Goal: Task Accomplishment & Management: Manage account settings

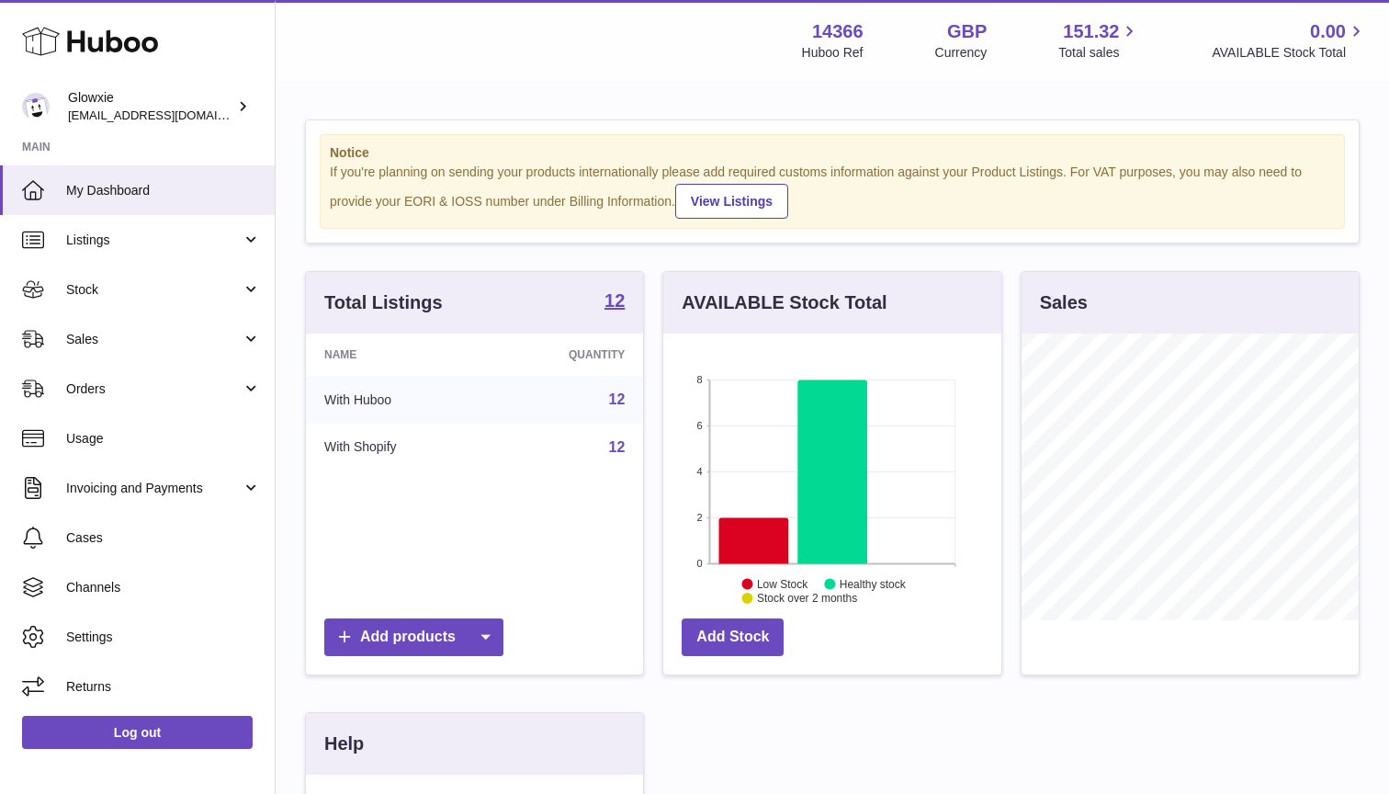
scroll to position [287, 338]
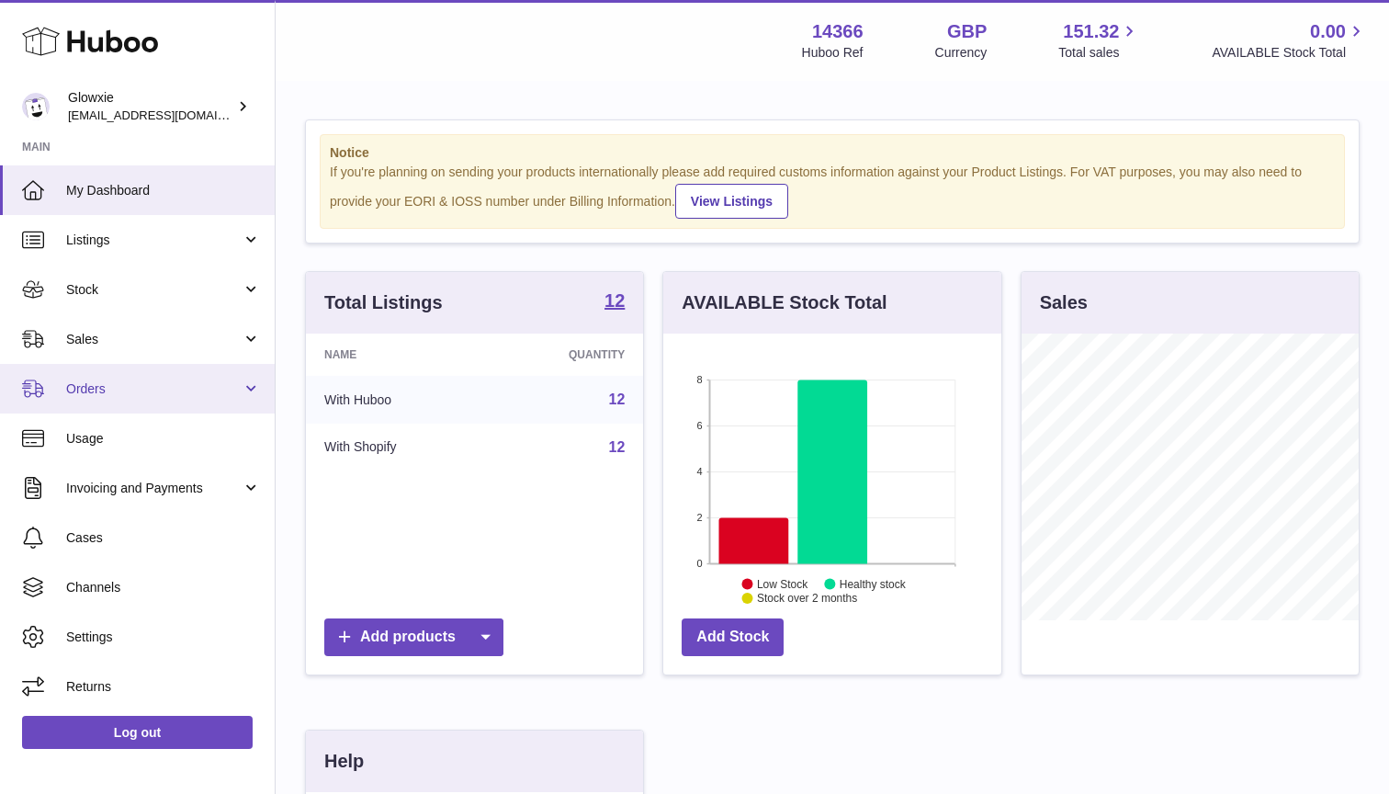
click at [112, 376] on link "Orders" at bounding box center [137, 389] width 275 height 50
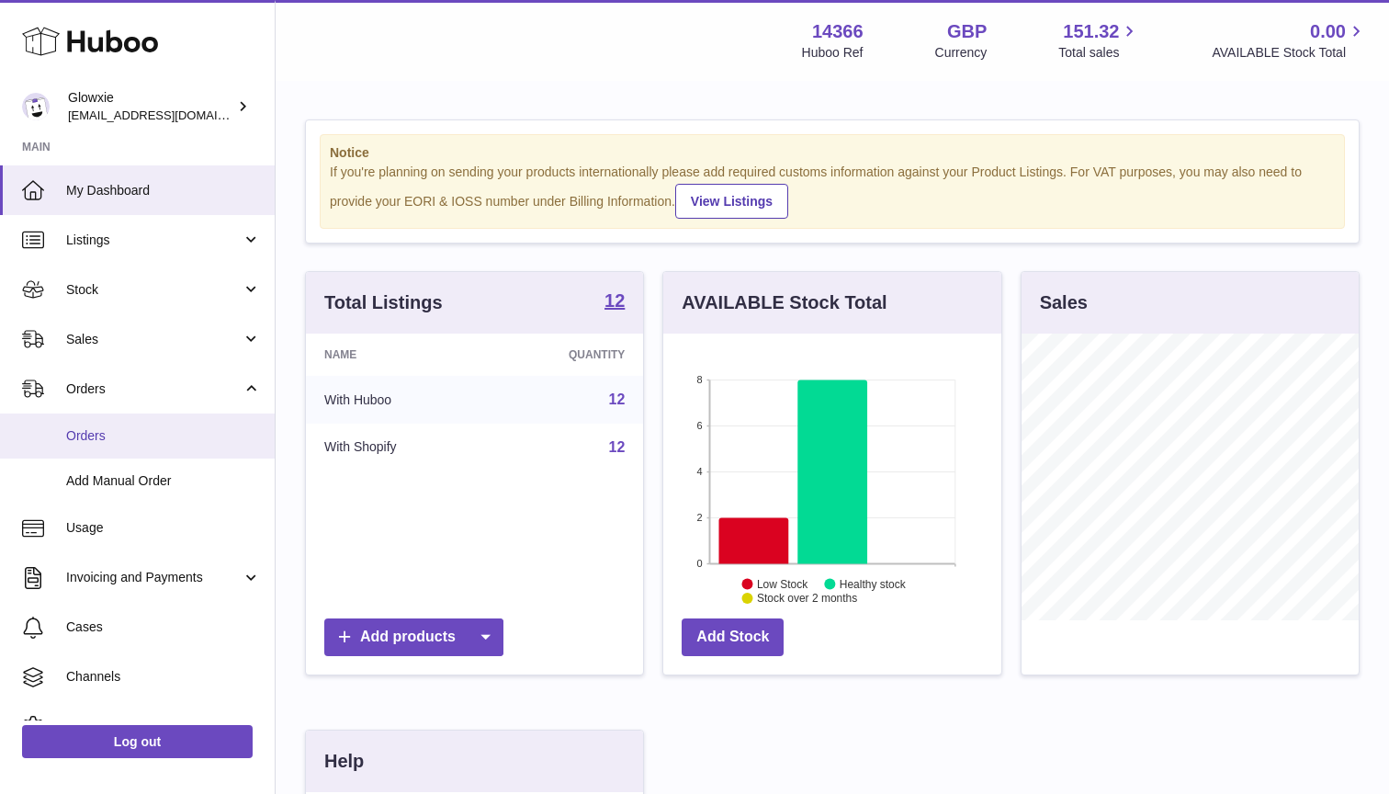
click at [98, 434] on span "Orders" at bounding box center [163, 435] width 195 height 17
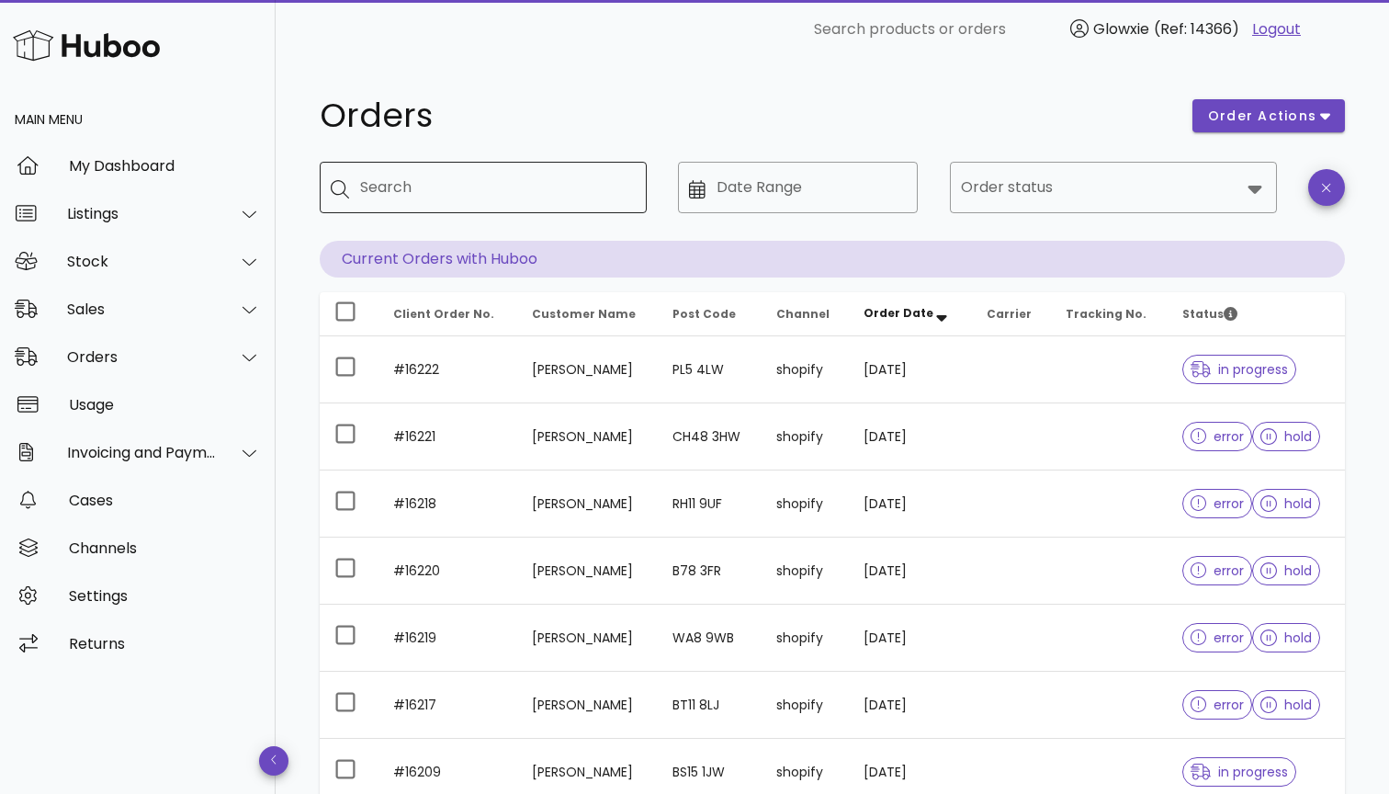
click at [517, 203] on div "Search" at bounding box center [496, 187] width 272 height 51
paste input "**********"
type input "**********"
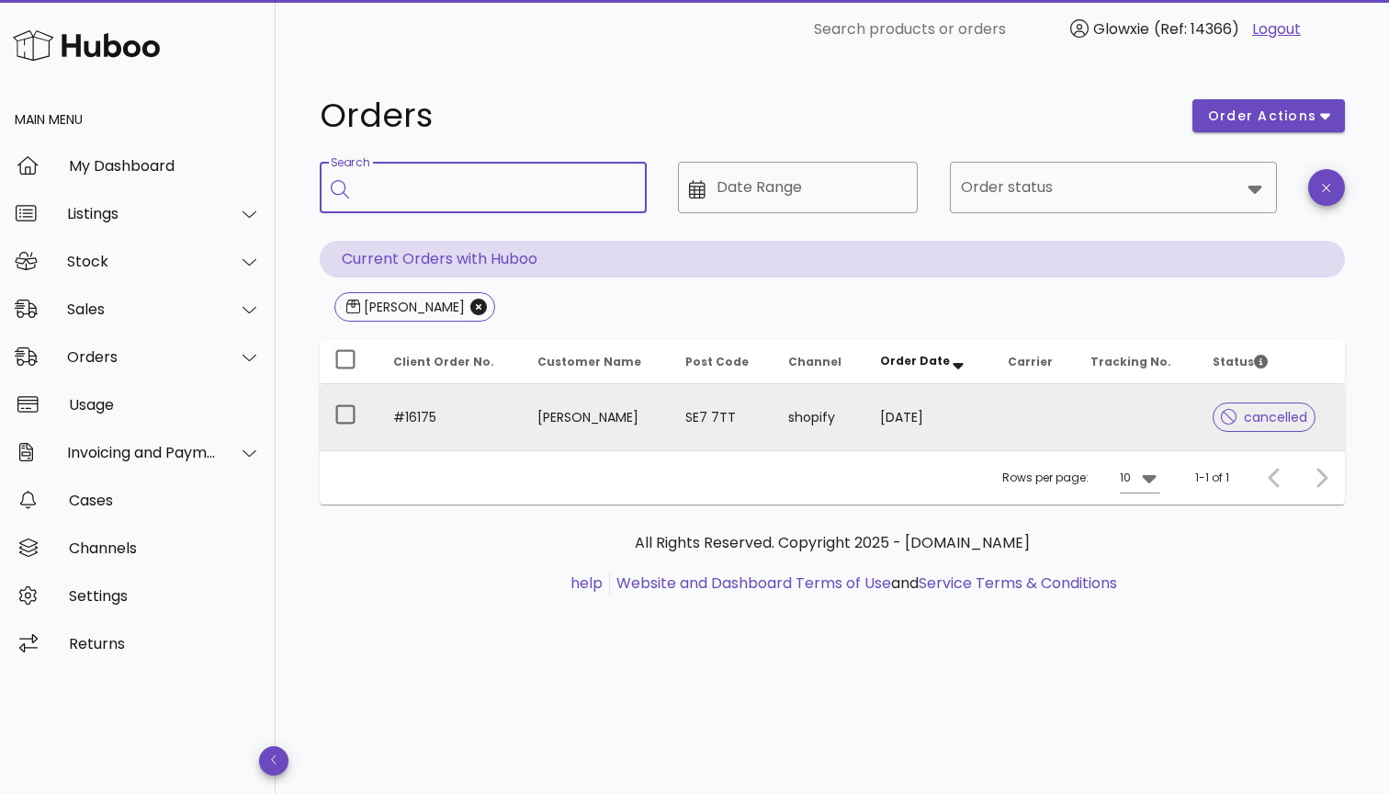
click at [1039, 426] on td at bounding box center [1034, 417] width 83 height 66
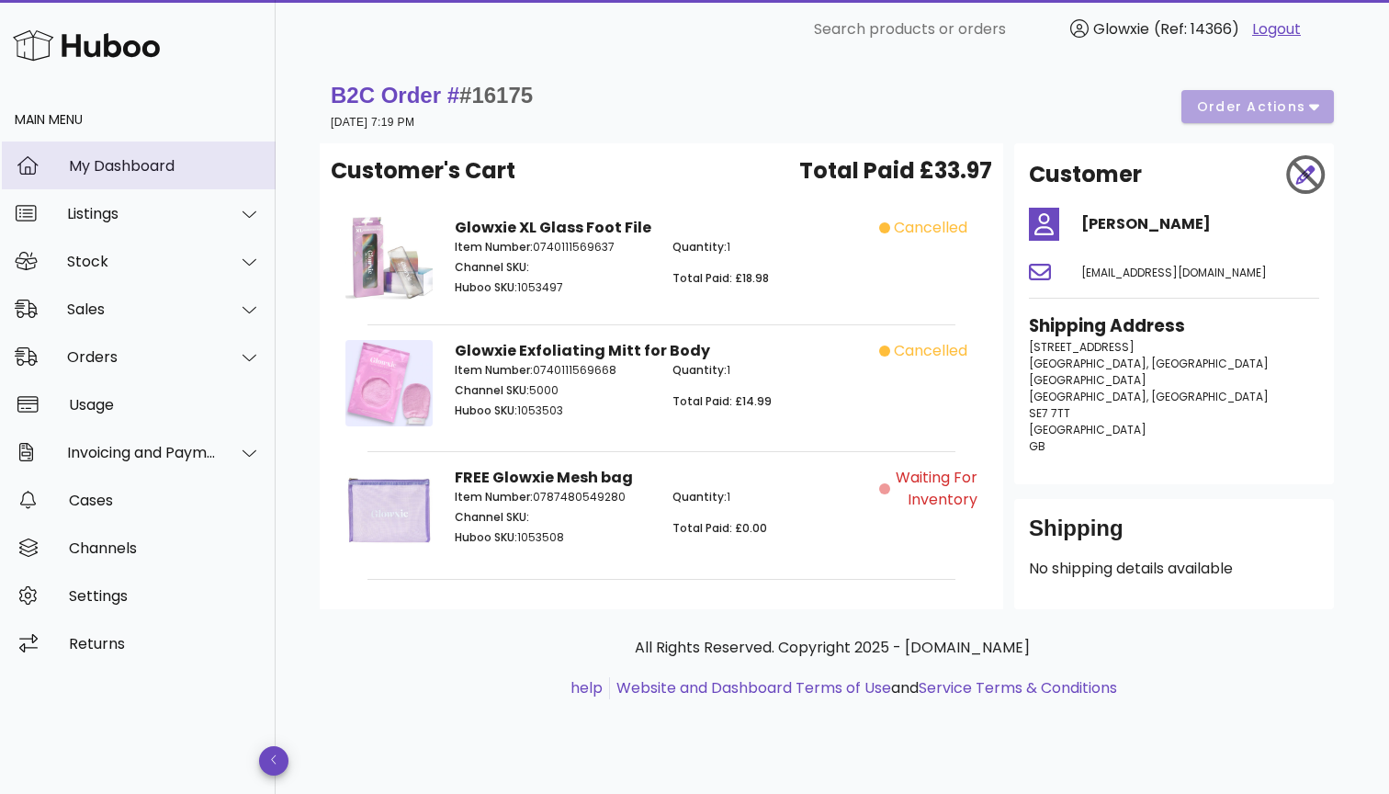
click at [124, 172] on div "My Dashboard" at bounding box center [165, 165] width 192 height 17
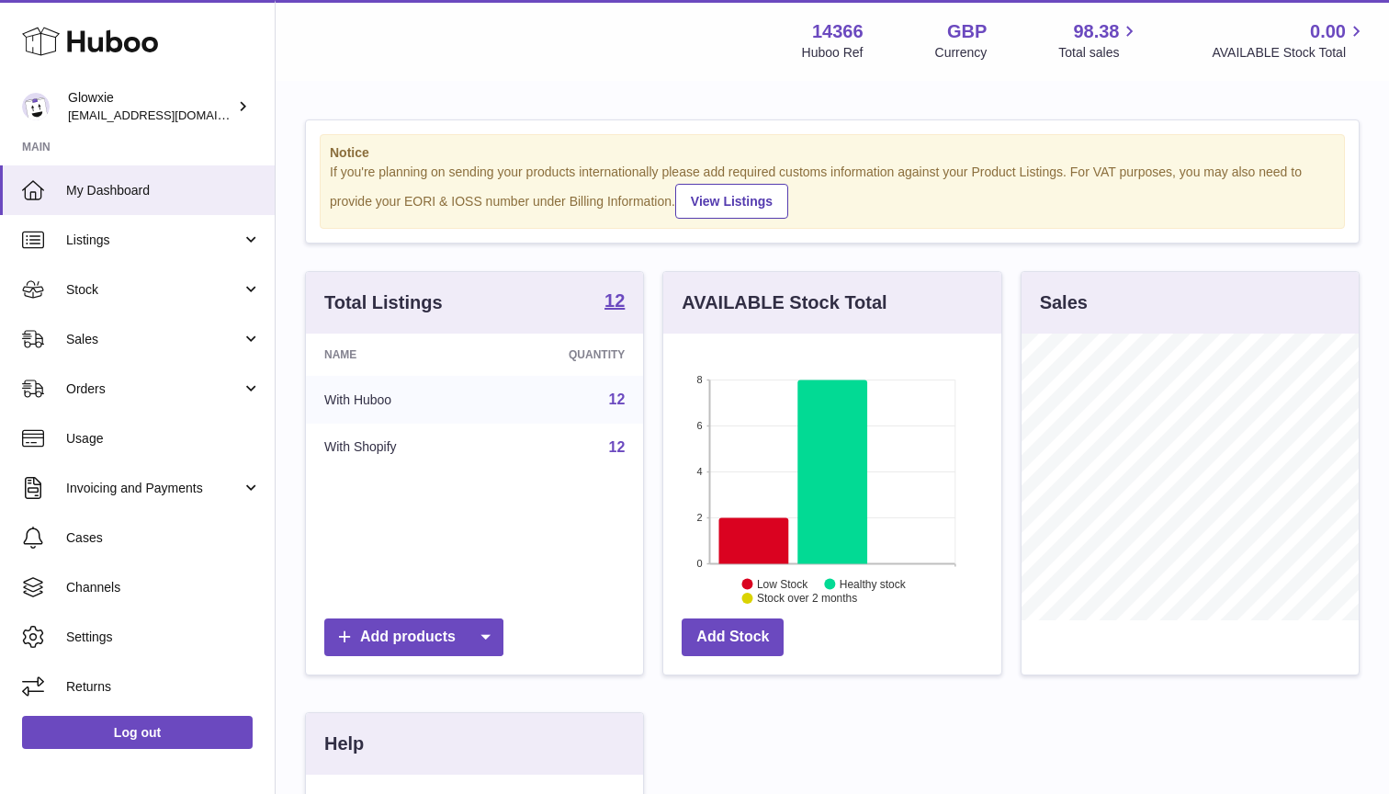
scroll to position [287, 338]
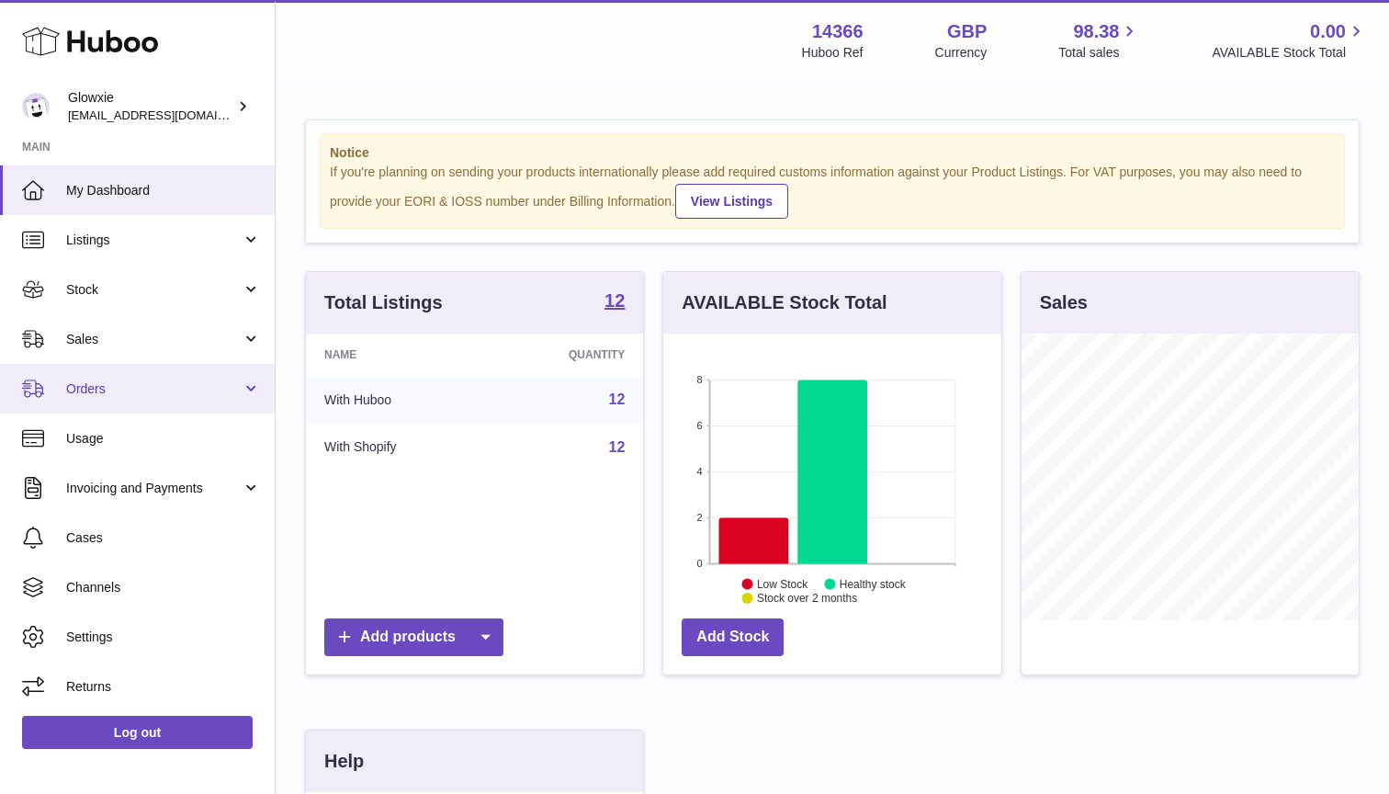
click at [144, 387] on span "Orders" at bounding box center [153, 388] width 175 height 17
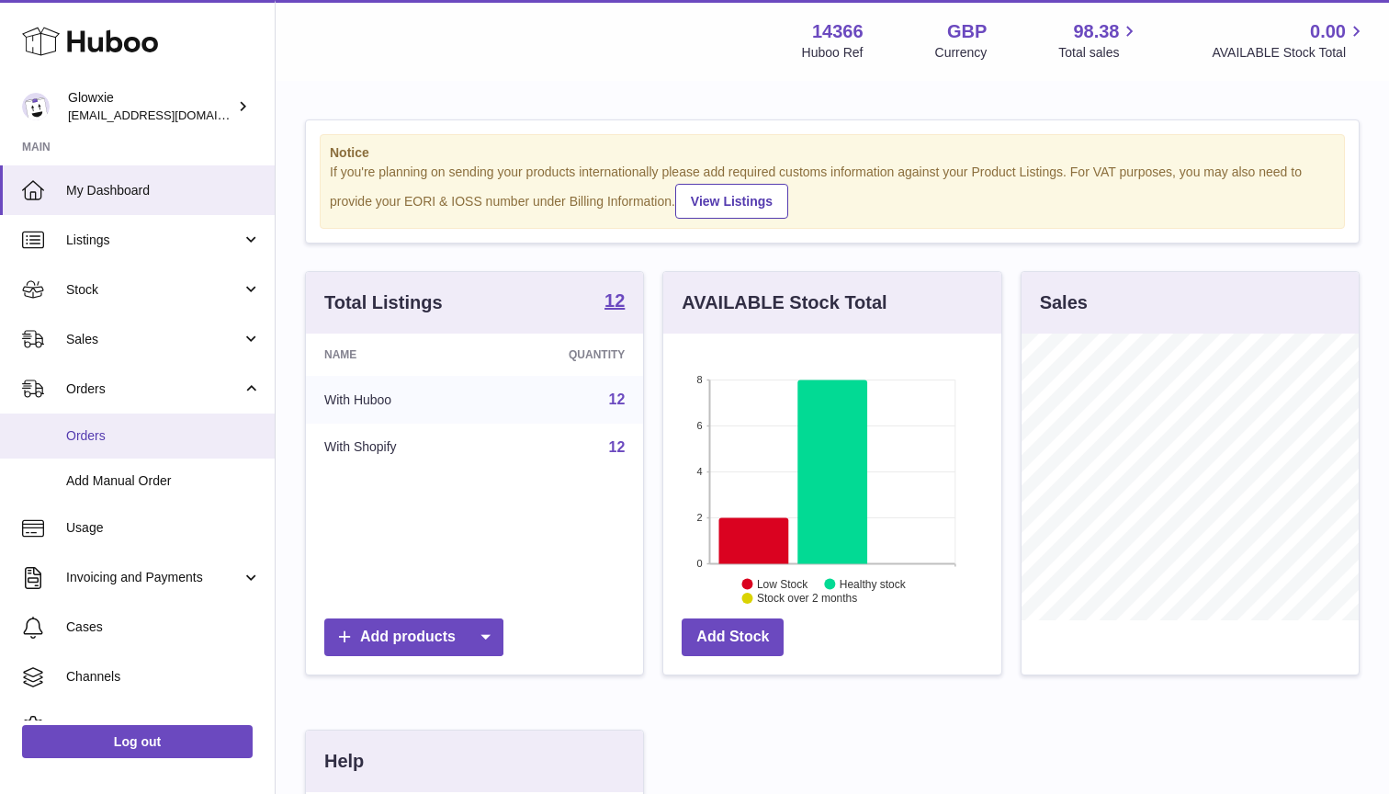
click at [139, 439] on span "Orders" at bounding box center [163, 435] width 195 height 17
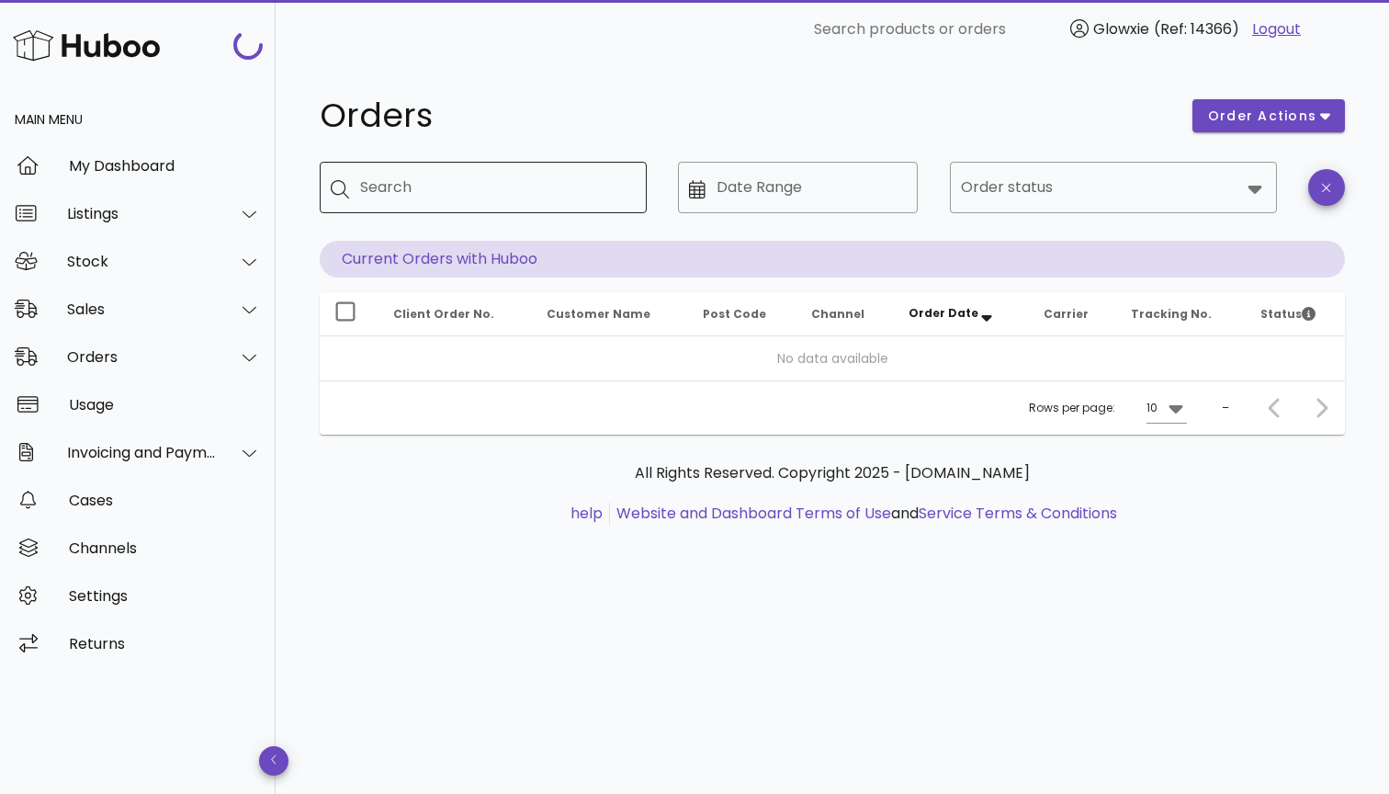
click at [596, 194] on input "Search" at bounding box center [496, 187] width 272 height 29
paste input "**********"
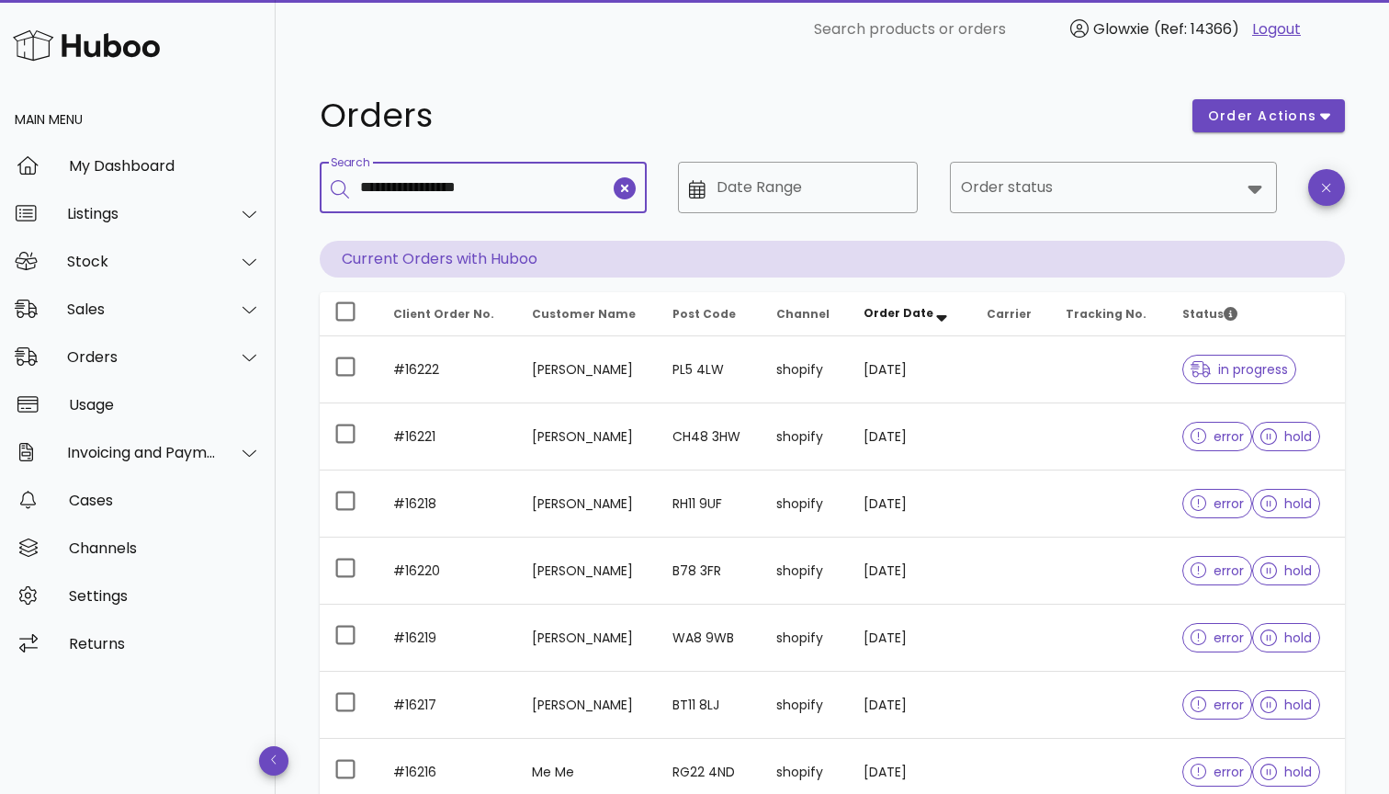
type input "**********"
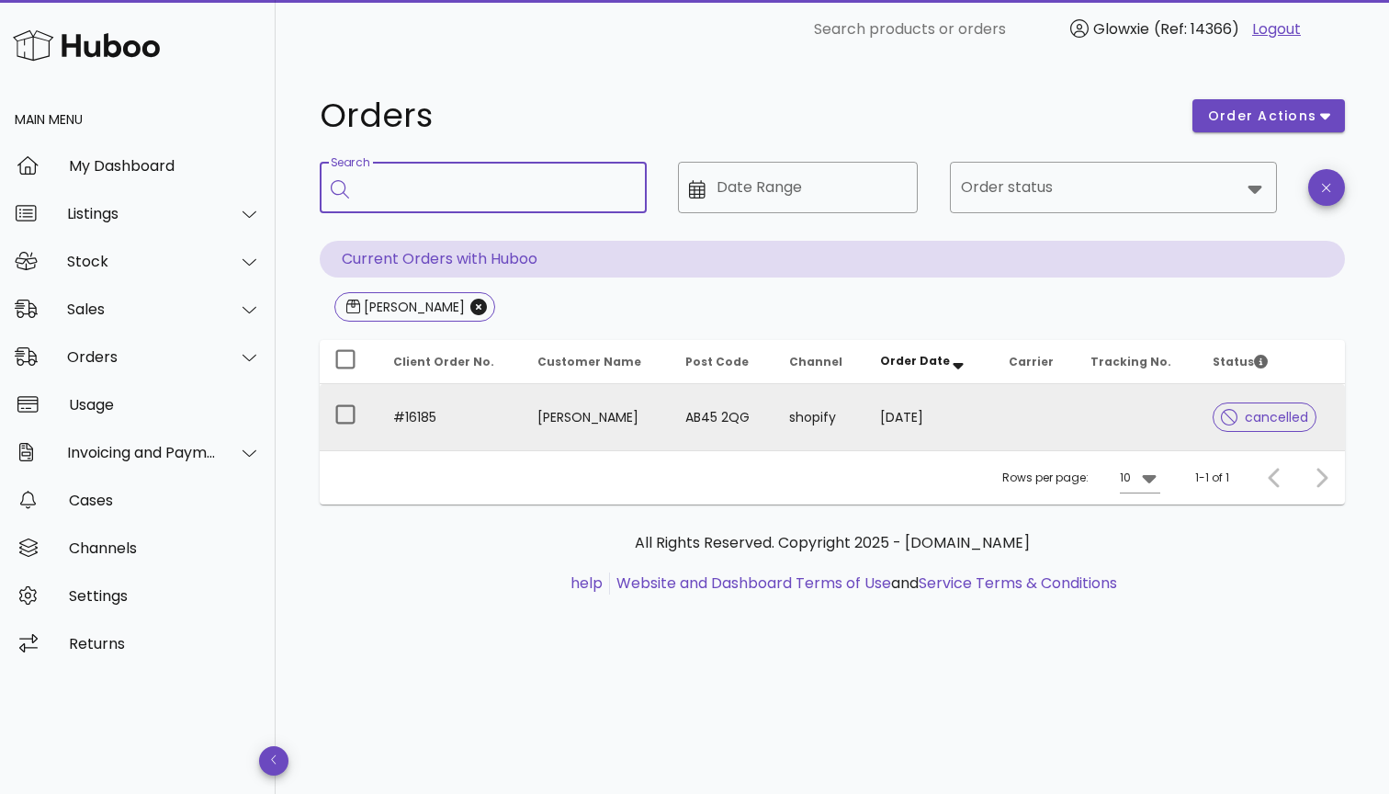
click at [1126, 406] on td at bounding box center [1137, 417] width 122 height 66
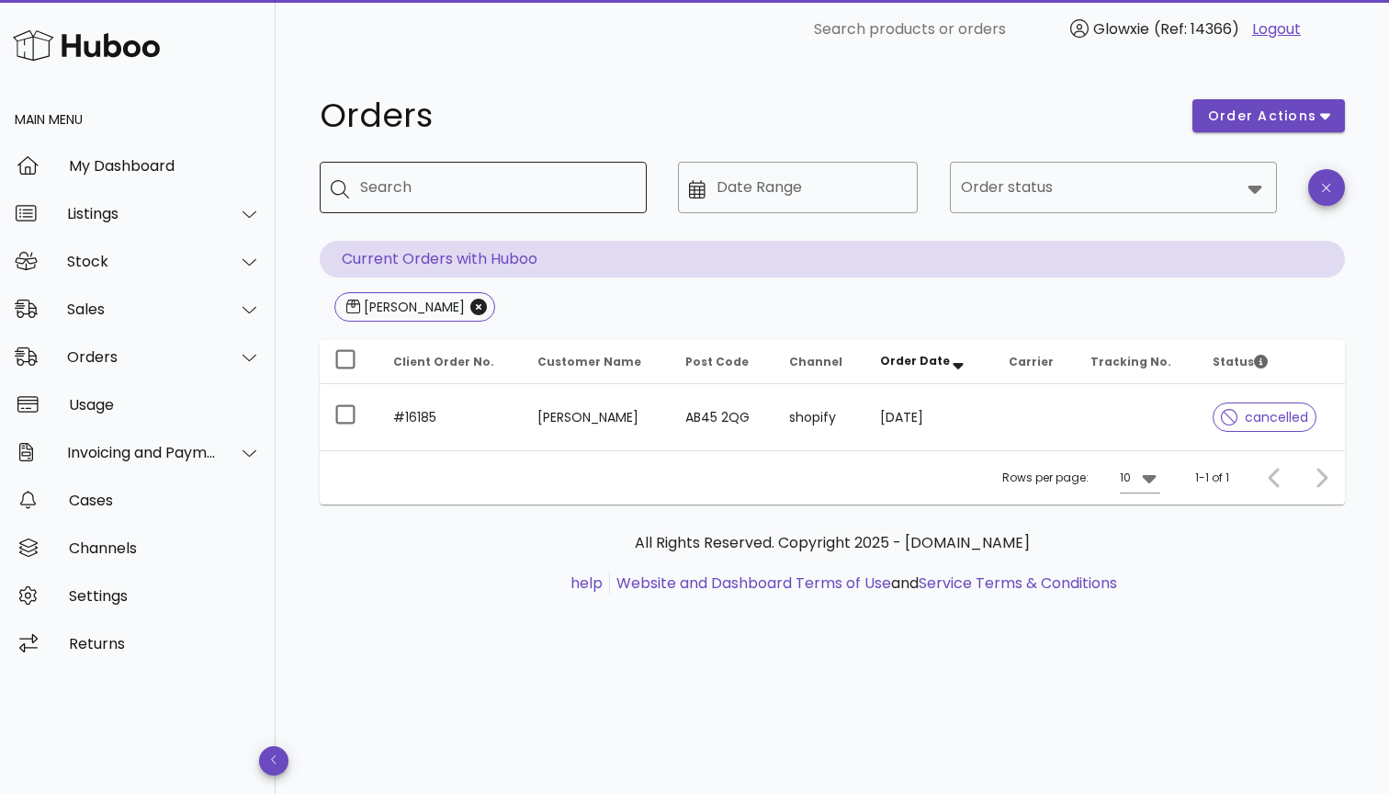
click at [487, 210] on div "Search" at bounding box center [496, 187] width 272 height 51
paste input "**********"
type input "**********"
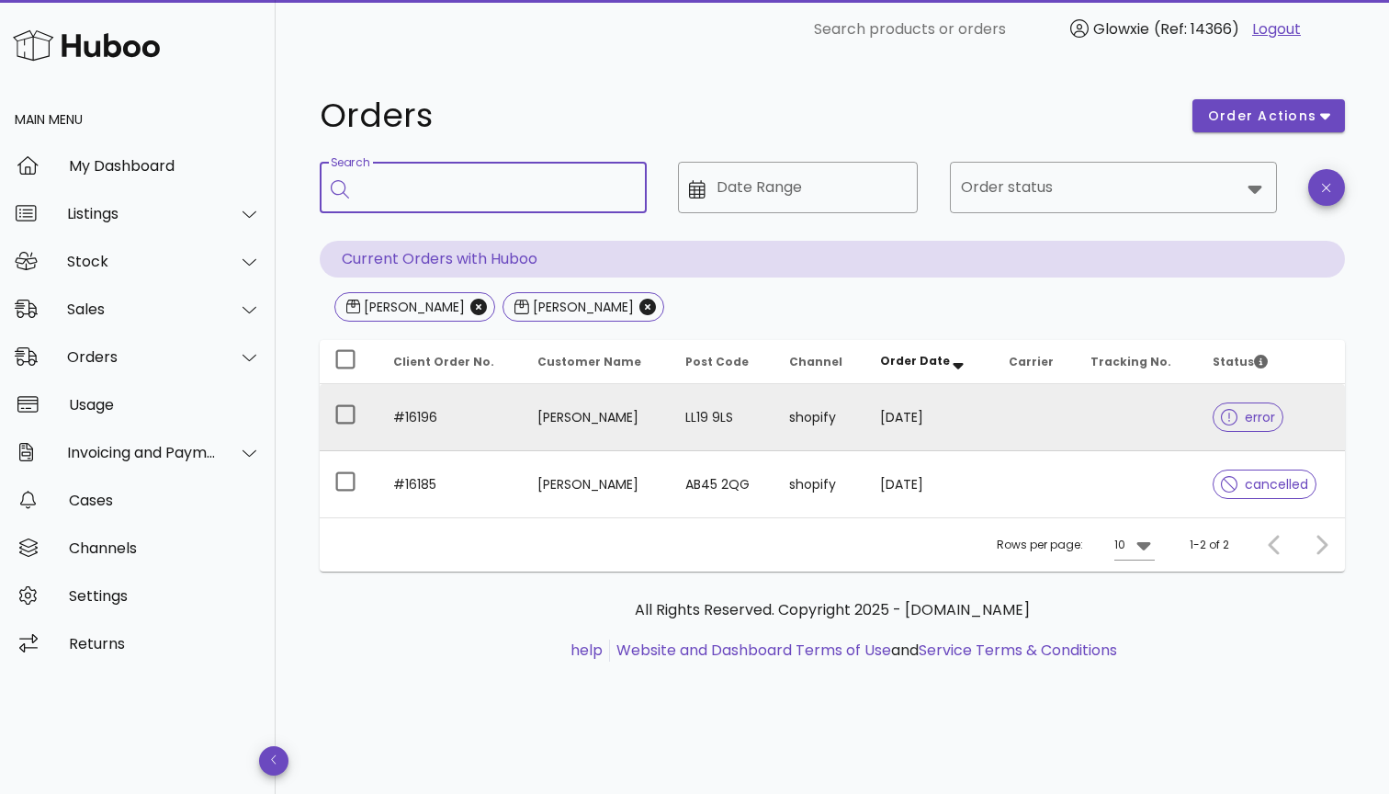
click at [670, 437] on td "[PERSON_NAME]" at bounding box center [596, 417] width 147 height 67
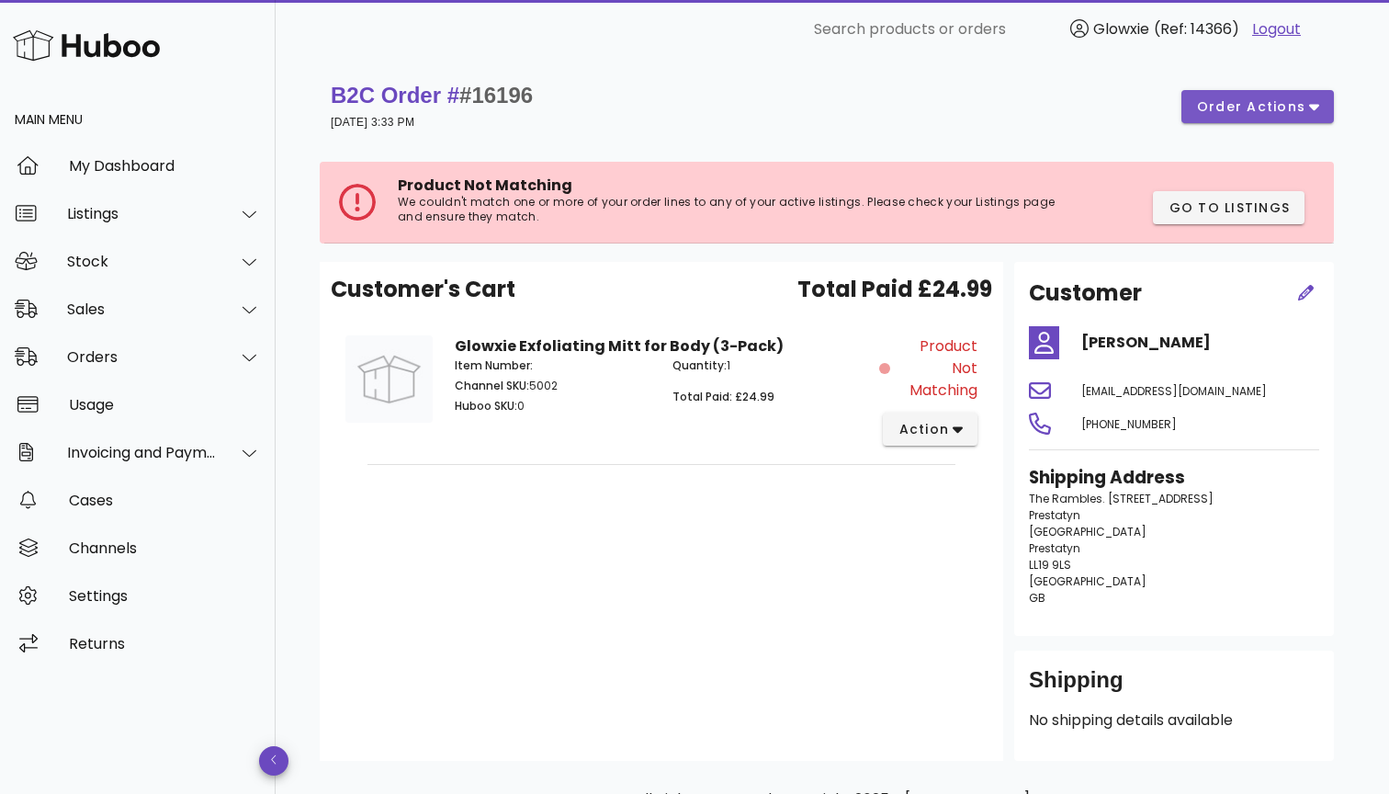
click at [1229, 111] on span "order actions" at bounding box center [1251, 106] width 110 height 19
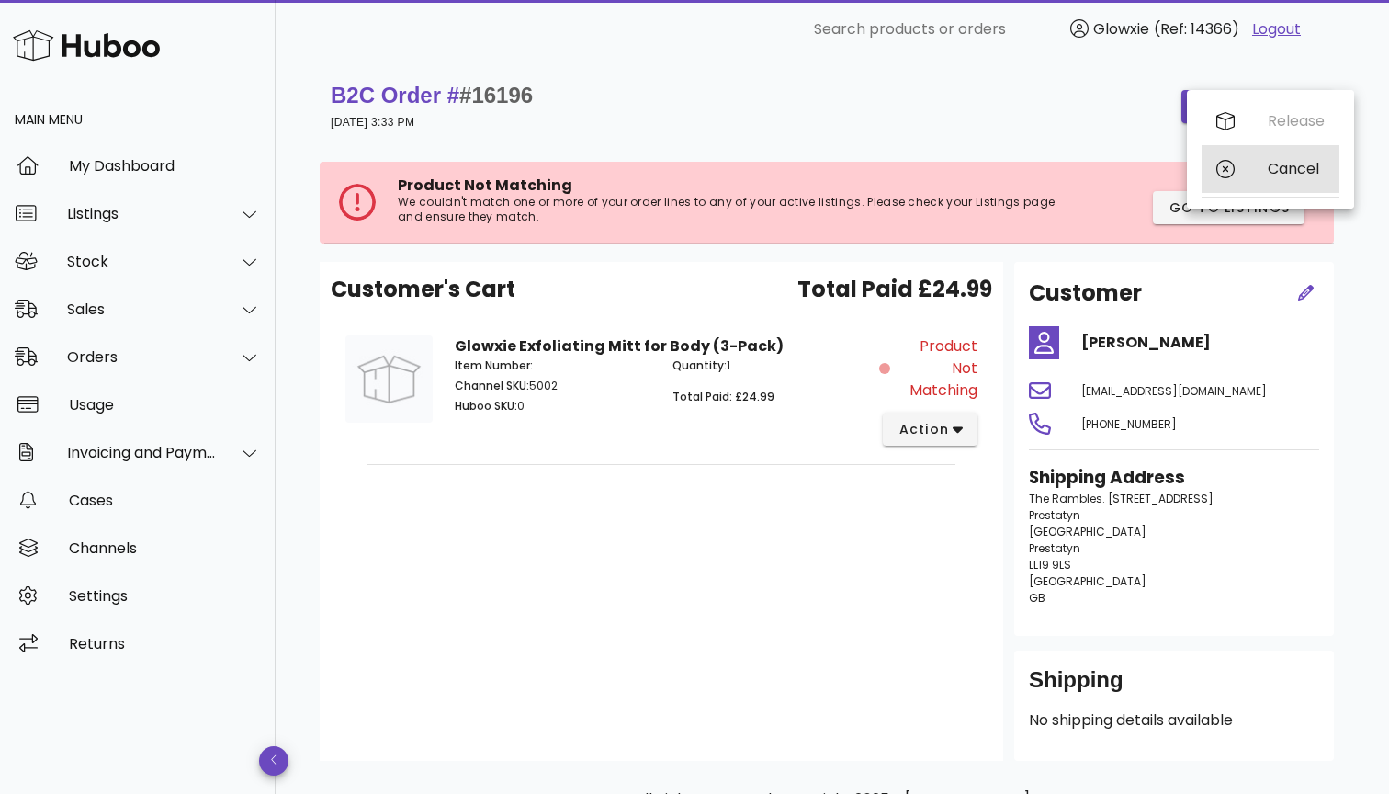
click at [1249, 167] on div "Cancel" at bounding box center [1271, 169] width 138 height 48
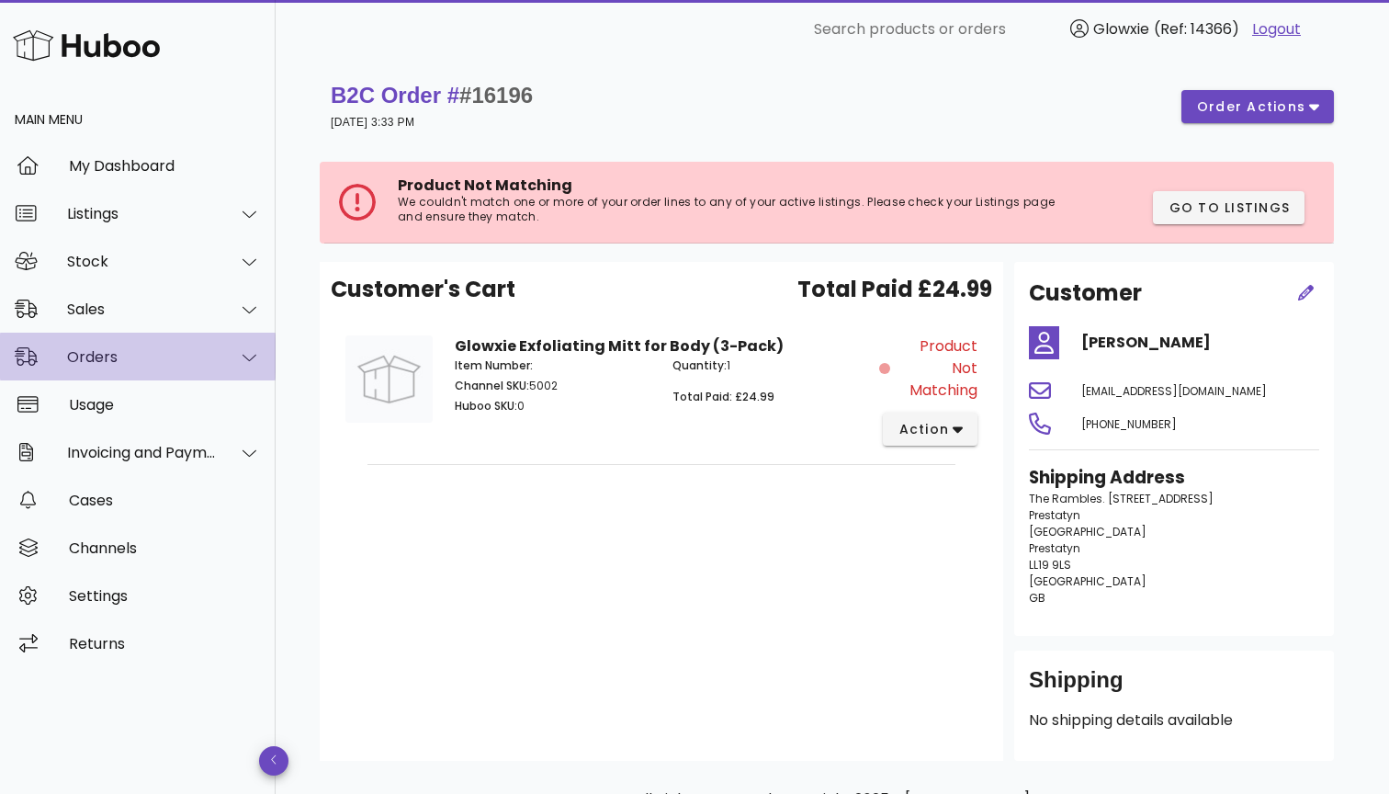
click at [126, 348] on div "Orders" at bounding box center [142, 356] width 150 height 17
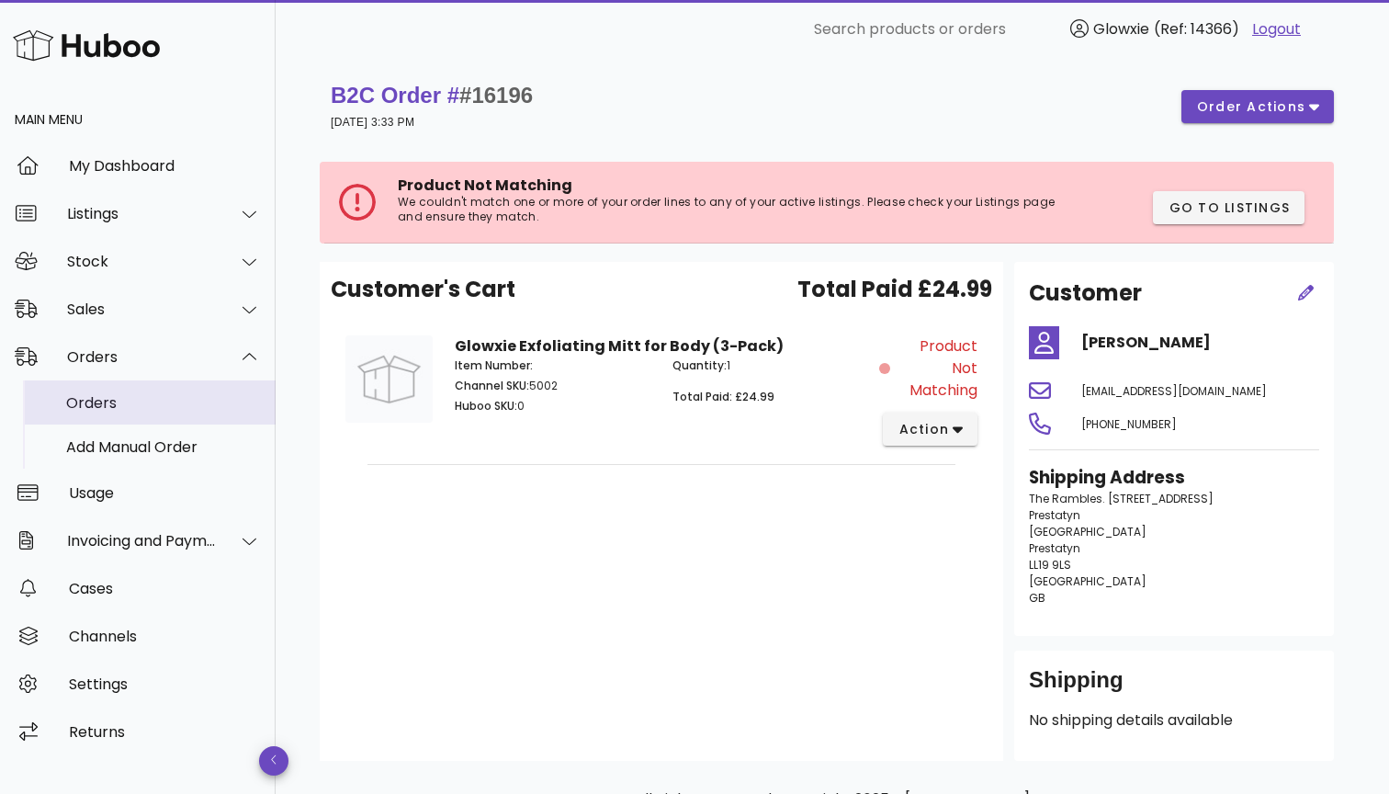
click at [171, 389] on div "Orders" at bounding box center [163, 403] width 195 height 40
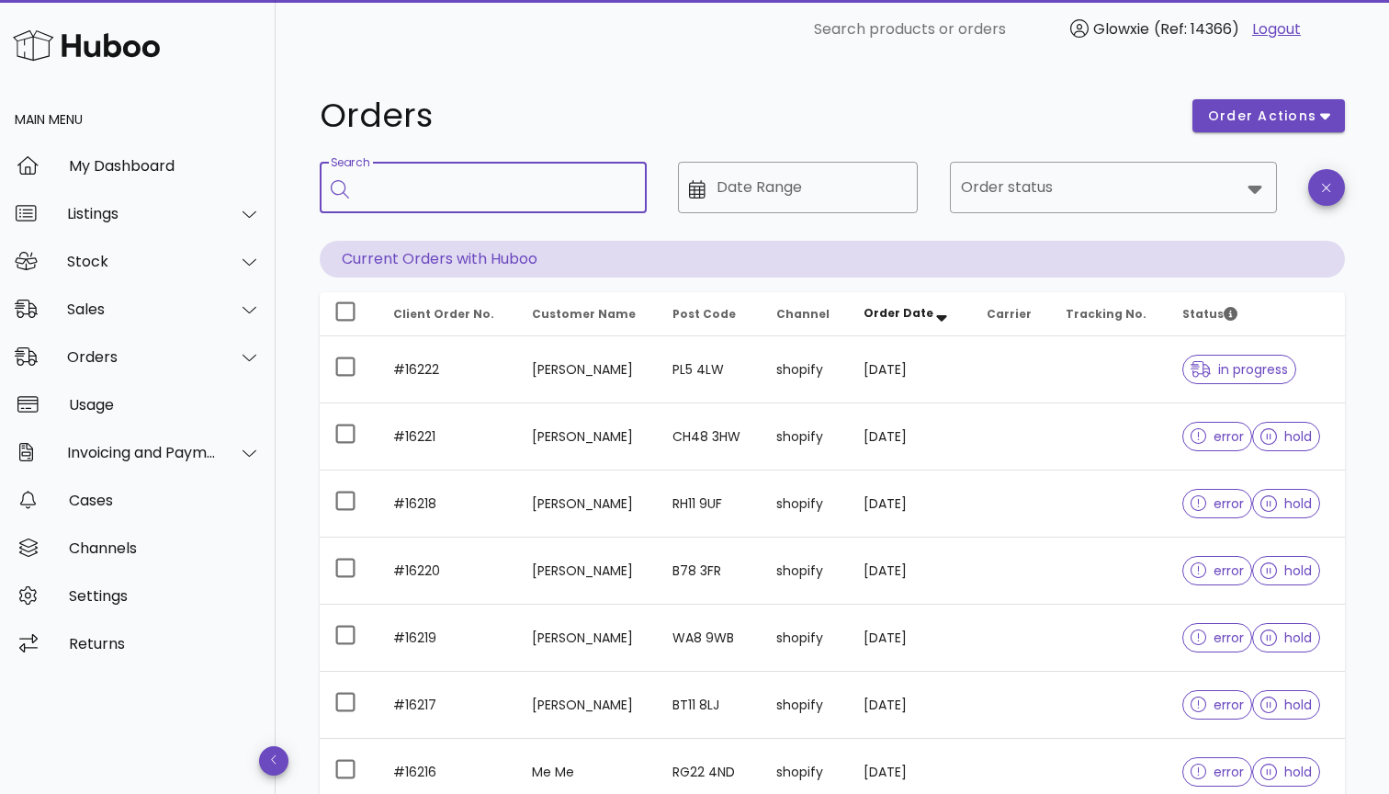
click at [537, 179] on input "Search" at bounding box center [496, 187] width 272 height 29
paste input "**********"
type input "**********"
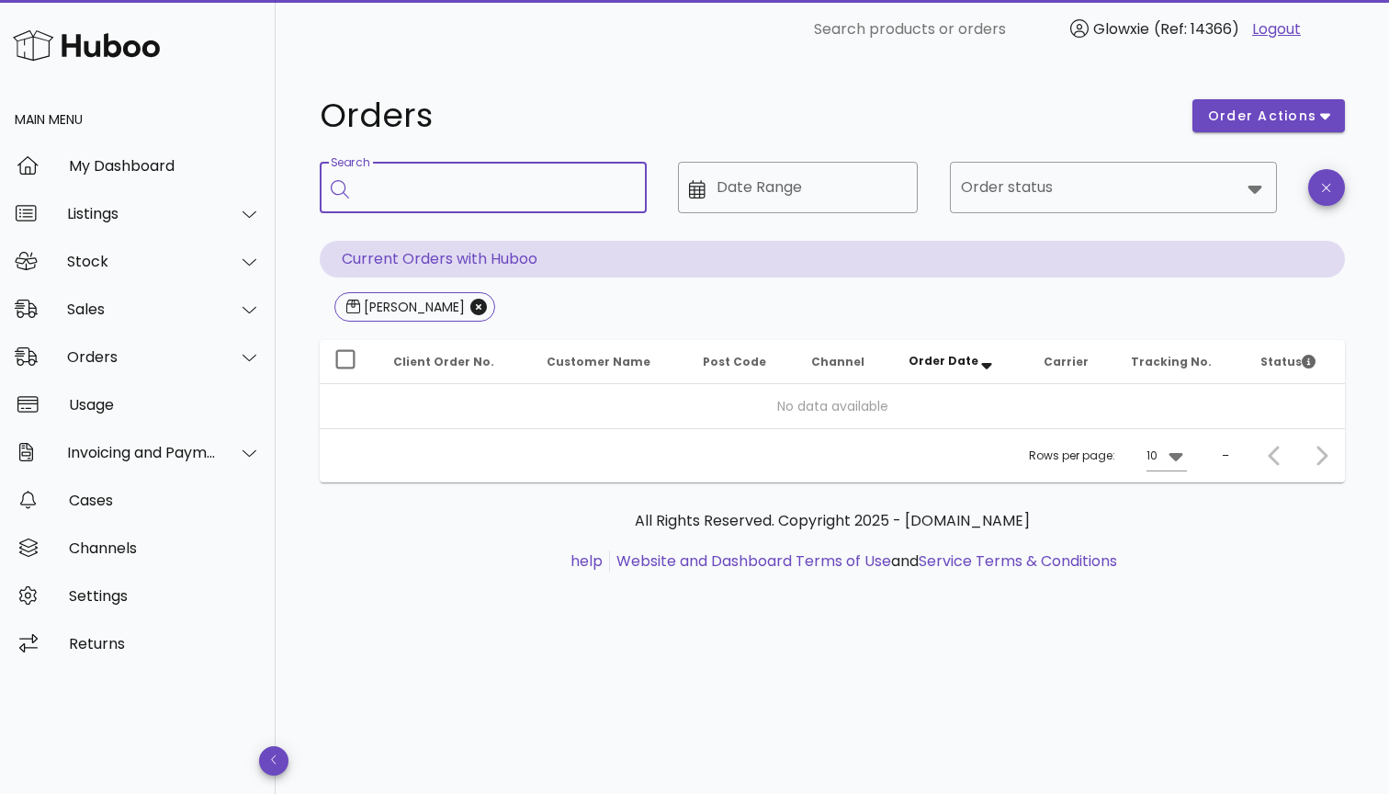
paste input "**********"
type input "**********"
click at [483, 306] on icon "Close" at bounding box center [478, 307] width 17 height 17
click at [468, 192] on input "Search" at bounding box center [485, 187] width 250 height 29
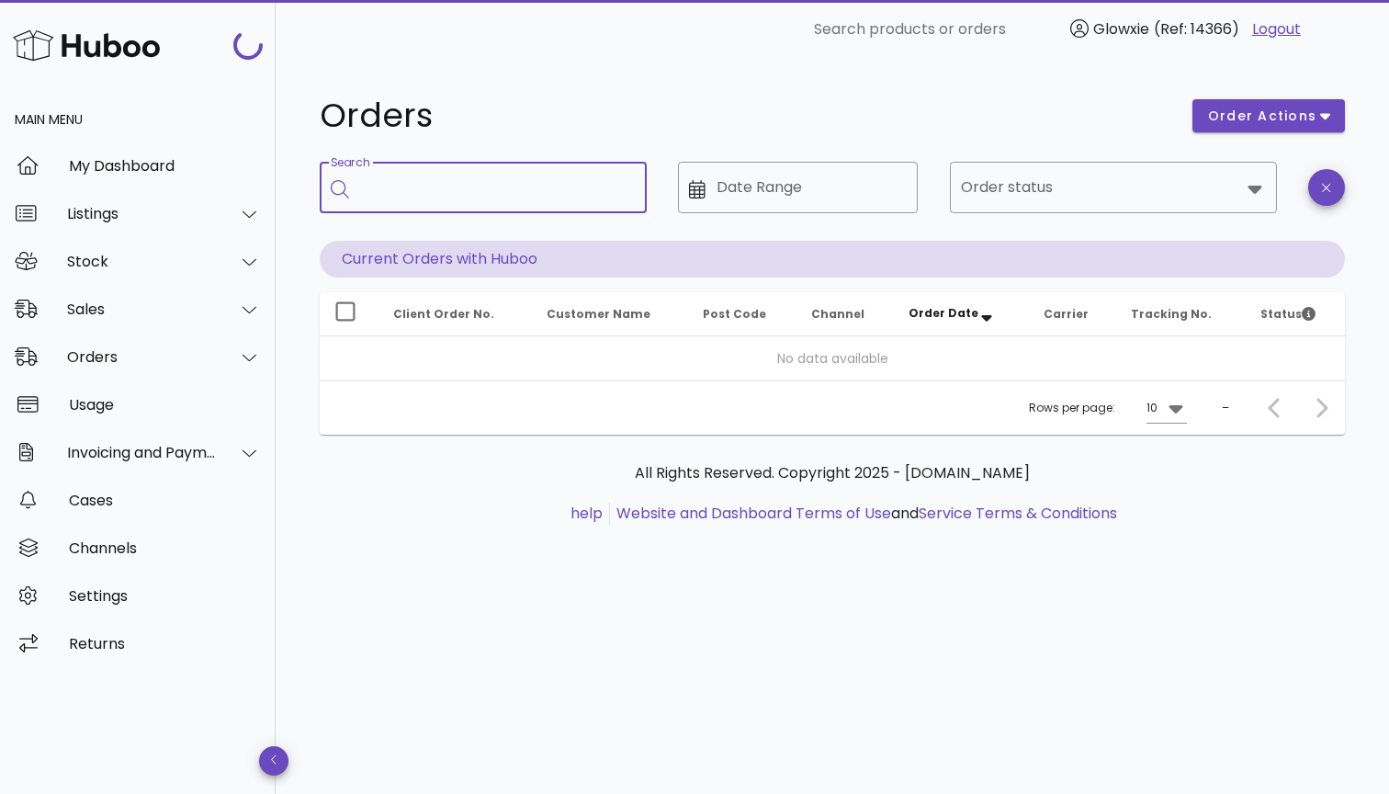
click at [468, 192] on input "Search" at bounding box center [496, 187] width 272 height 29
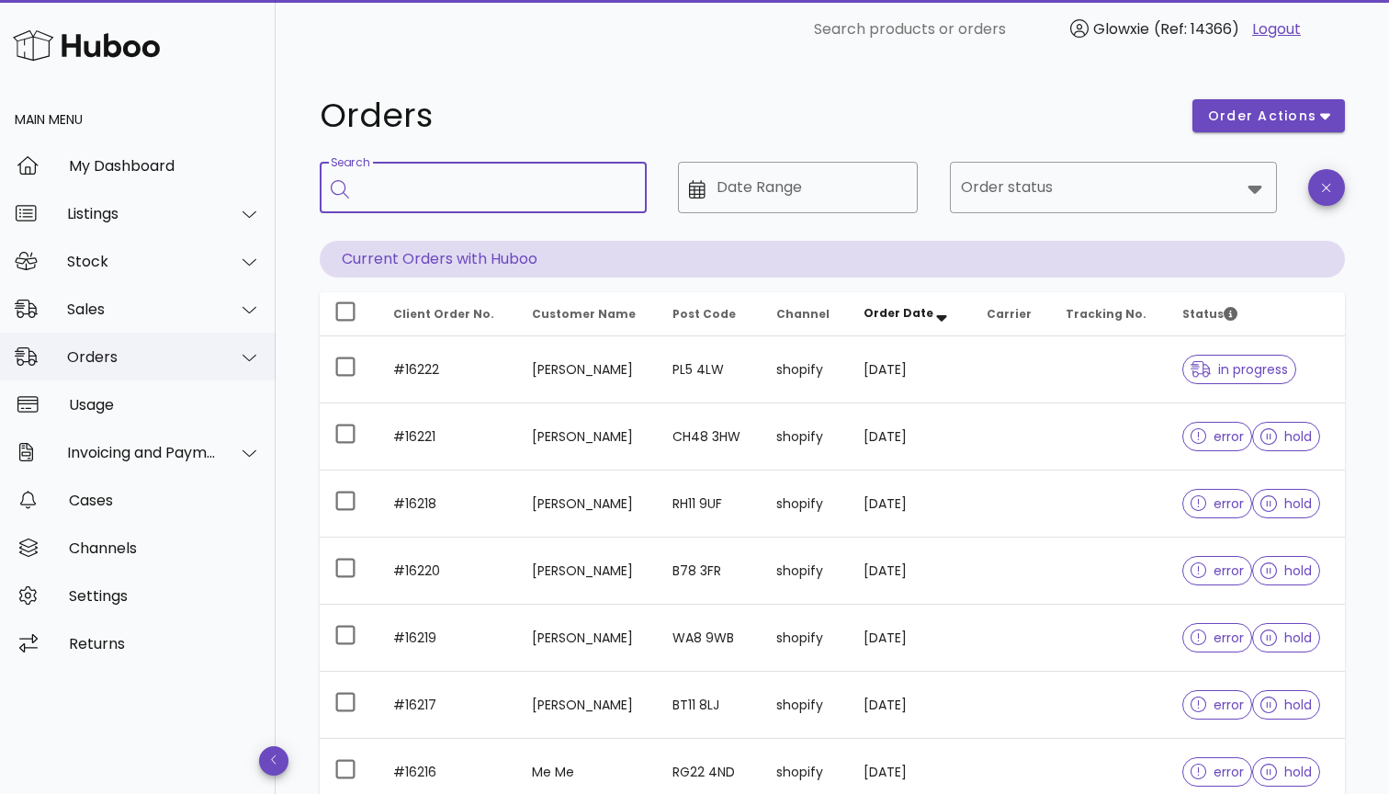
click at [207, 348] on div "Orders" at bounding box center [142, 356] width 150 height 17
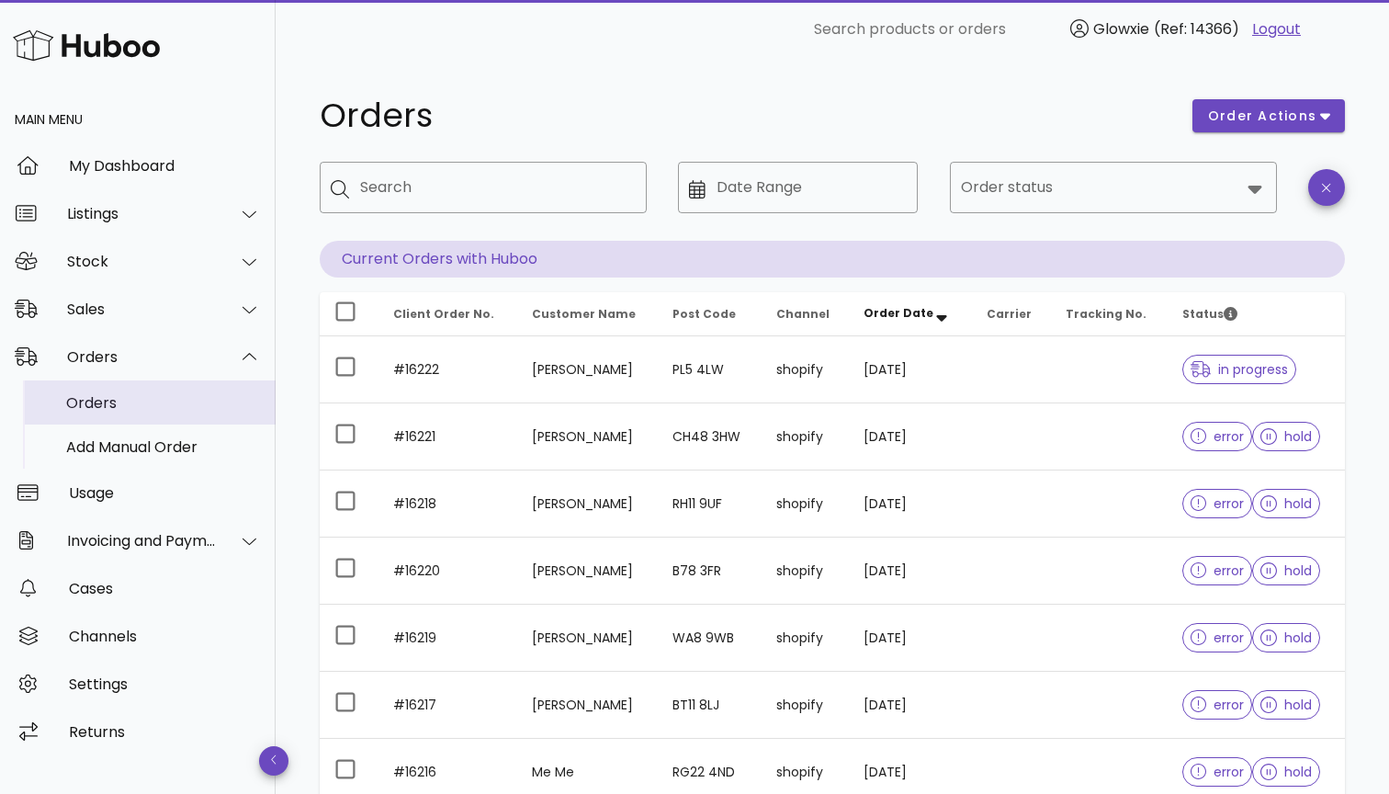
click at [216, 423] on link "Orders" at bounding box center [138, 402] width 276 height 44
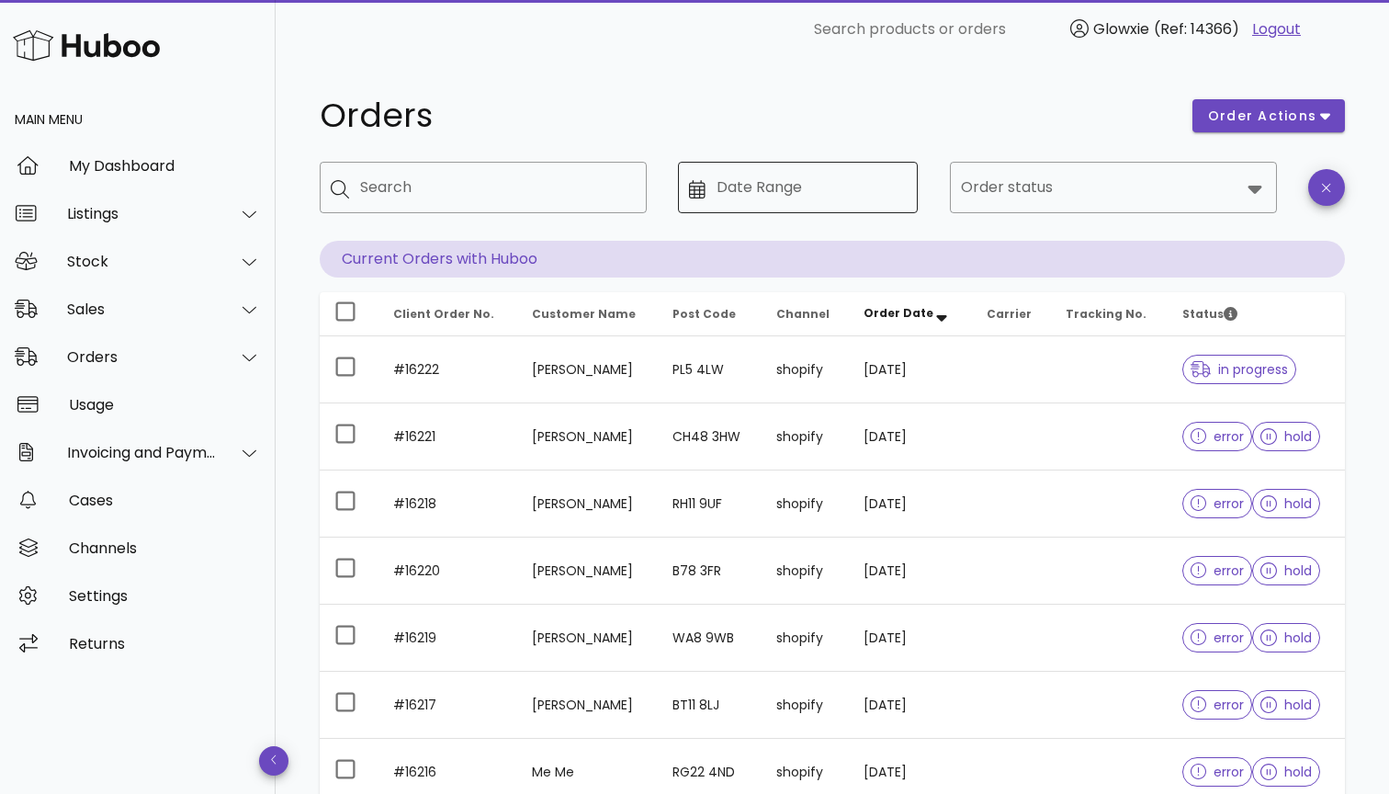
click at [733, 182] on input "Date Range" at bounding box center [812, 187] width 191 height 29
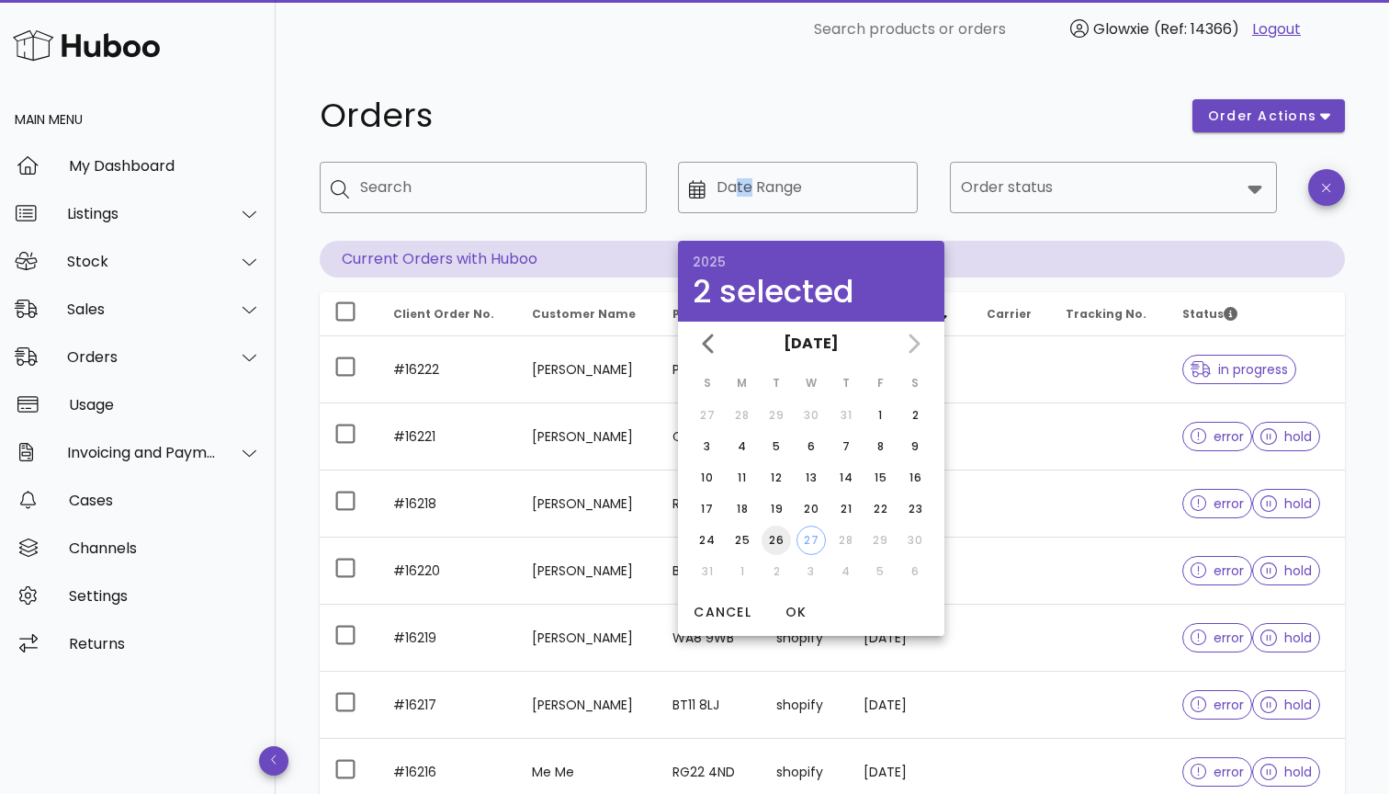
click at [776, 546] on div "26" at bounding box center [776, 540] width 29 height 17
click at [808, 540] on div "27" at bounding box center [811, 540] width 28 height 17
type input "**********"
click at [1079, 121] on h1 "Orders" at bounding box center [745, 115] width 851 height 33
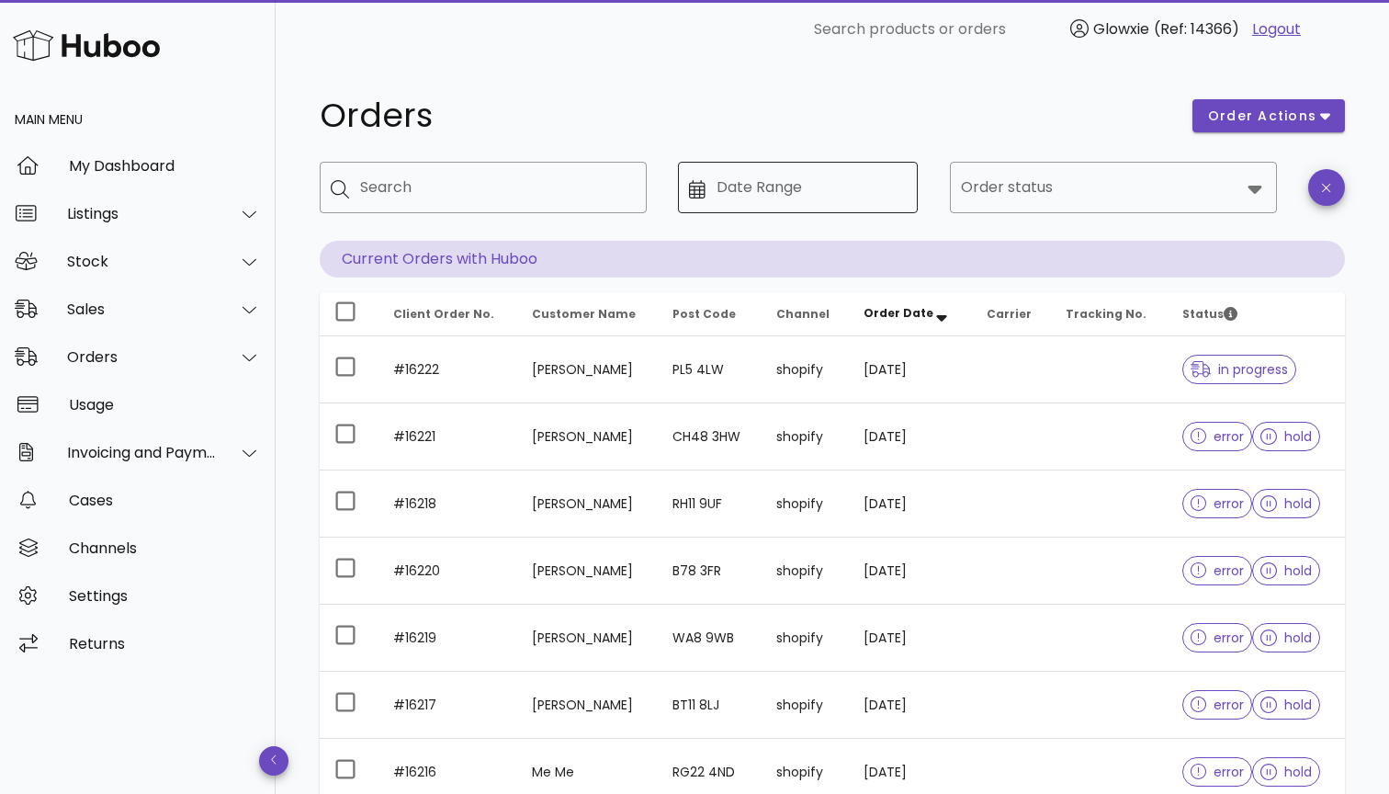
click at [855, 199] on input "Date Range" at bounding box center [812, 187] width 191 height 29
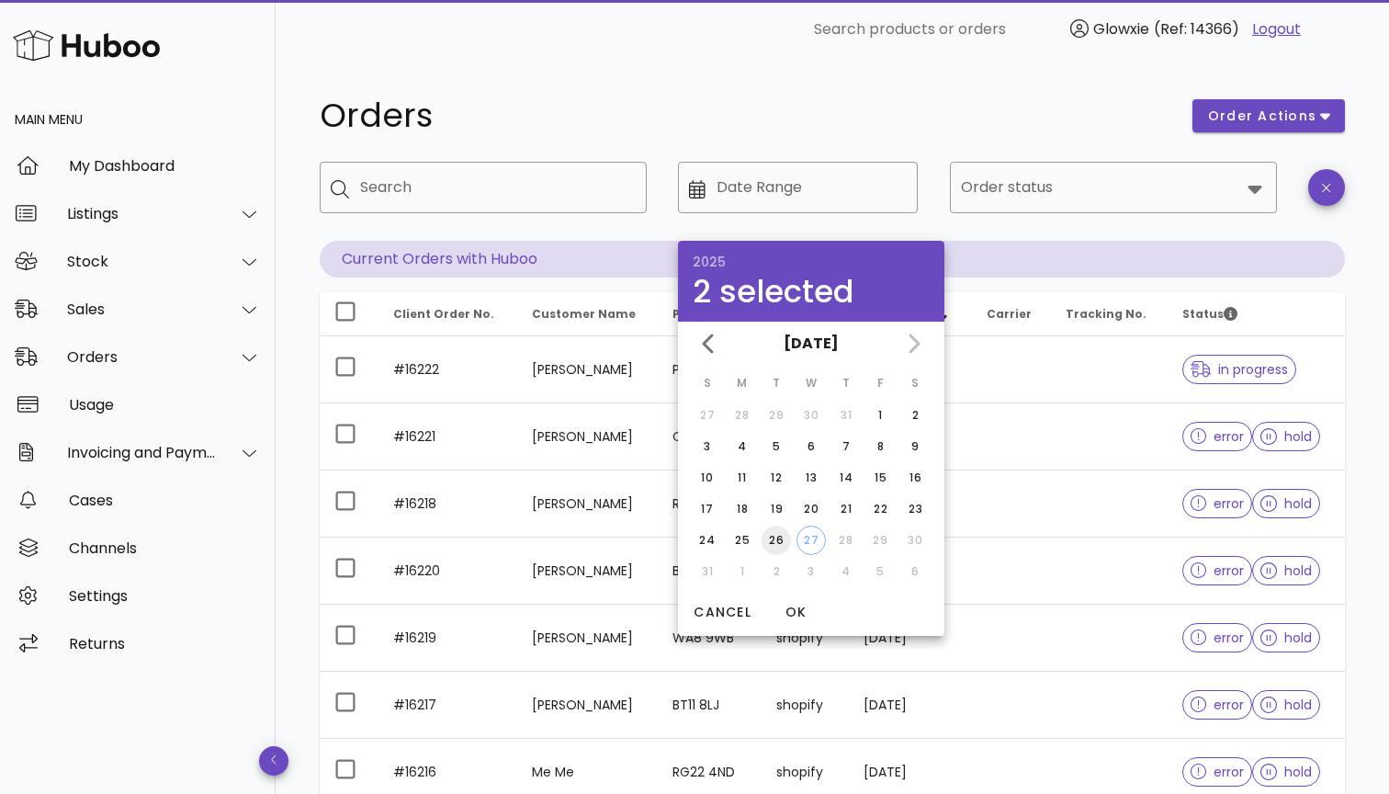
click at [775, 539] on div "26" at bounding box center [776, 540] width 29 height 17
click at [808, 539] on div "27" at bounding box center [811, 540] width 28 height 17
type input "**********"
click at [798, 613] on span "OK" at bounding box center [795, 612] width 44 height 19
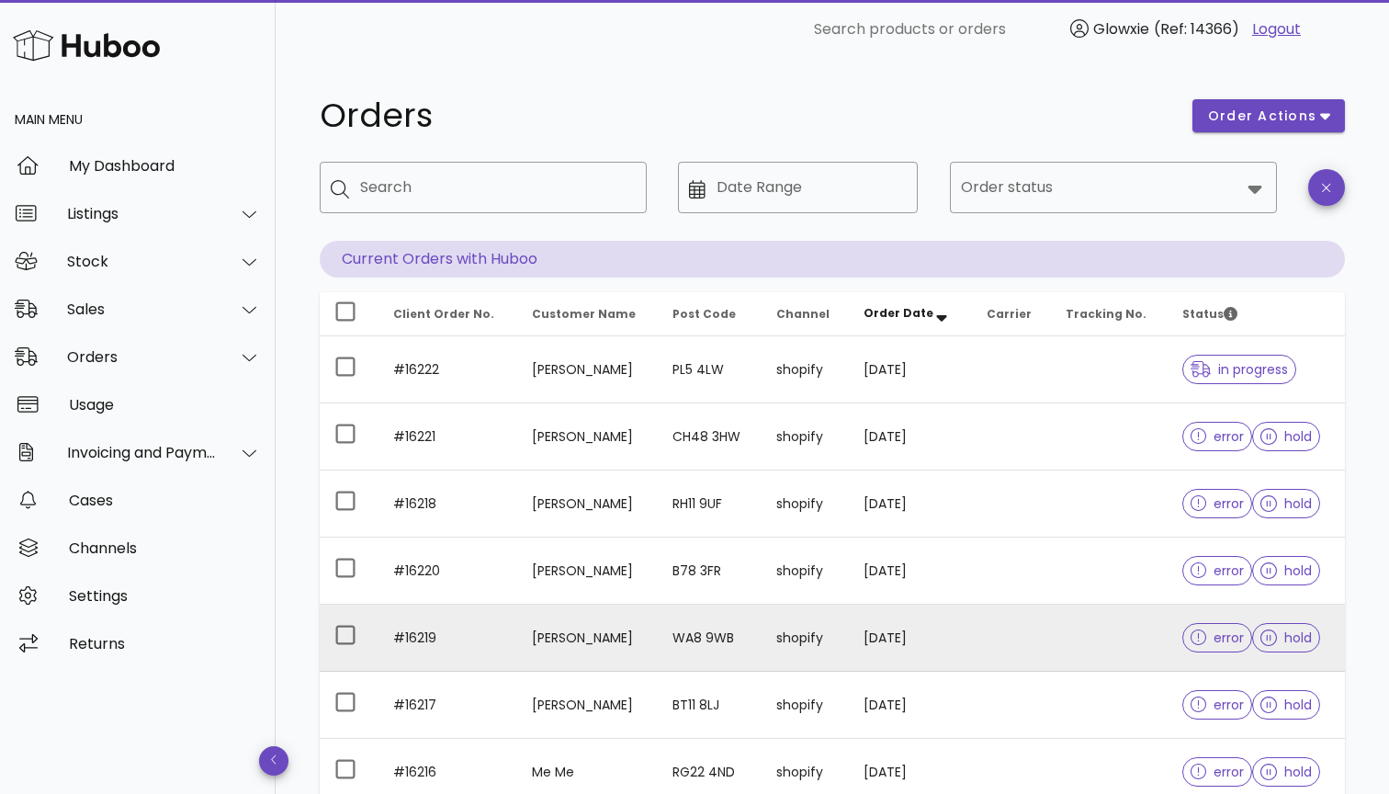
type input "**********"
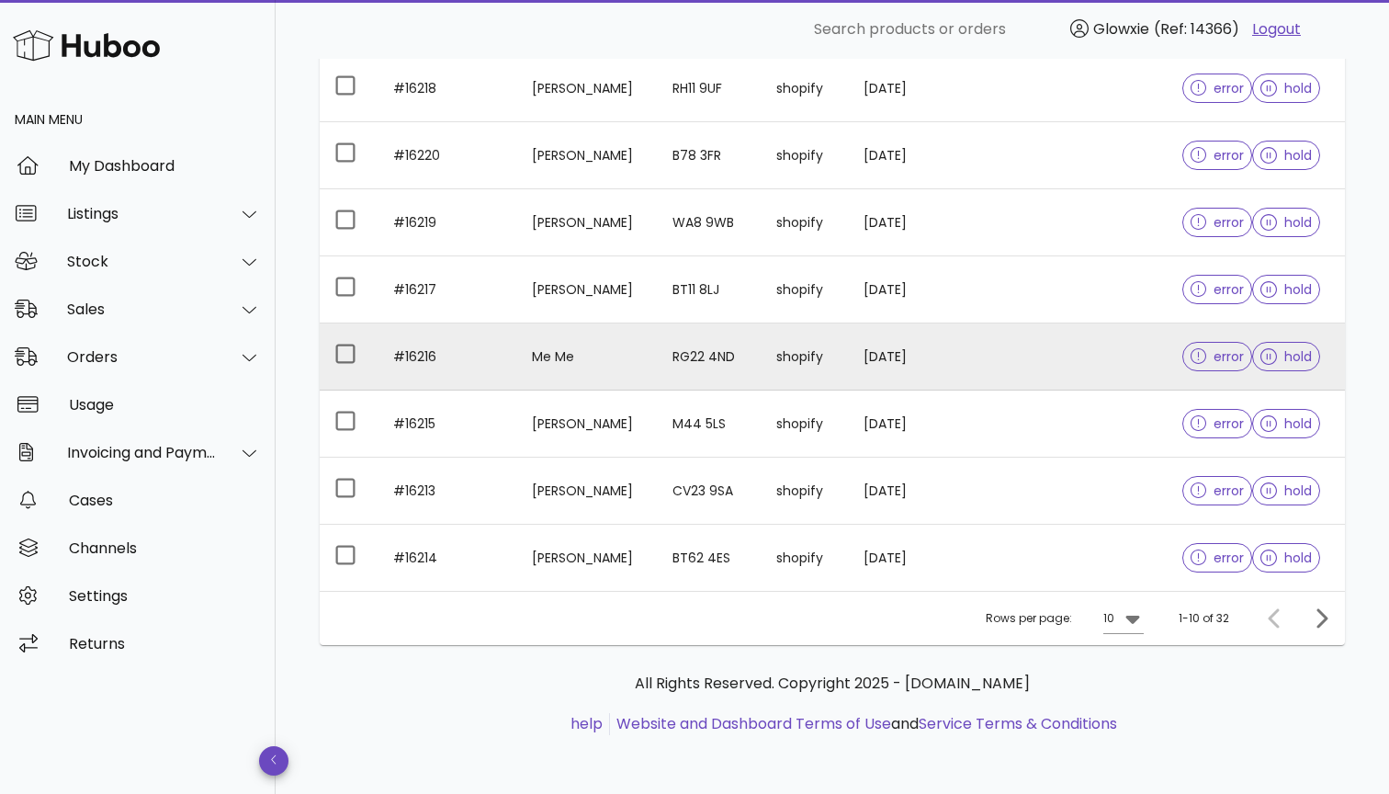
scroll to position [463, 0]
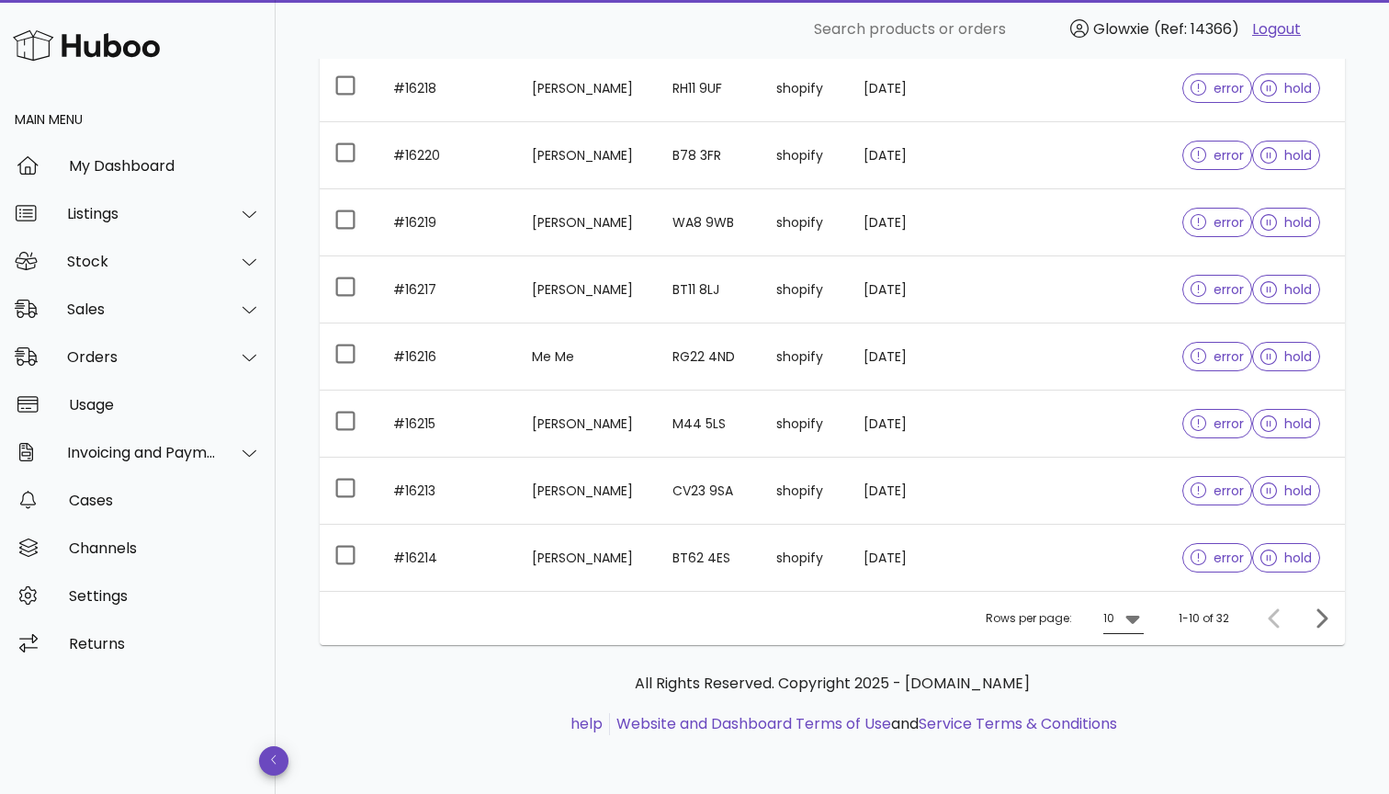
click at [1121, 611] on div at bounding box center [1131, 618] width 26 height 22
click at [1137, 730] on div "50" at bounding box center [1129, 721] width 18 height 40
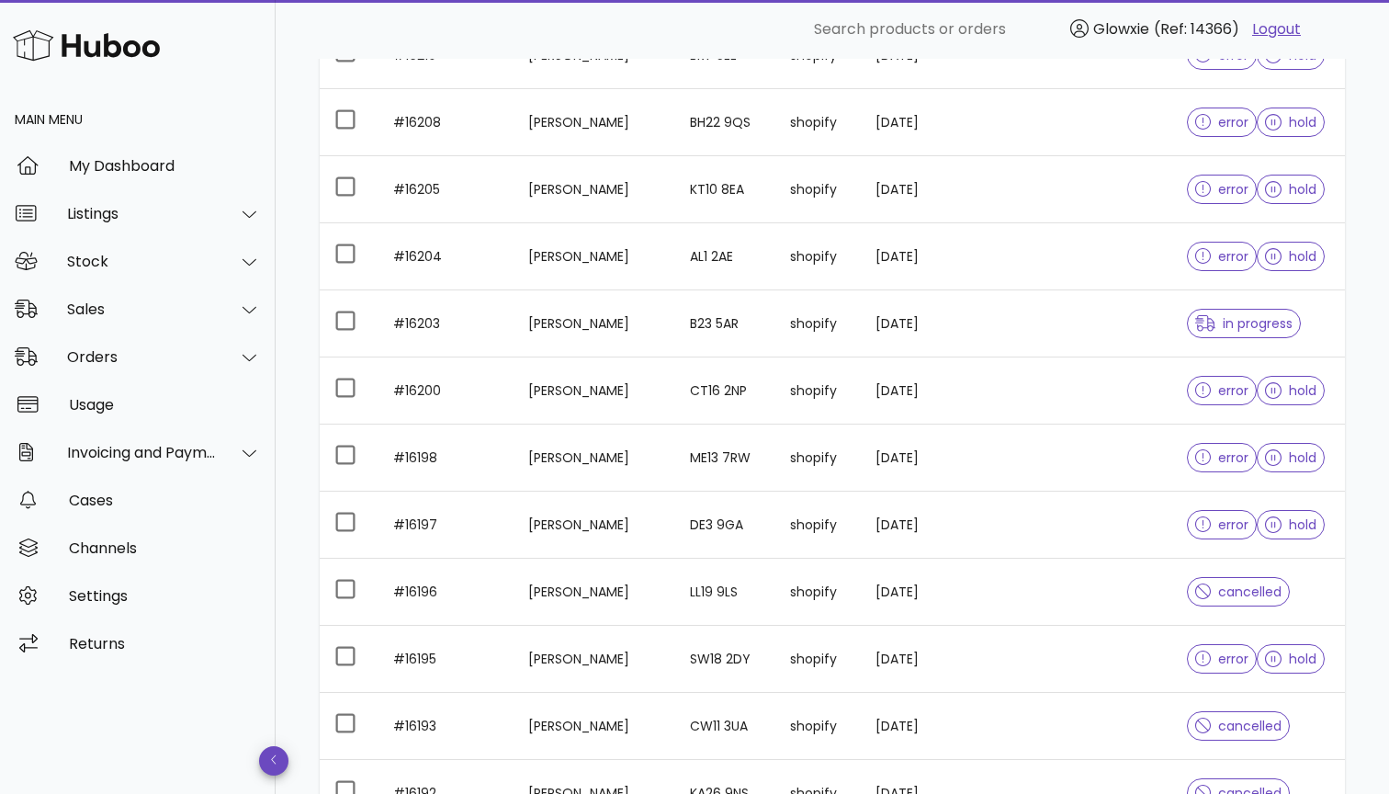
scroll to position [1172, 0]
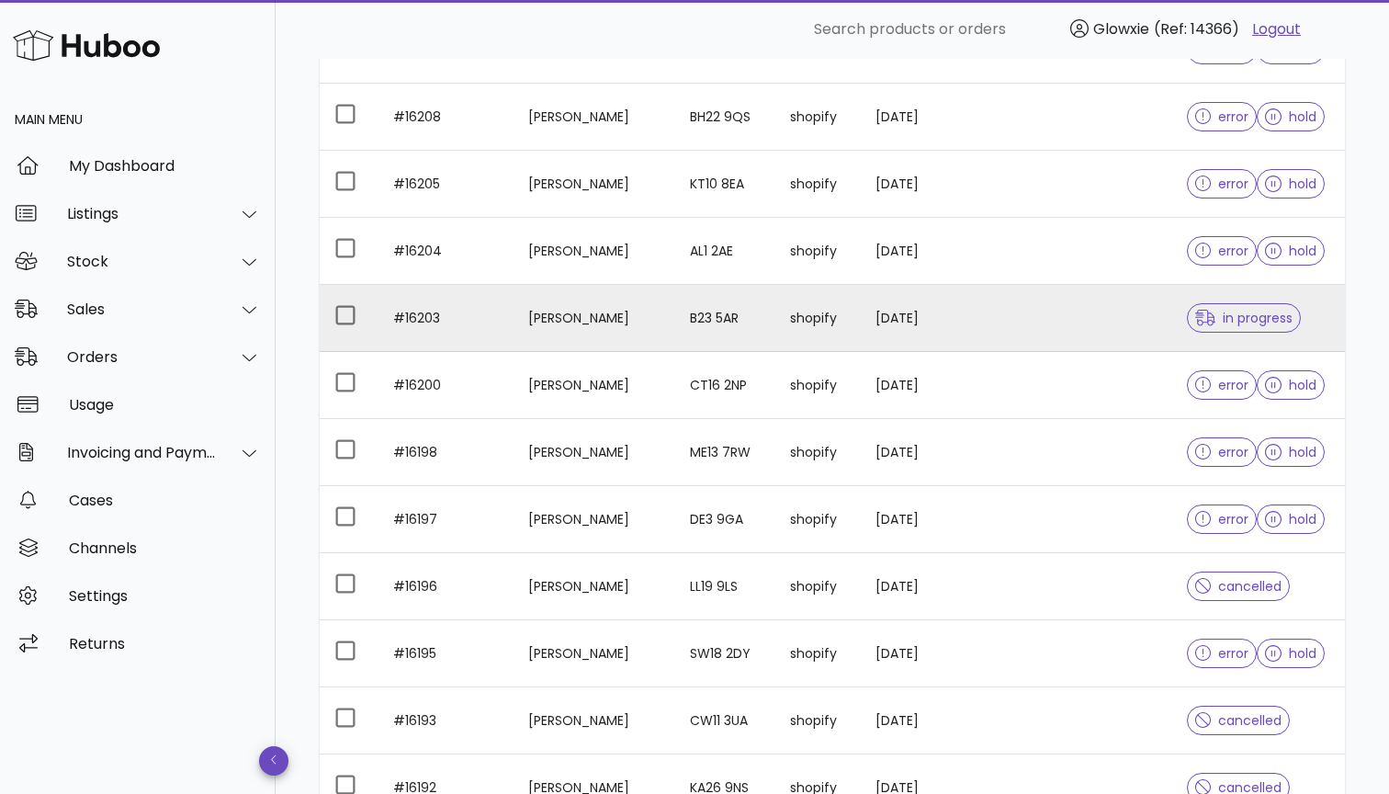
click at [760, 347] on td "B23 5AR" at bounding box center [725, 318] width 101 height 67
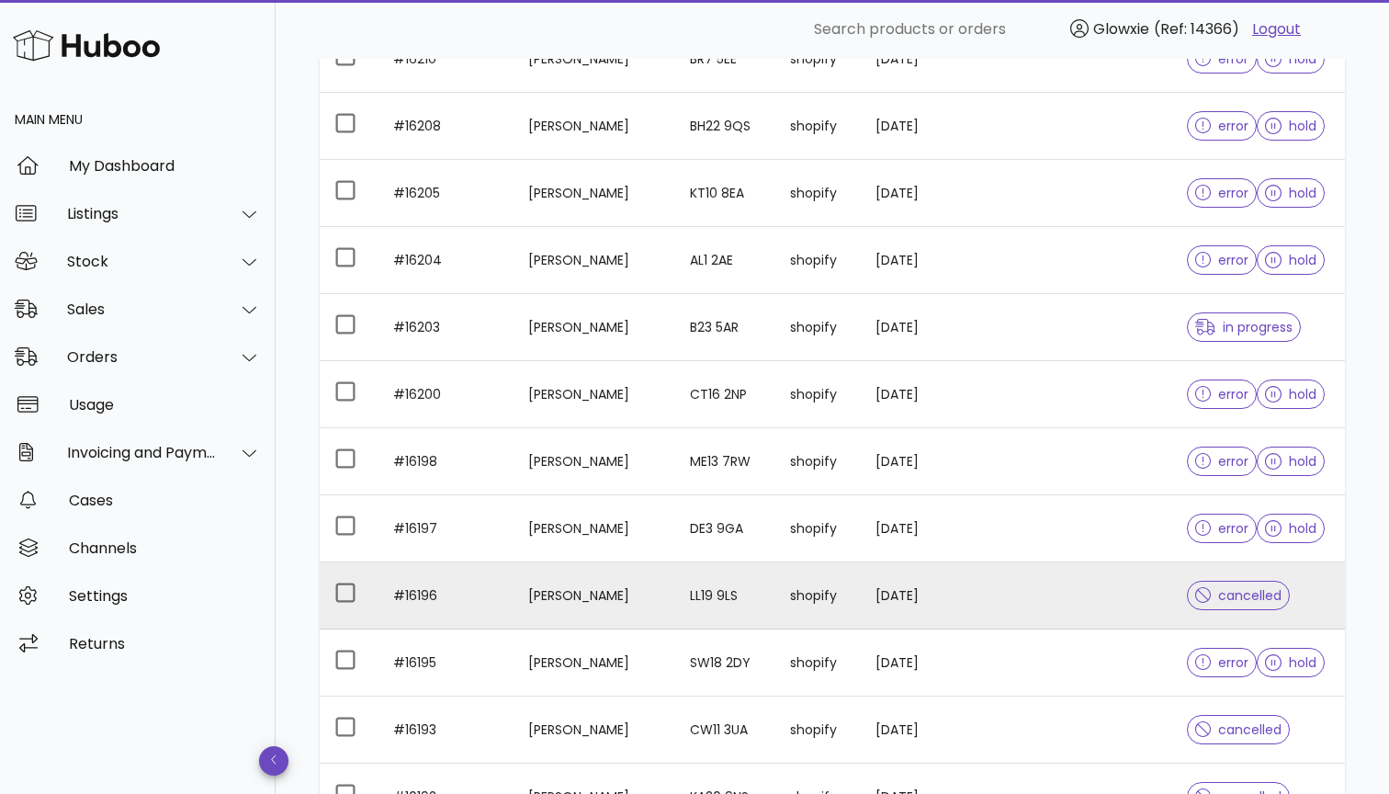
scroll to position [1209, 0]
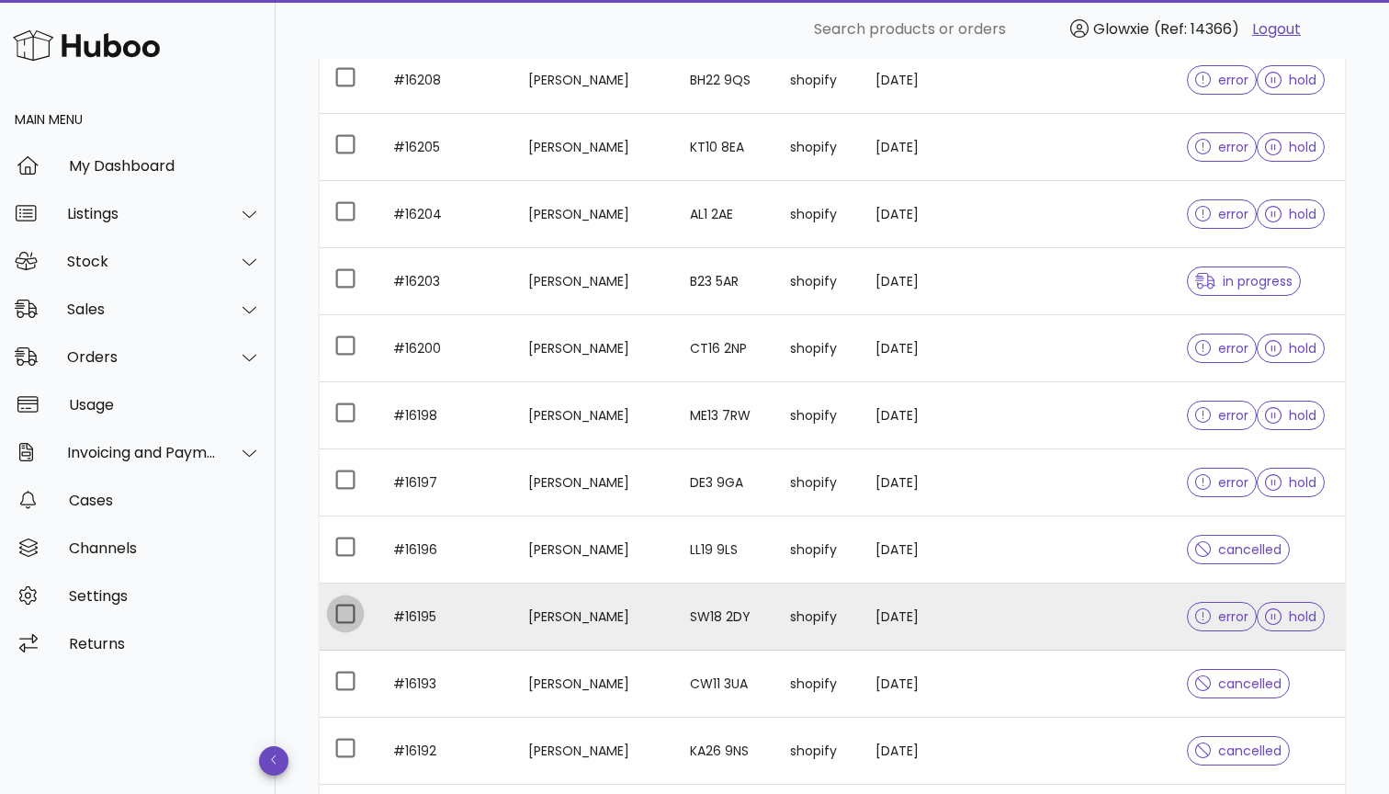
click at [344, 625] on div at bounding box center [345, 613] width 31 height 31
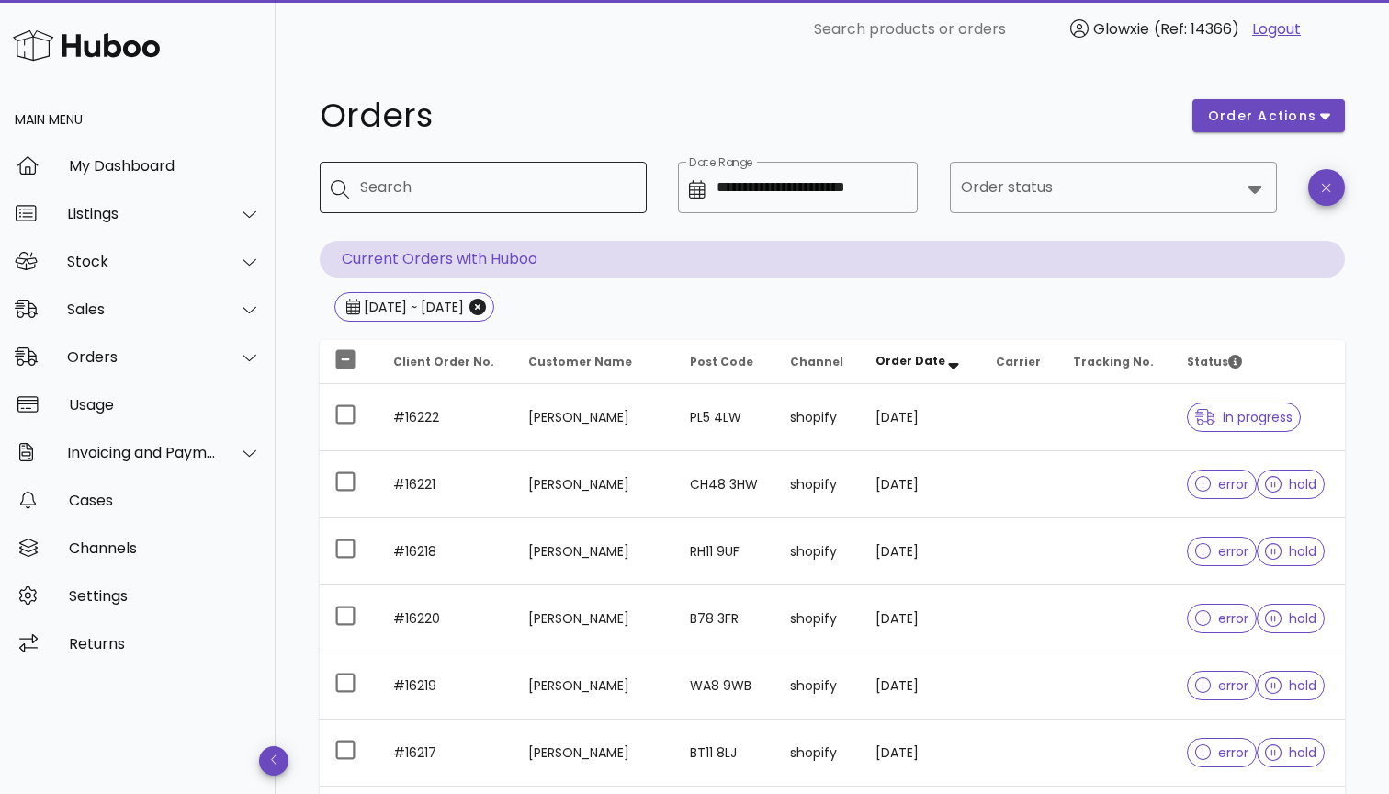
scroll to position [0, 0]
click at [465, 198] on input "Search" at bounding box center [496, 187] width 272 height 29
paste input "**********"
type input "**********"
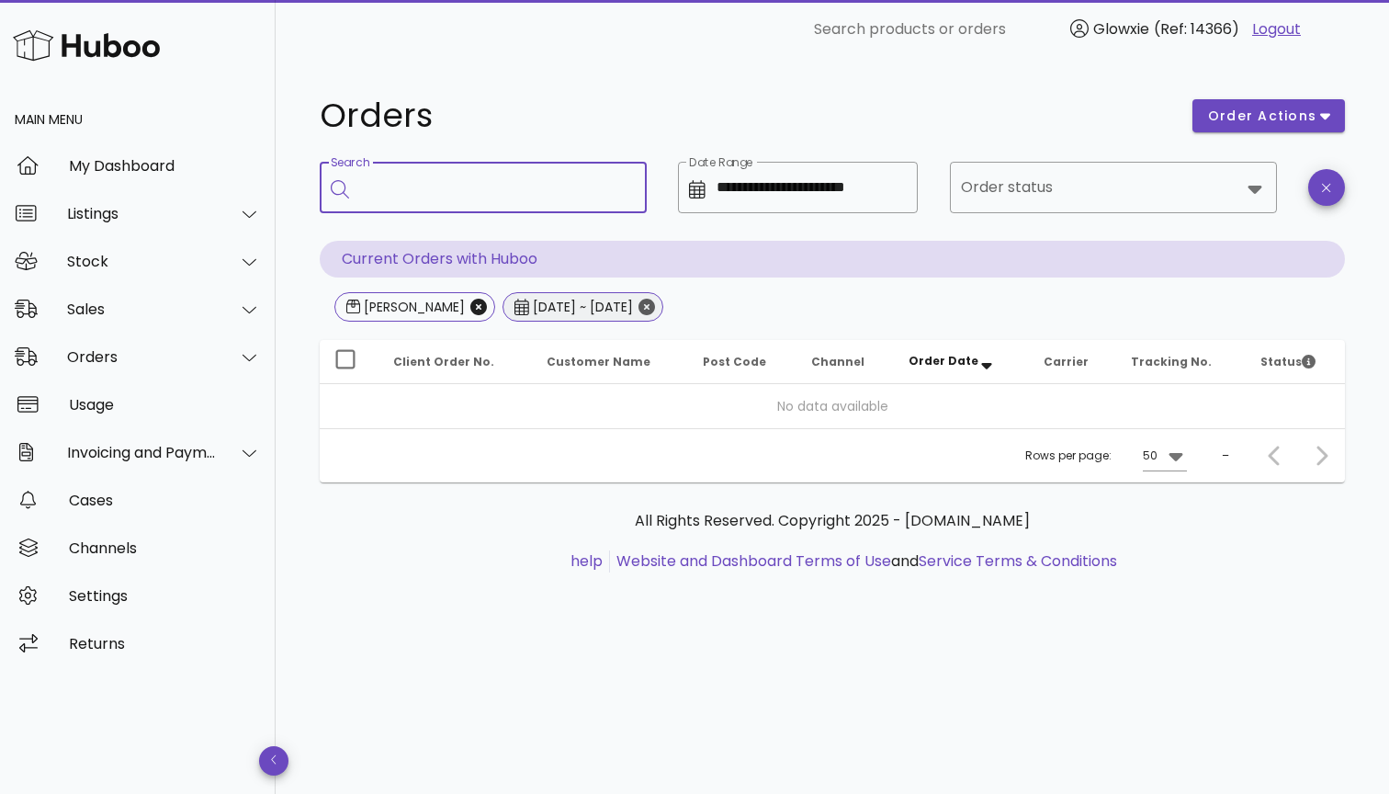
click at [655, 303] on icon "Close" at bounding box center [646, 307] width 17 height 17
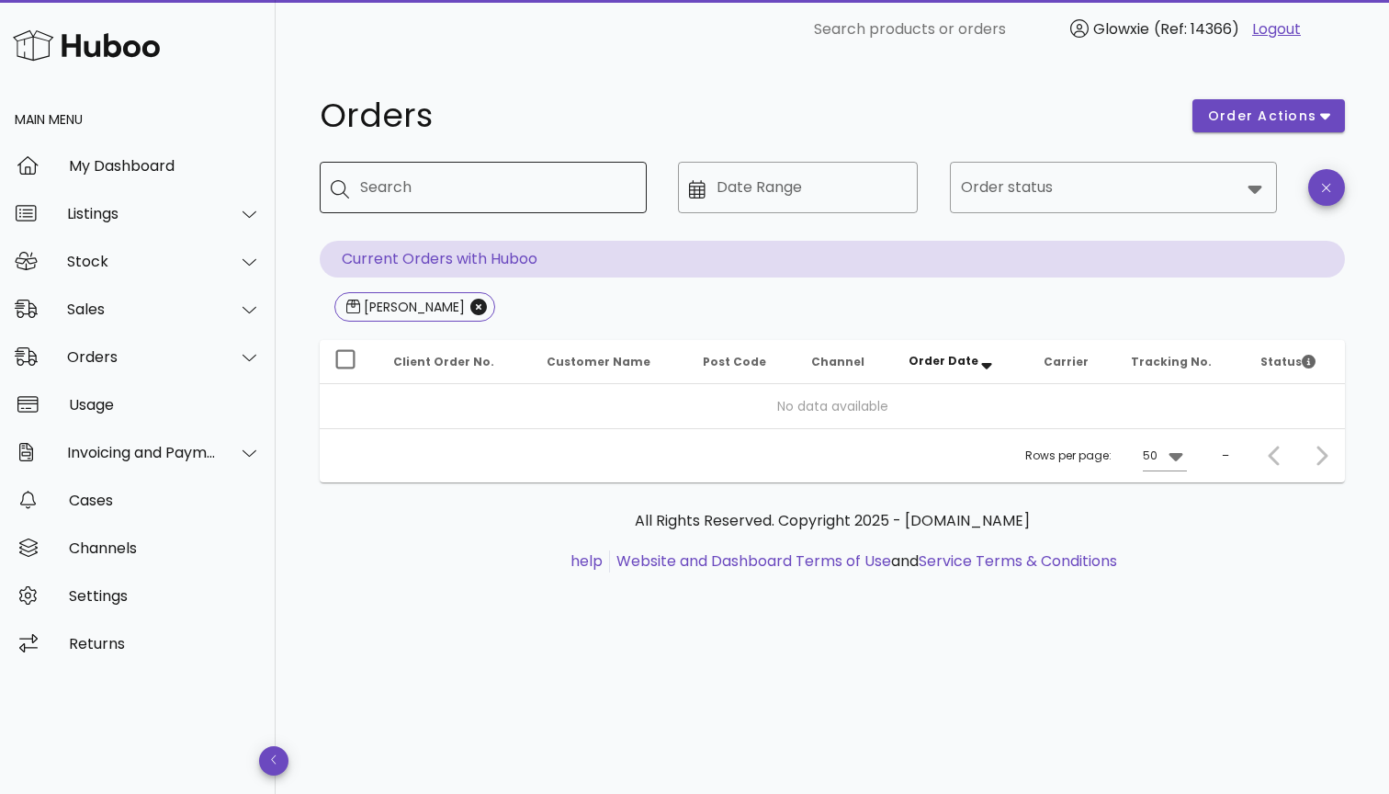
click at [460, 195] on input "Search" at bounding box center [496, 187] width 272 height 29
paste input "**********"
type input "**********"
click at [88, 250] on div "Stock" at bounding box center [138, 261] width 276 height 48
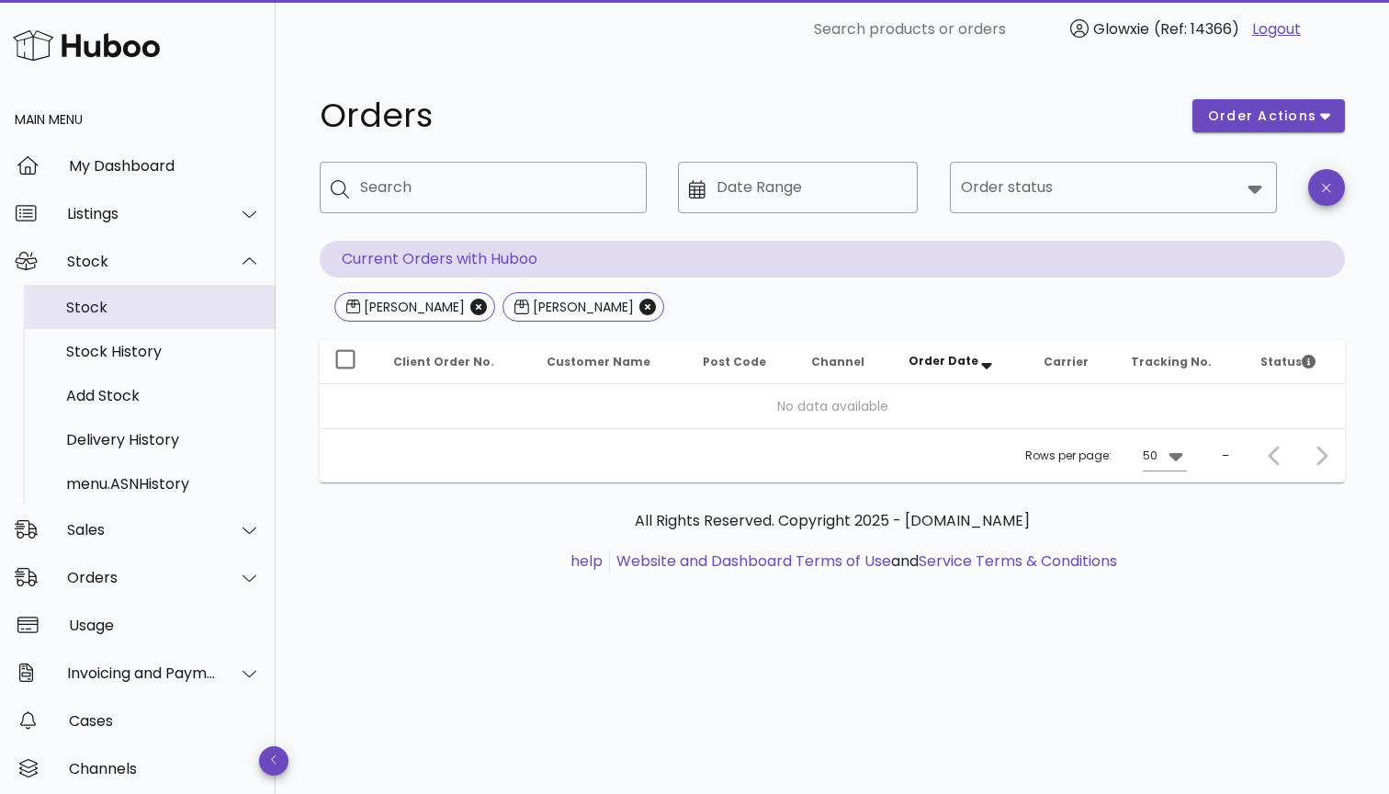
click at [126, 317] on div "Stock" at bounding box center [163, 308] width 195 height 40
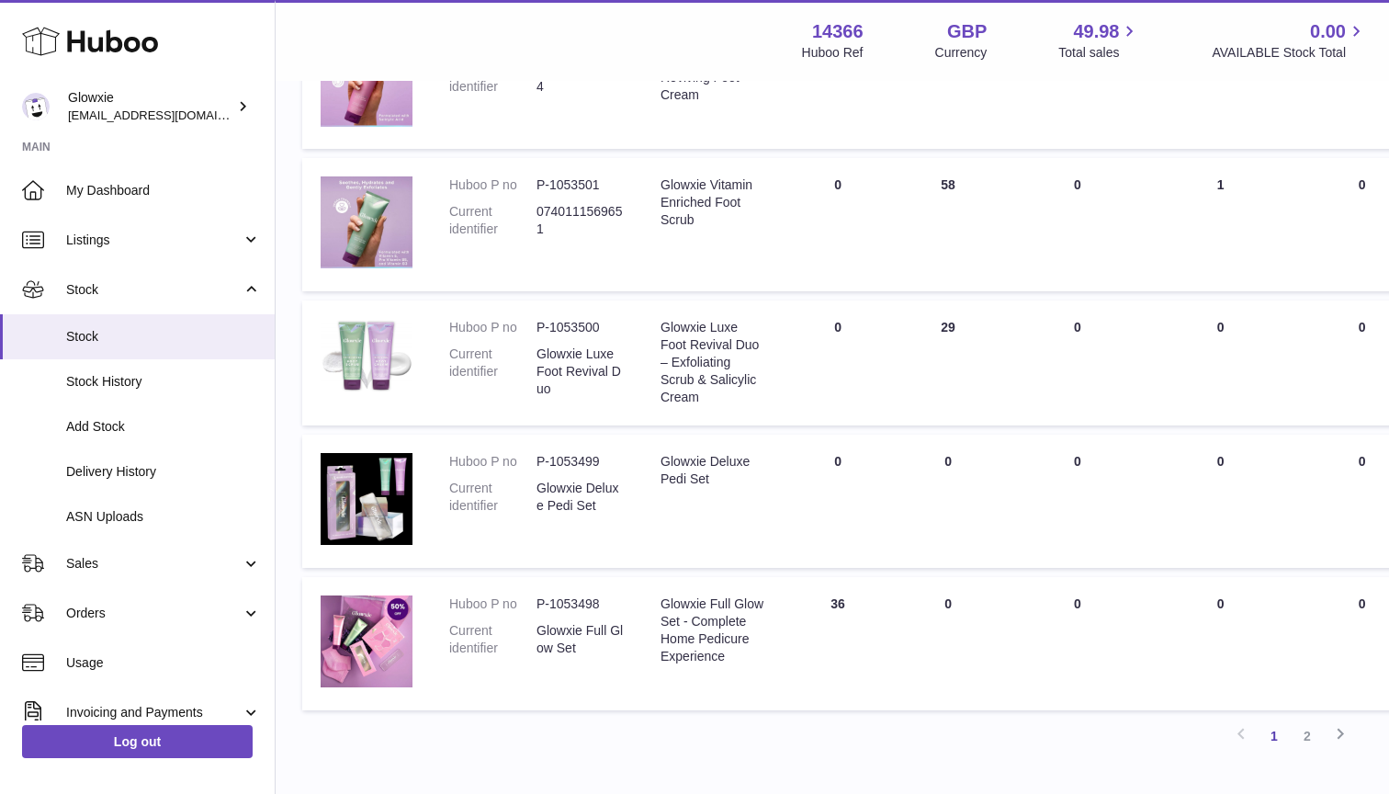
scroll to position [1137, 3]
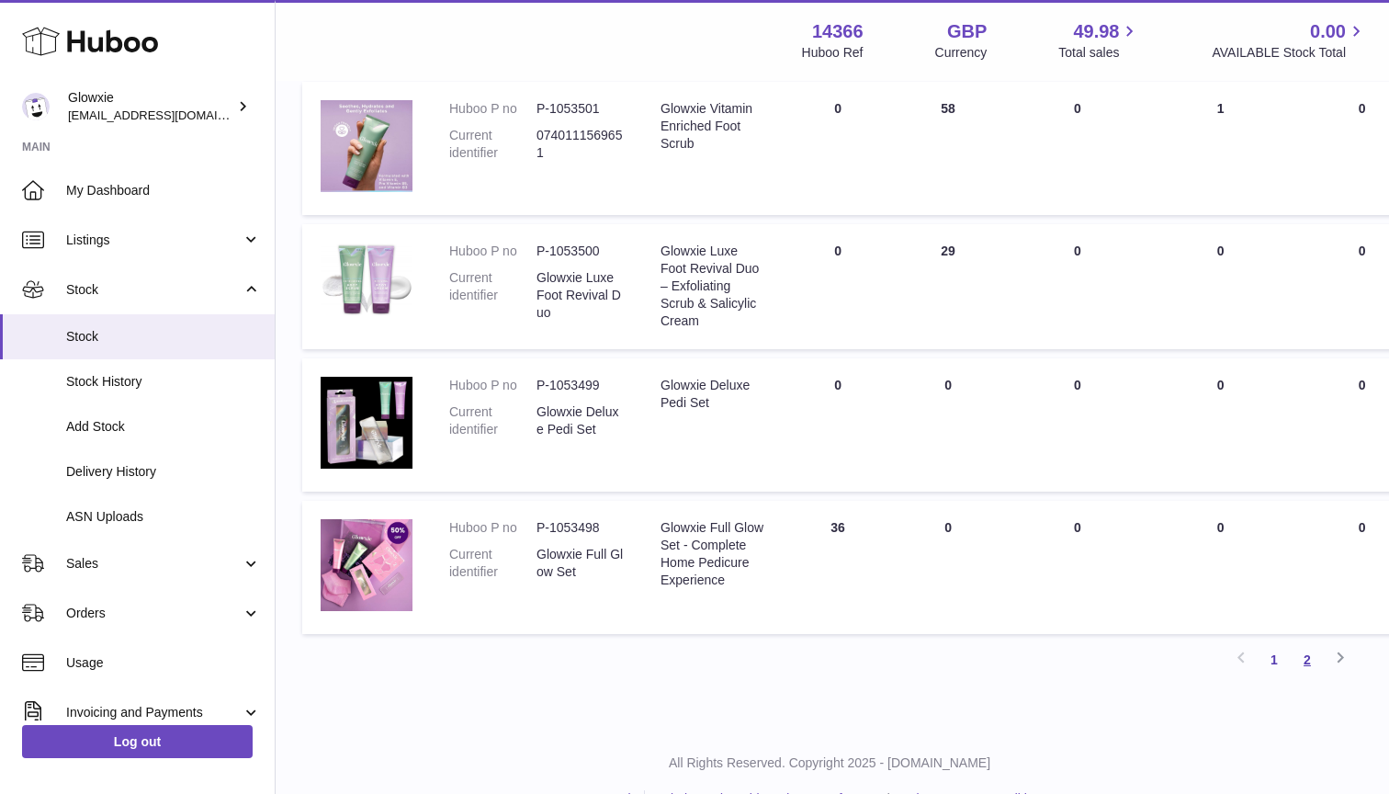
click at [1313, 662] on link "2" at bounding box center [1307, 659] width 33 height 33
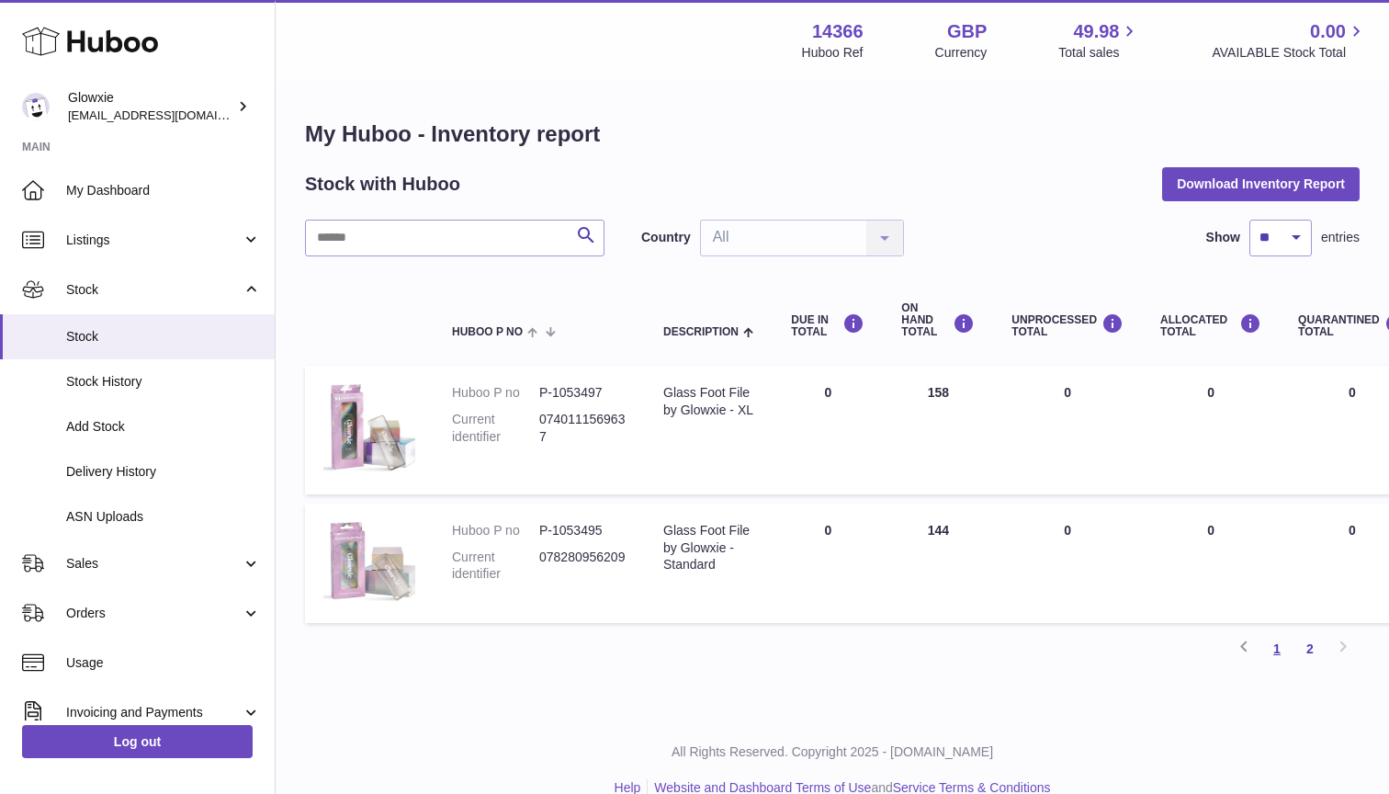
click at [1277, 648] on link "1" at bounding box center [1276, 648] width 33 height 33
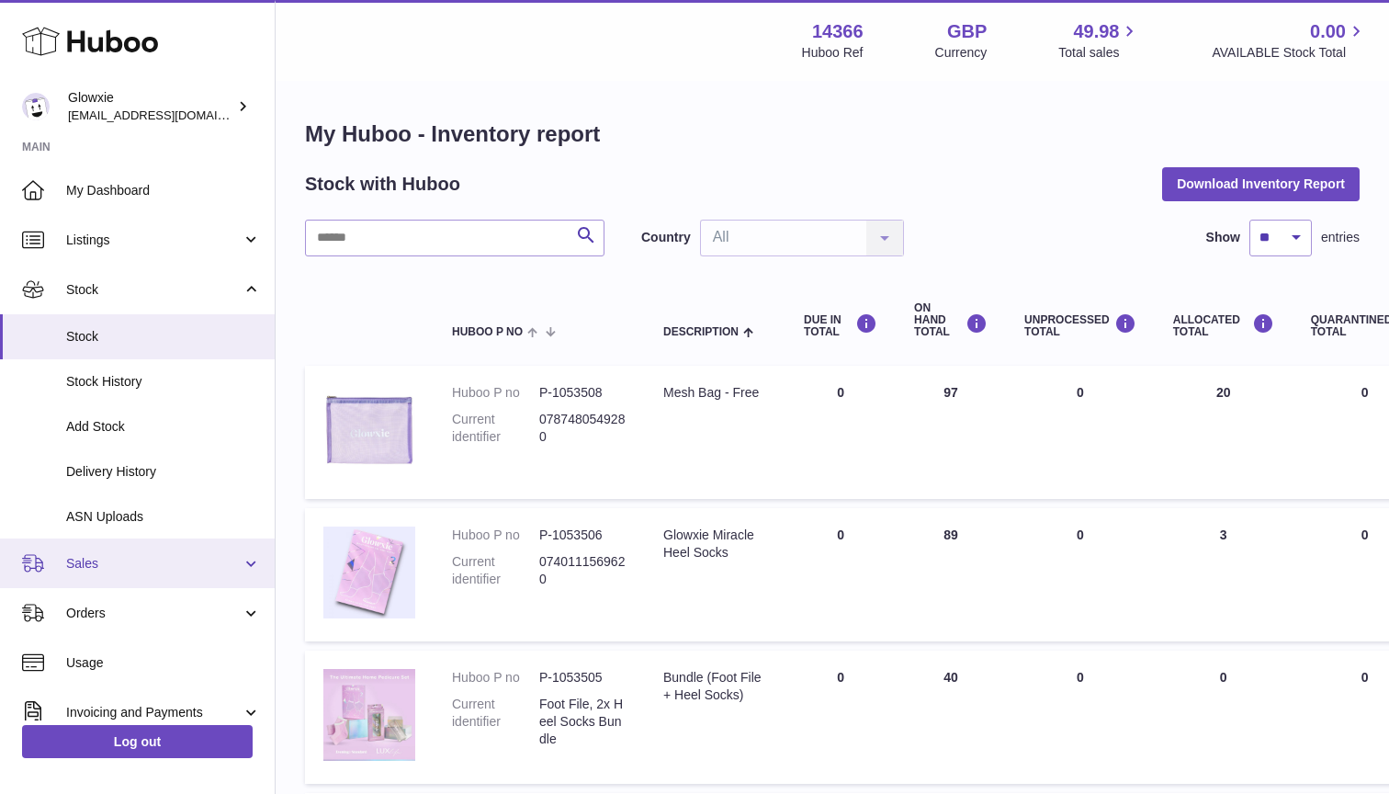
click at [152, 555] on span "Sales" at bounding box center [153, 563] width 175 height 17
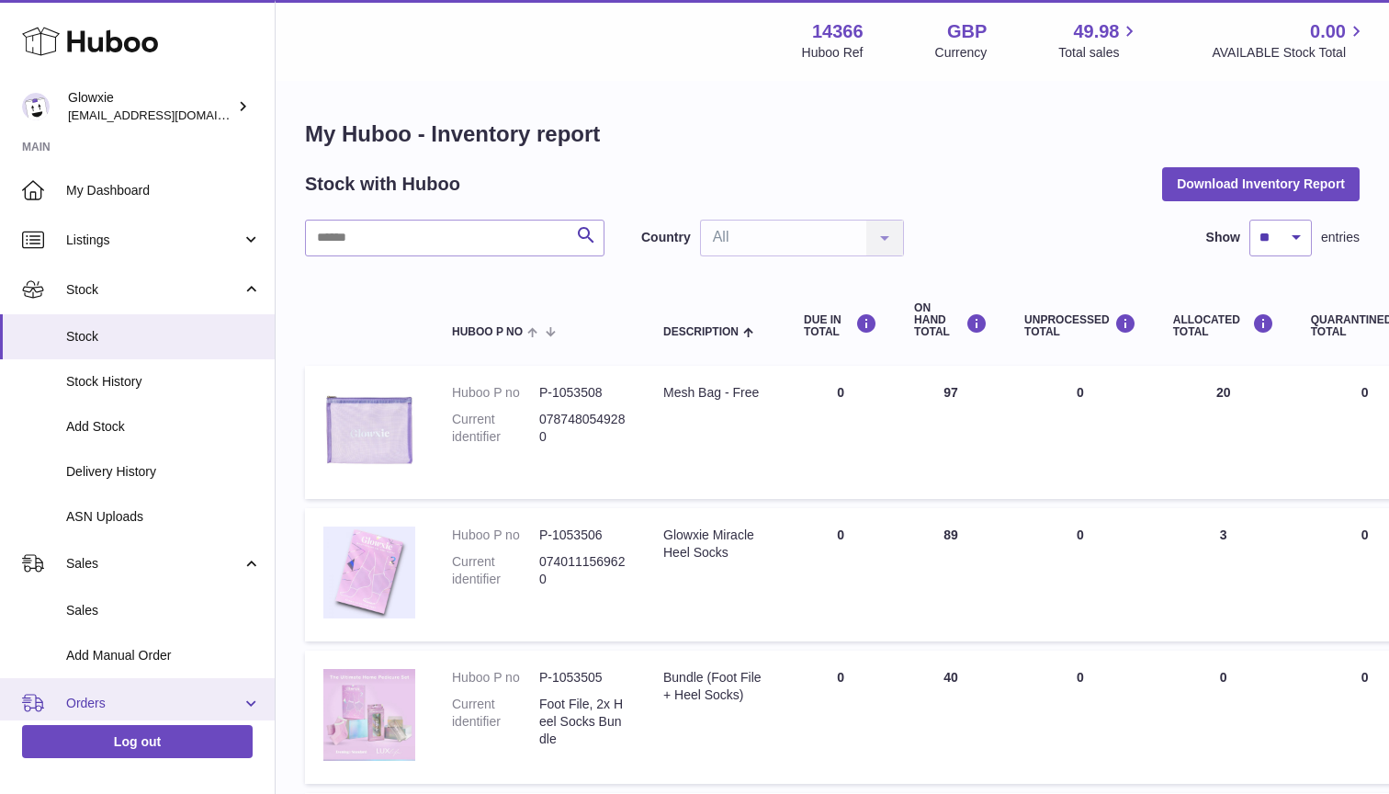
click at [121, 707] on link "Orders" at bounding box center [137, 703] width 275 height 50
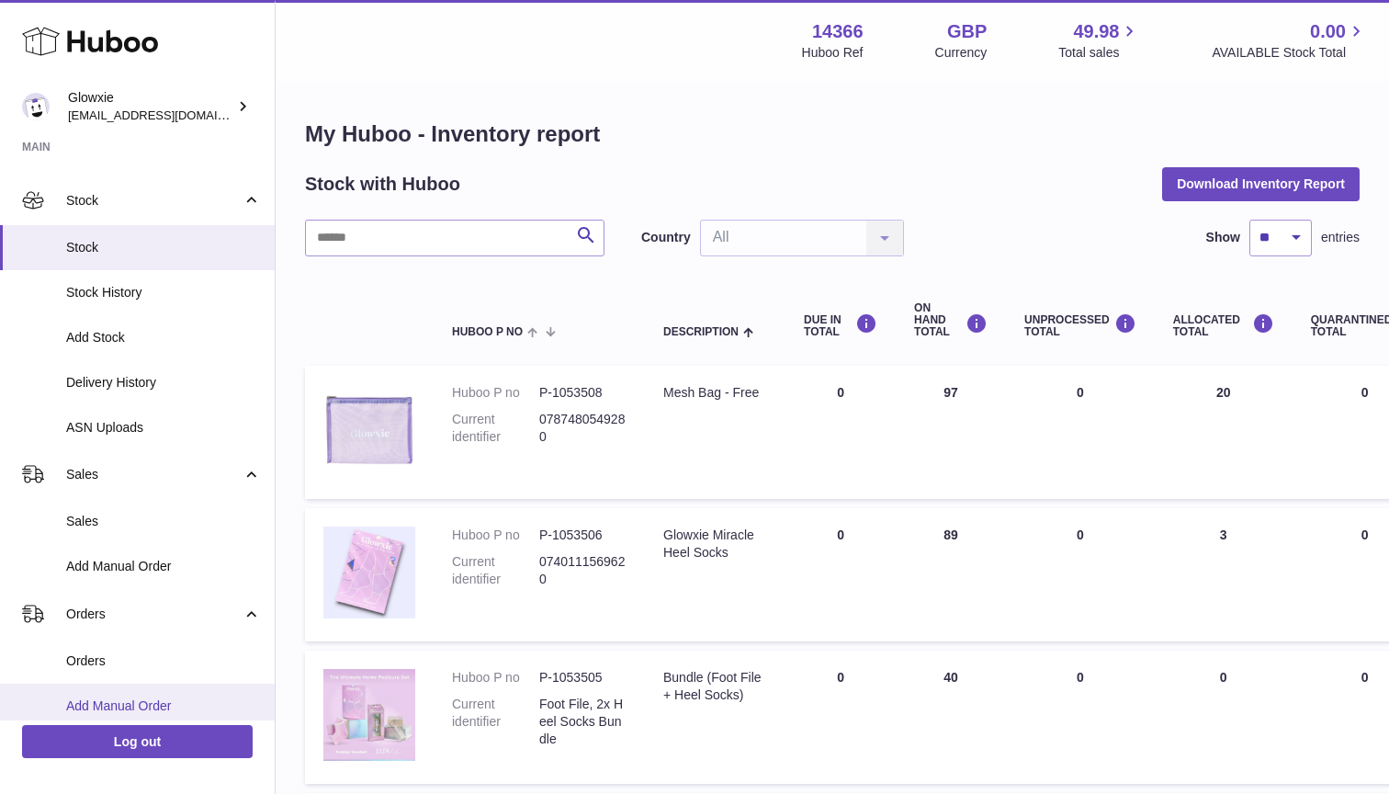
scroll to position [98, 0]
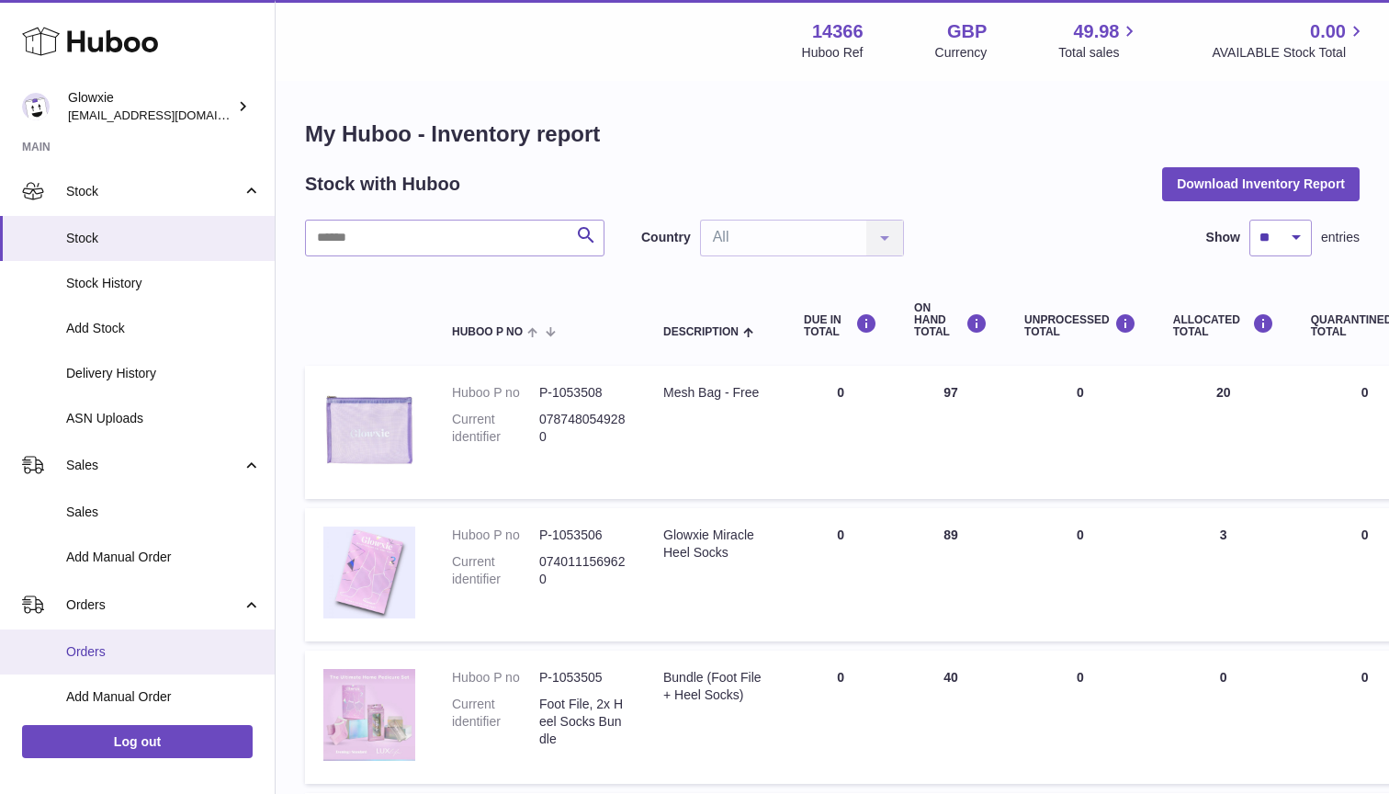
click at [152, 643] on span "Orders" at bounding box center [163, 651] width 195 height 17
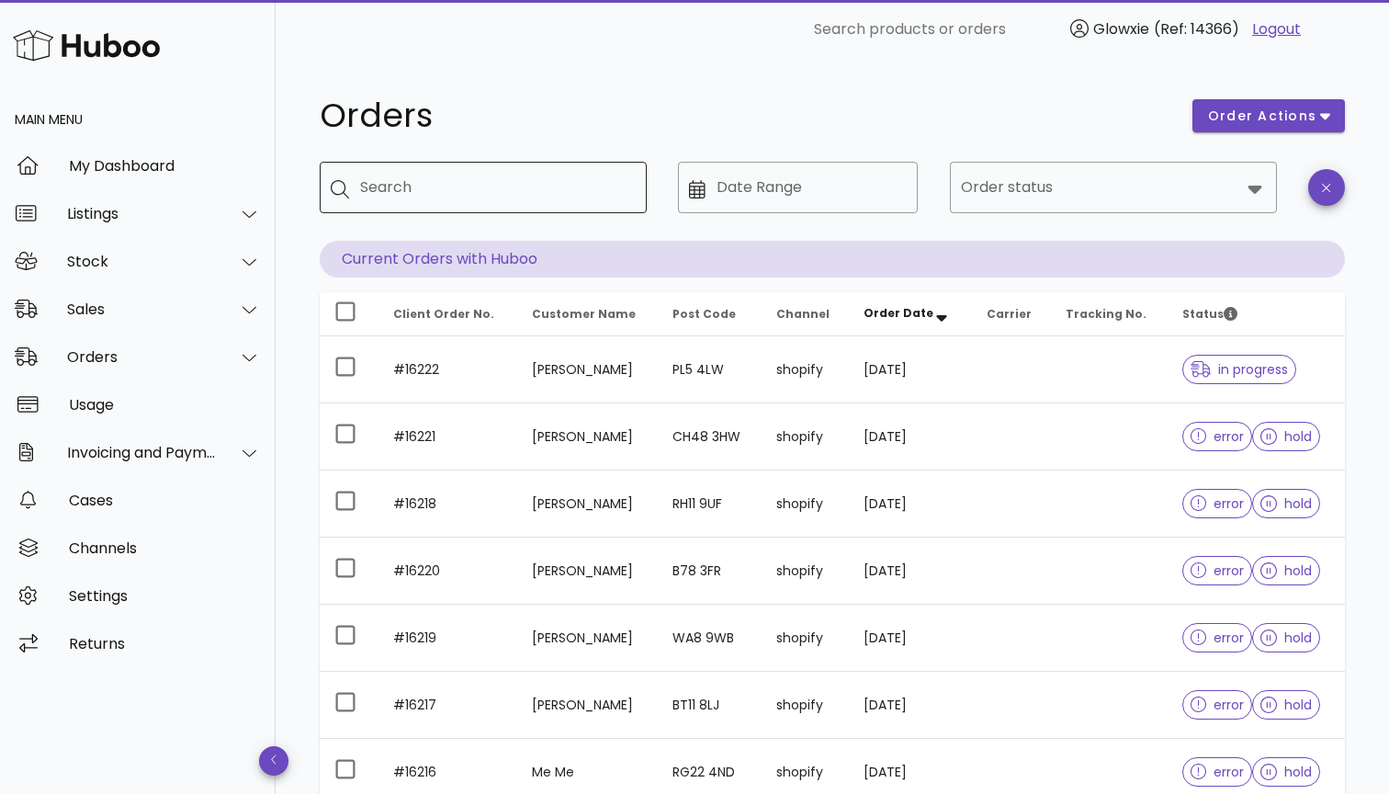
click at [542, 186] on input "Search" at bounding box center [496, 187] width 272 height 29
paste input "**********"
type input "**********"
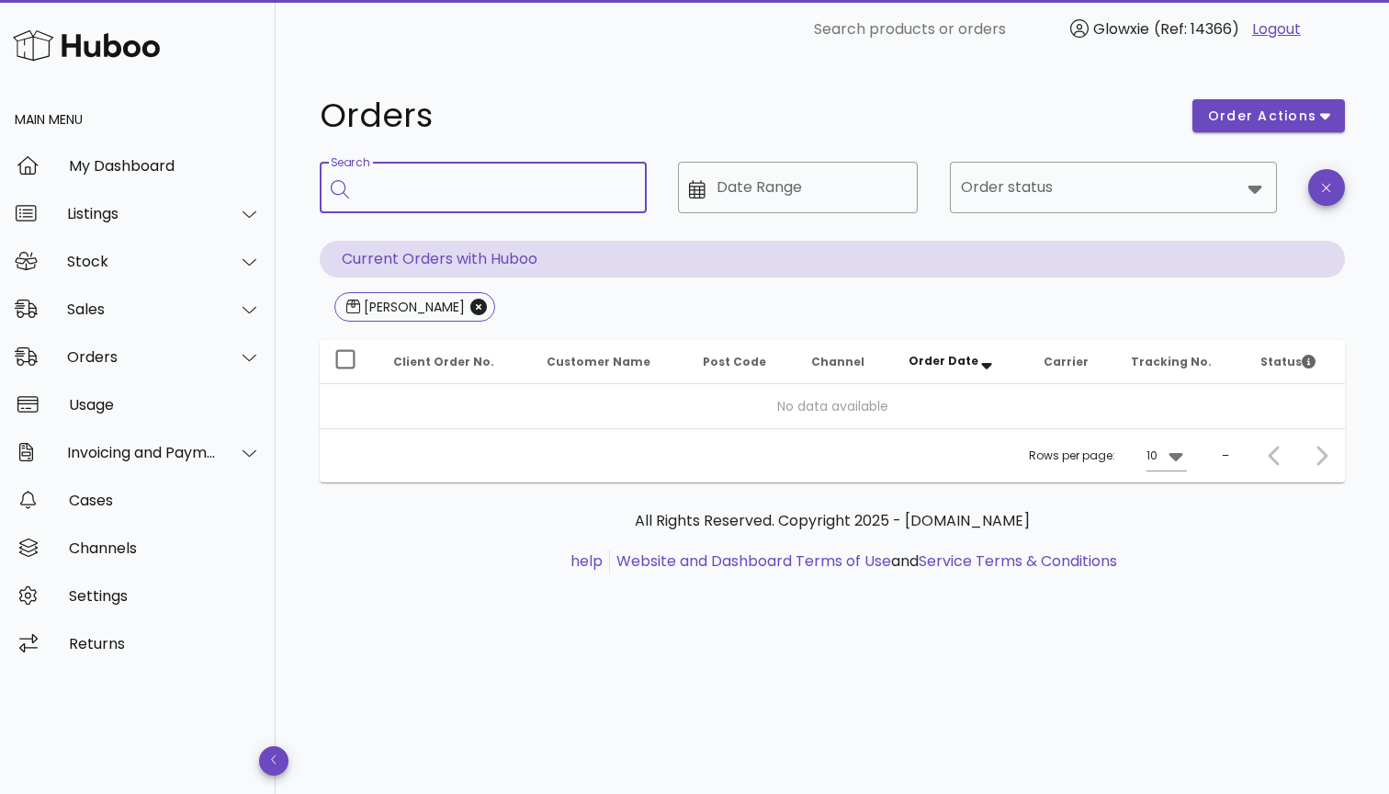
paste input "********"
type input "********"
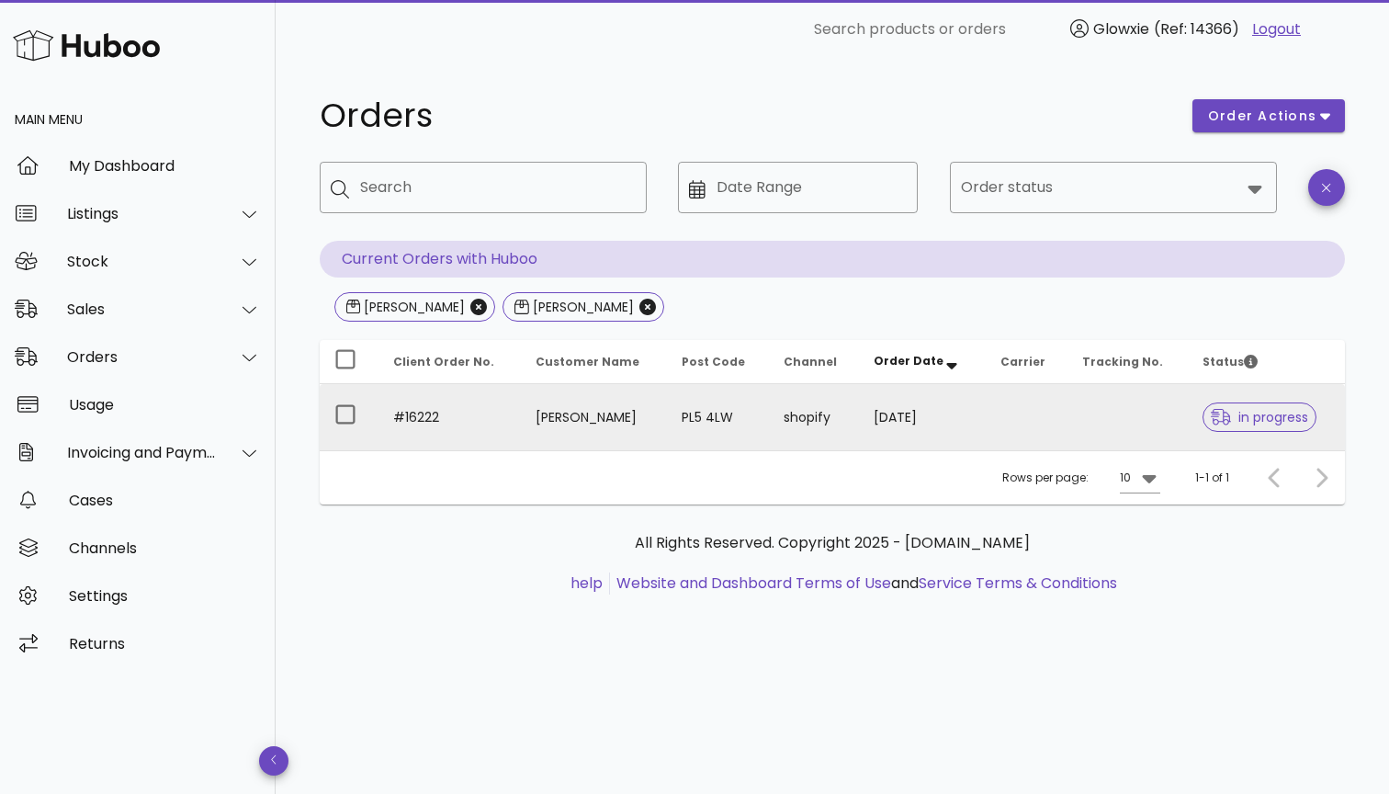
click at [605, 432] on td "Sam Todd" at bounding box center [594, 417] width 146 height 66
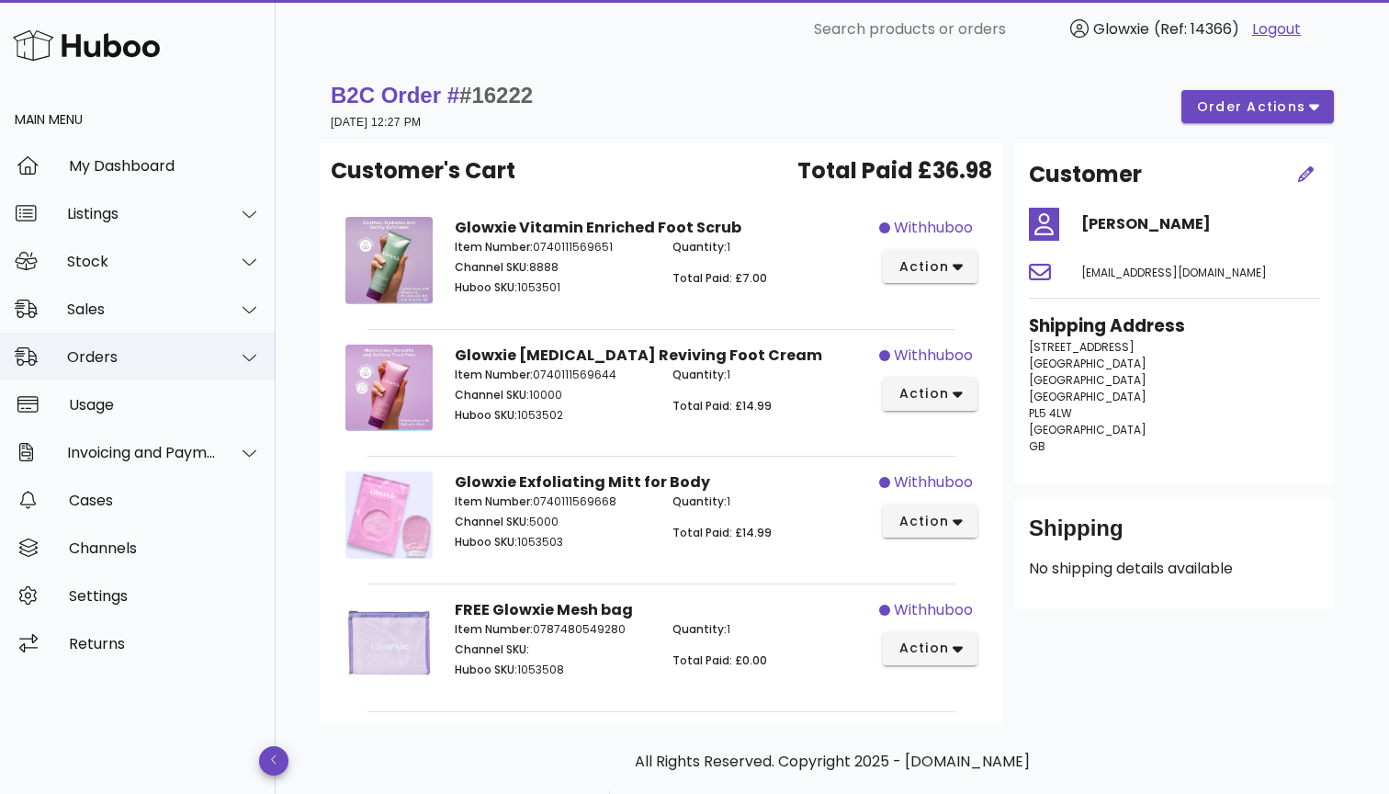
click at [182, 353] on div "Orders" at bounding box center [142, 356] width 150 height 17
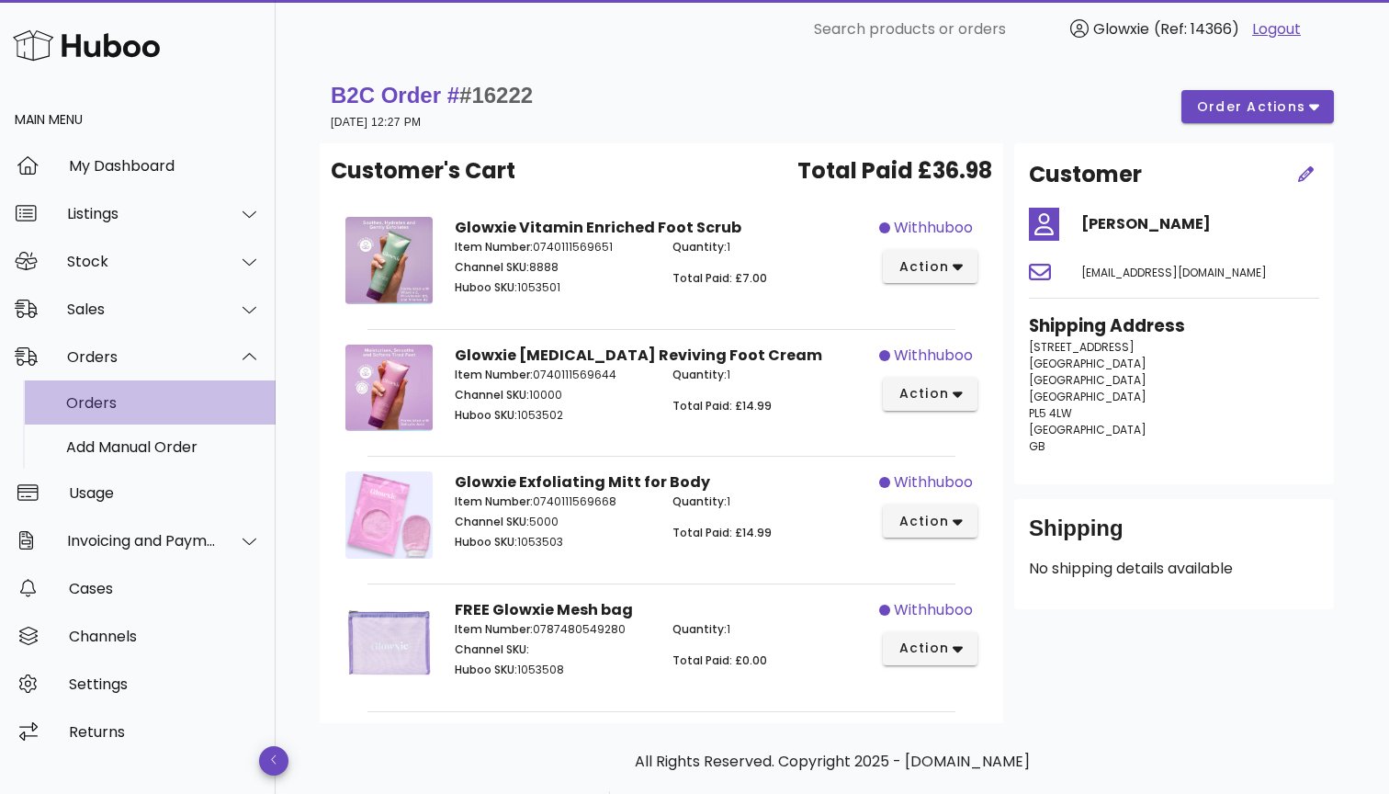
click at [145, 411] on div "Orders" at bounding box center [163, 402] width 195 height 17
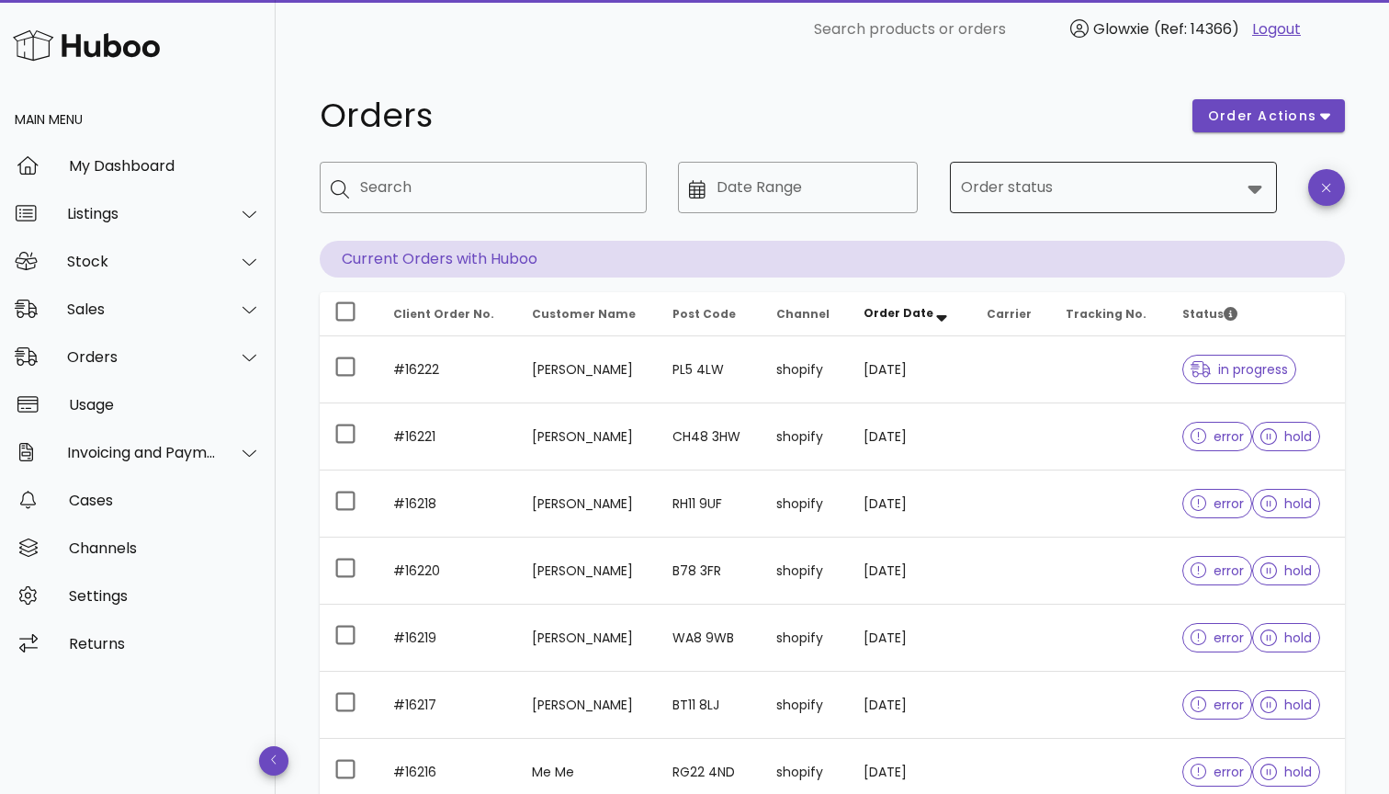
click at [1058, 191] on input "Order status" at bounding box center [1100, 187] width 279 height 29
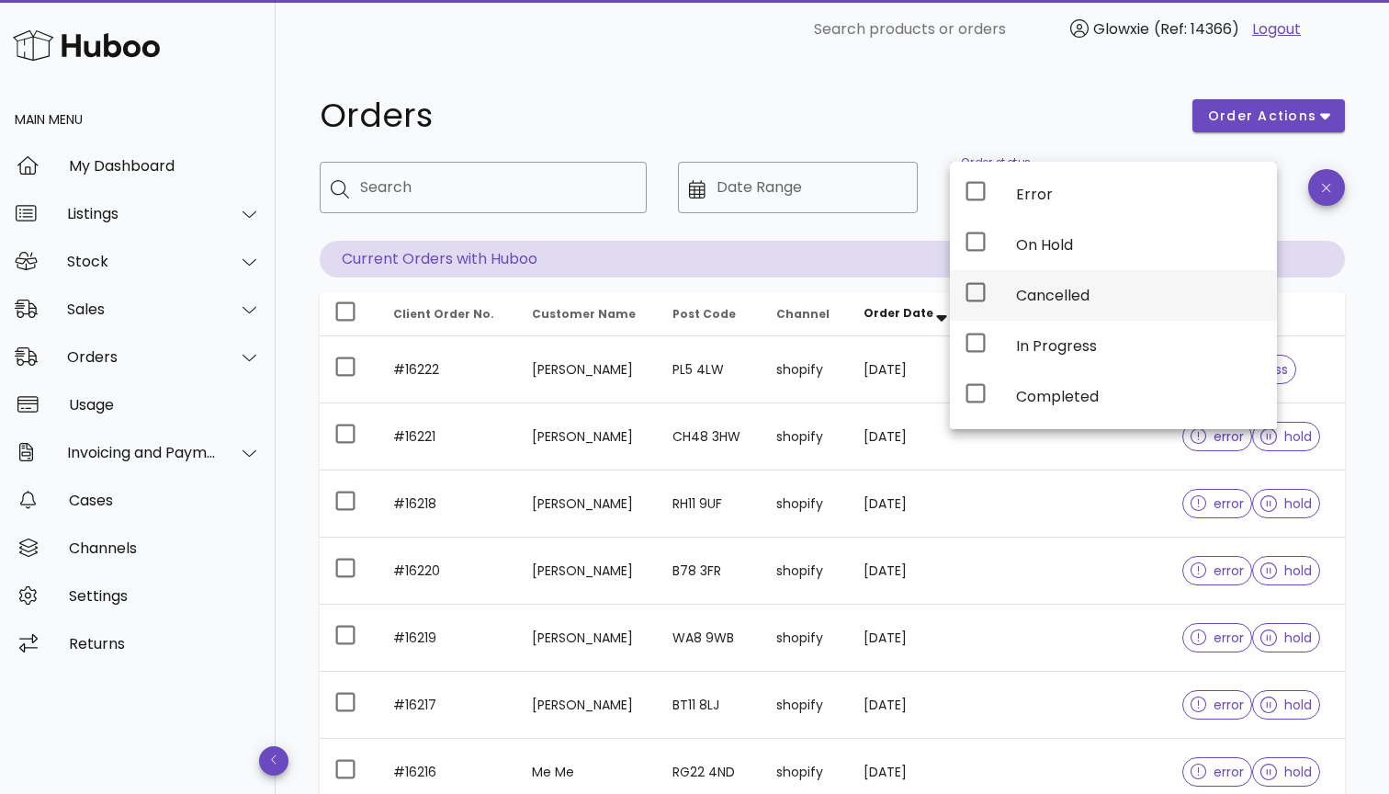
click at [965, 289] on icon at bounding box center [976, 292] width 22 height 22
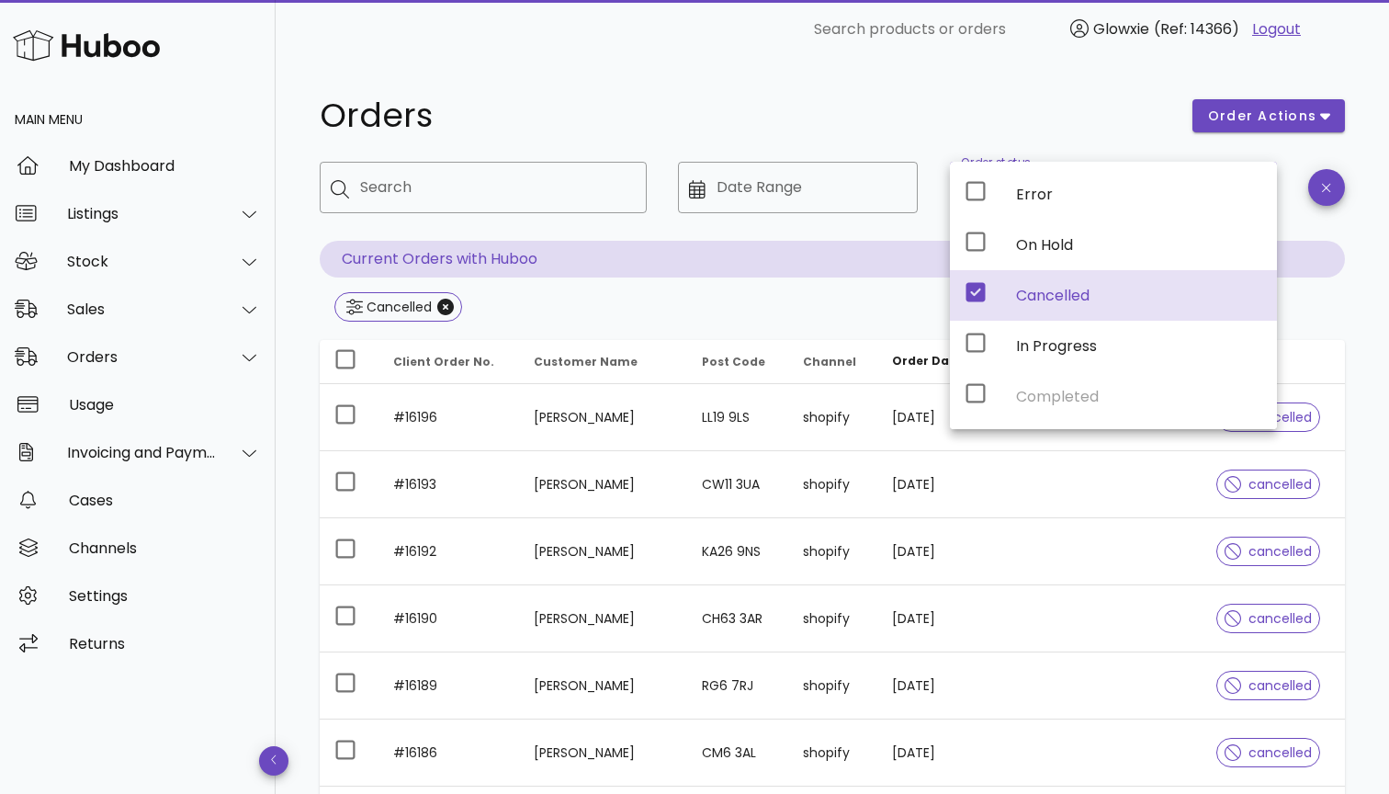
click at [1339, 331] on div "Orders order actions ​ Search ​ Date Range ​ Order status Cancelled Current Ord…" at bounding box center [832, 598] width 1025 height 1020
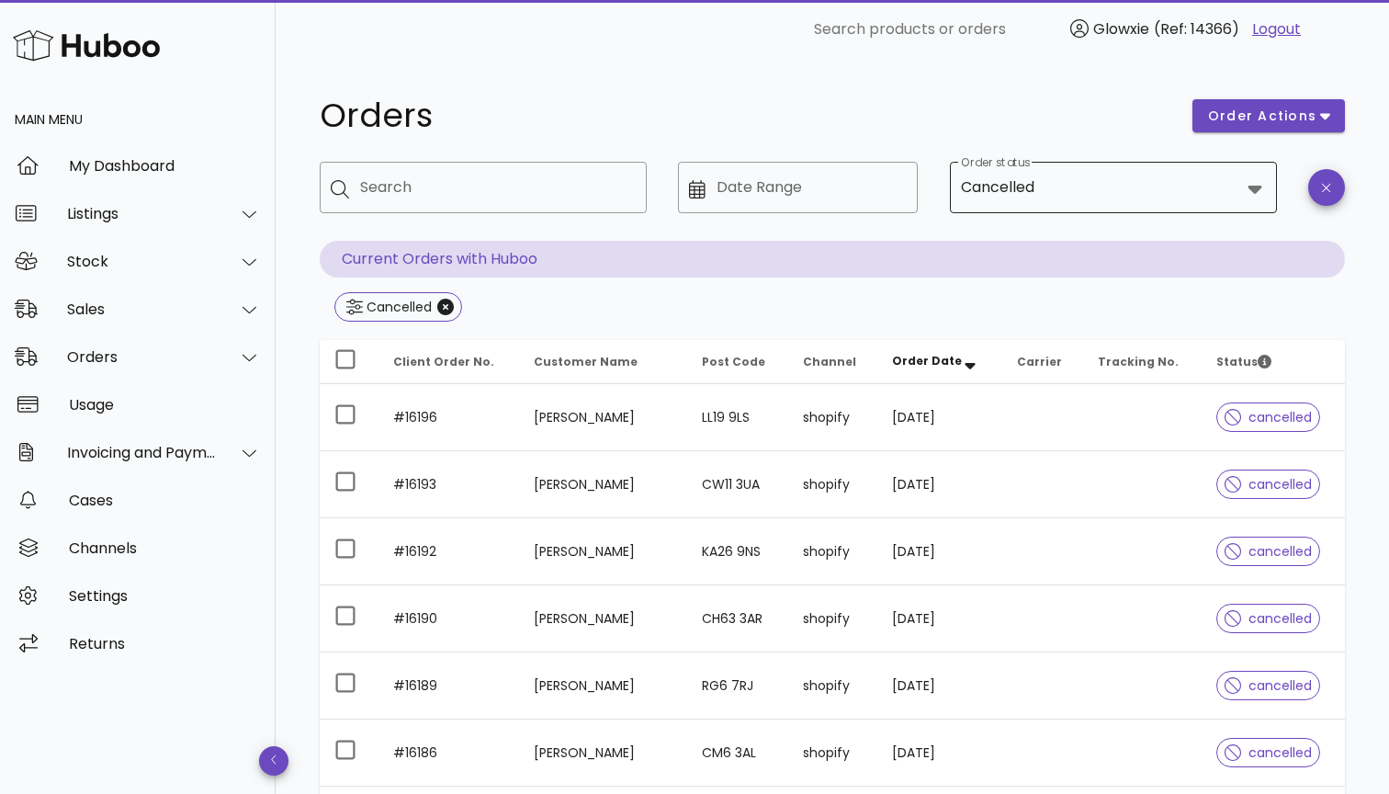
click at [1075, 187] on input "Order status" at bounding box center [1139, 187] width 202 height 29
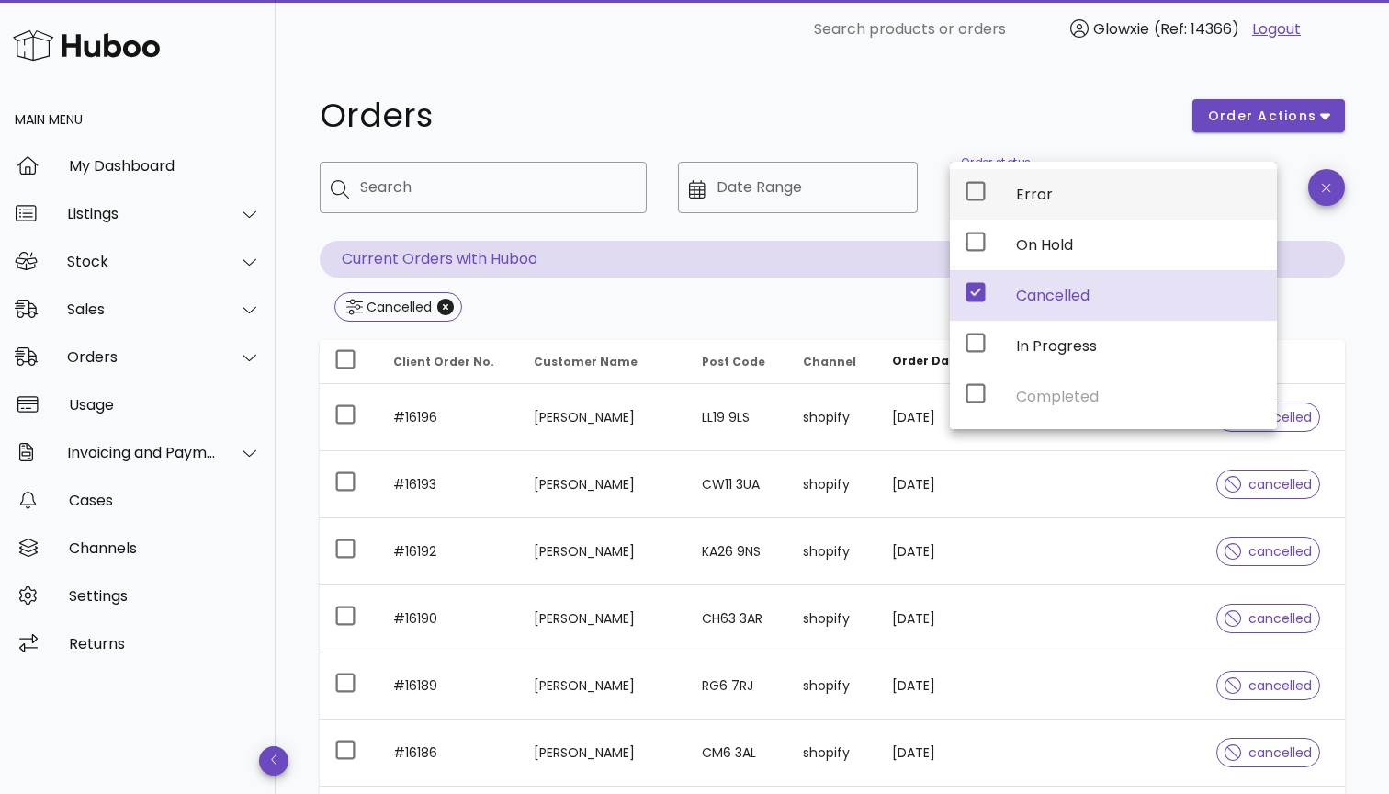
click at [973, 199] on icon at bounding box center [975, 191] width 19 height 19
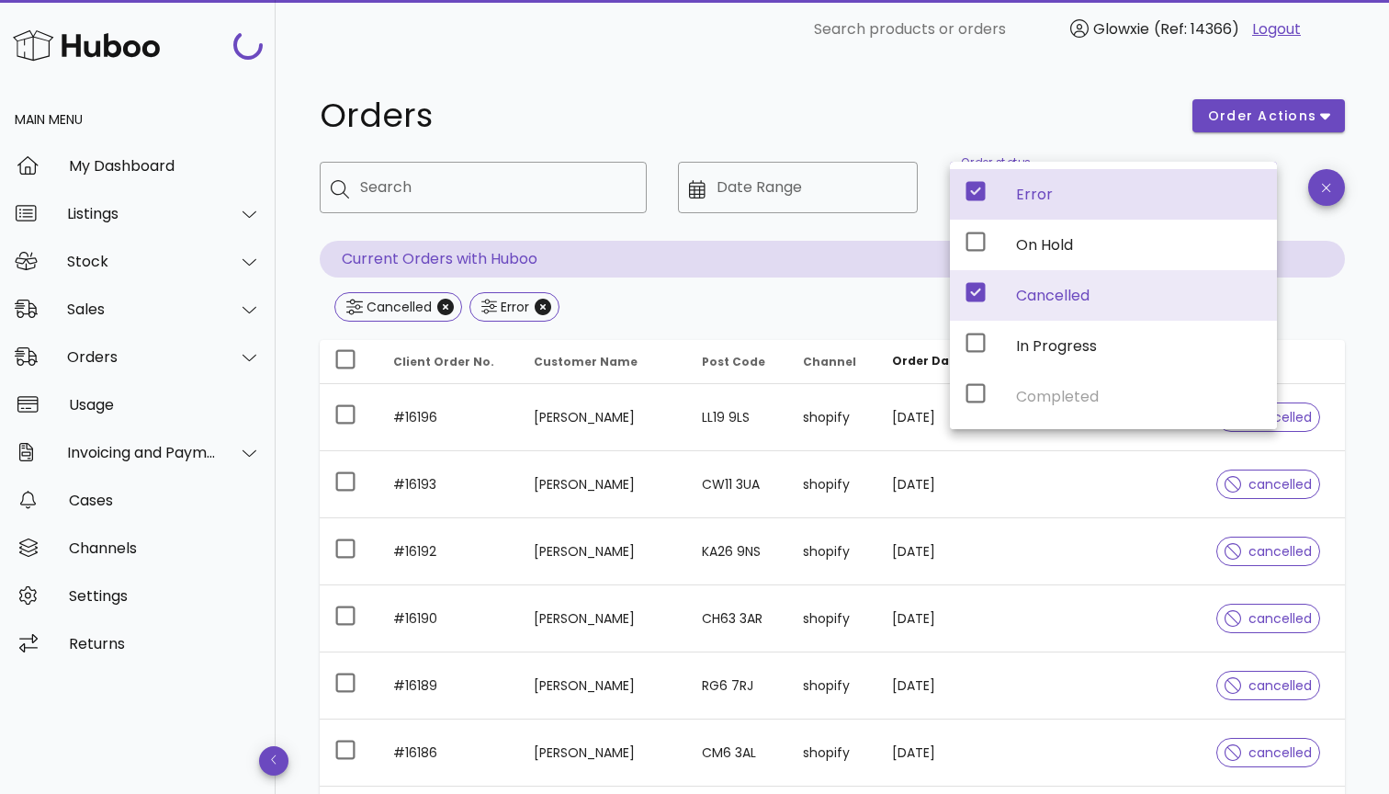
click at [973, 294] on icon at bounding box center [976, 292] width 22 height 22
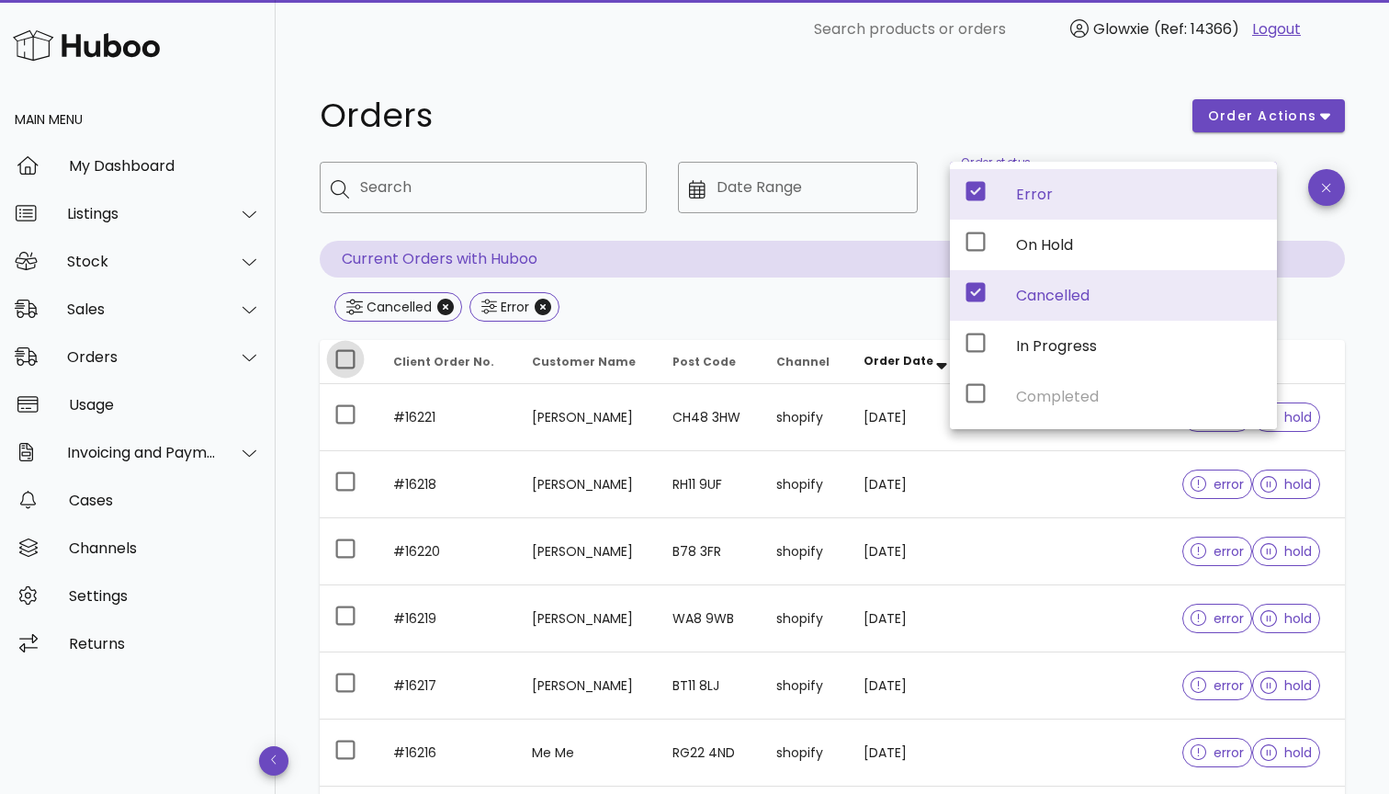
click at [338, 365] on div at bounding box center [345, 359] width 31 height 31
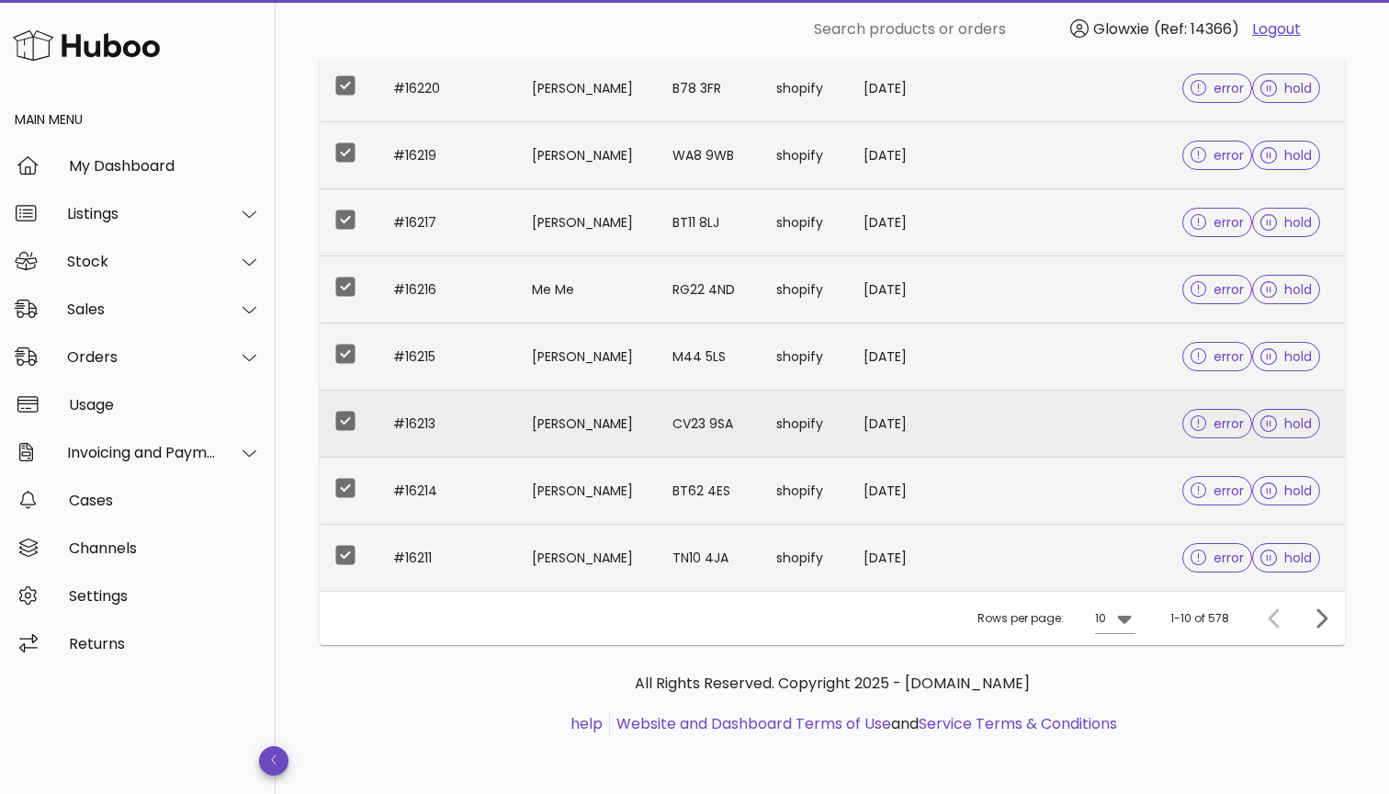
scroll to position [463, 0]
click at [1084, 615] on div "Rows per page: 10" at bounding box center [1056, 618] width 158 height 53
click at [1110, 616] on div "10" at bounding box center [1102, 618] width 15 height 29
click at [1116, 728] on div "50" at bounding box center [1121, 720] width 18 height 17
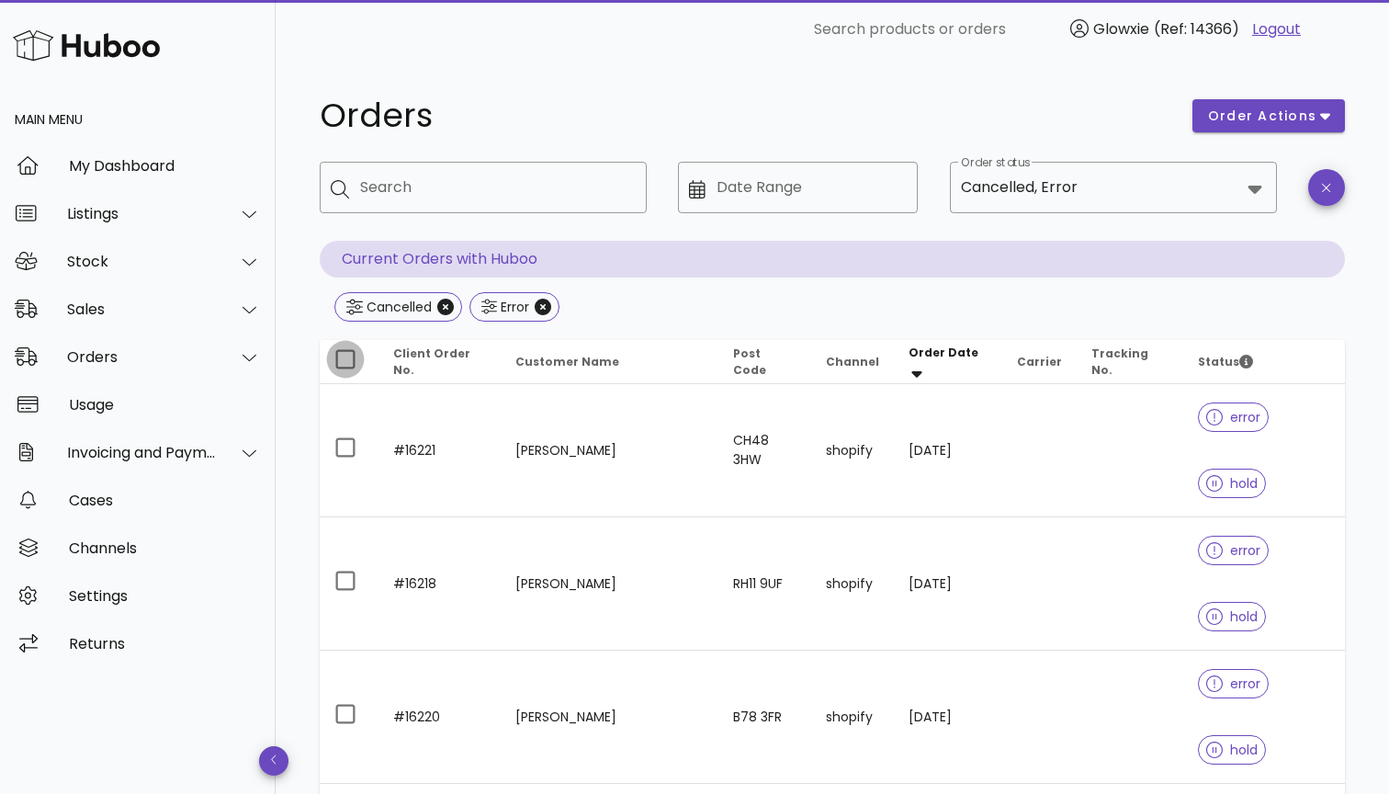
click at [344, 368] on div at bounding box center [345, 359] width 31 height 31
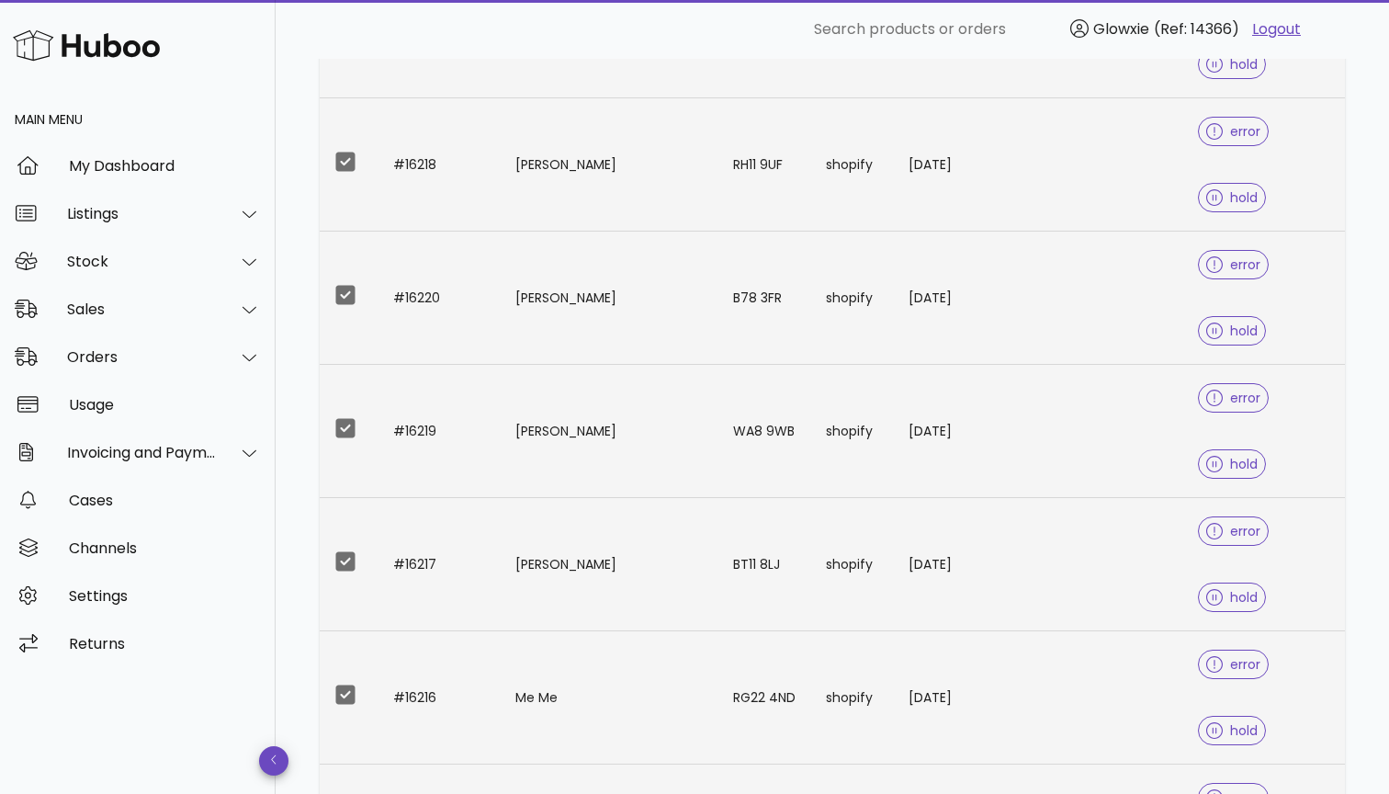
scroll to position [37, 0]
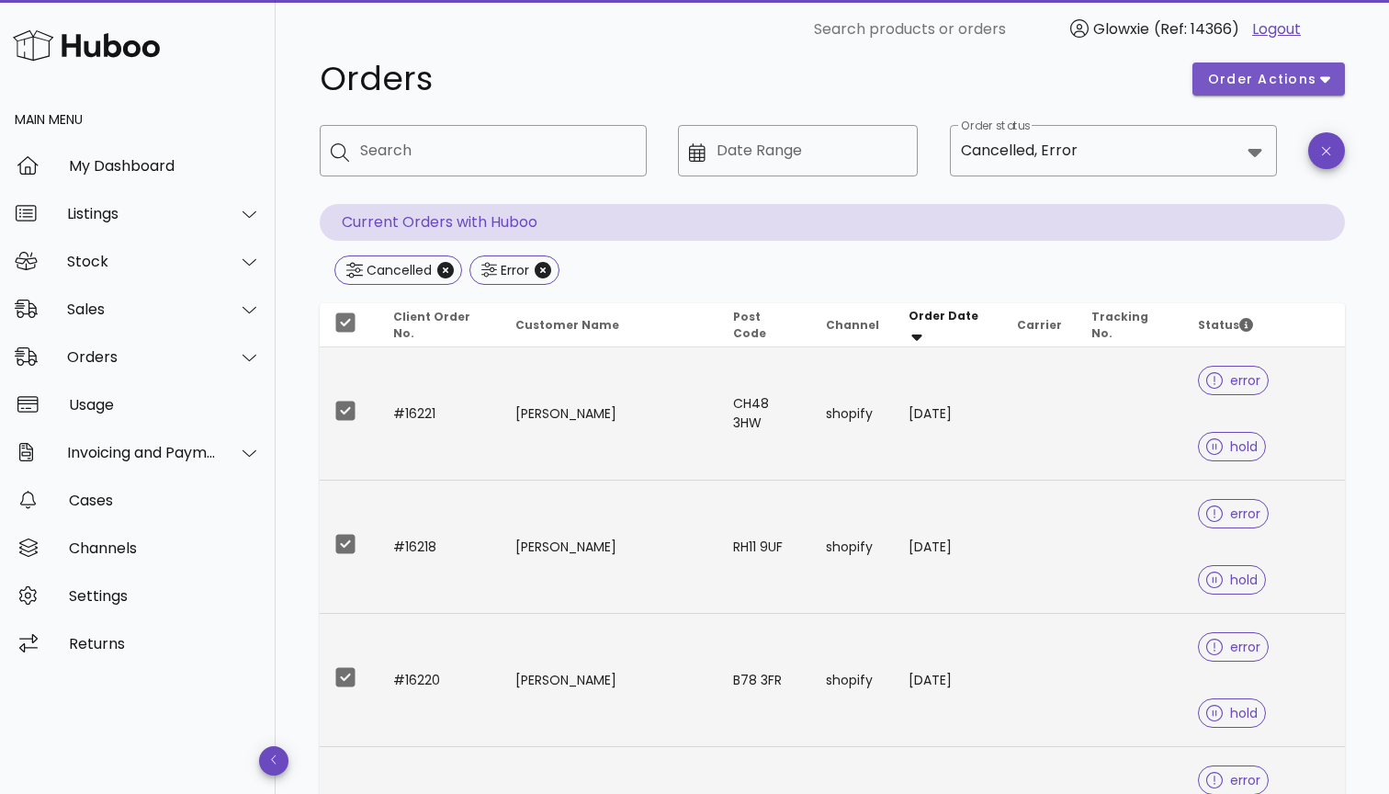
click at [1261, 88] on span "order actions" at bounding box center [1262, 79] width 110 height 19
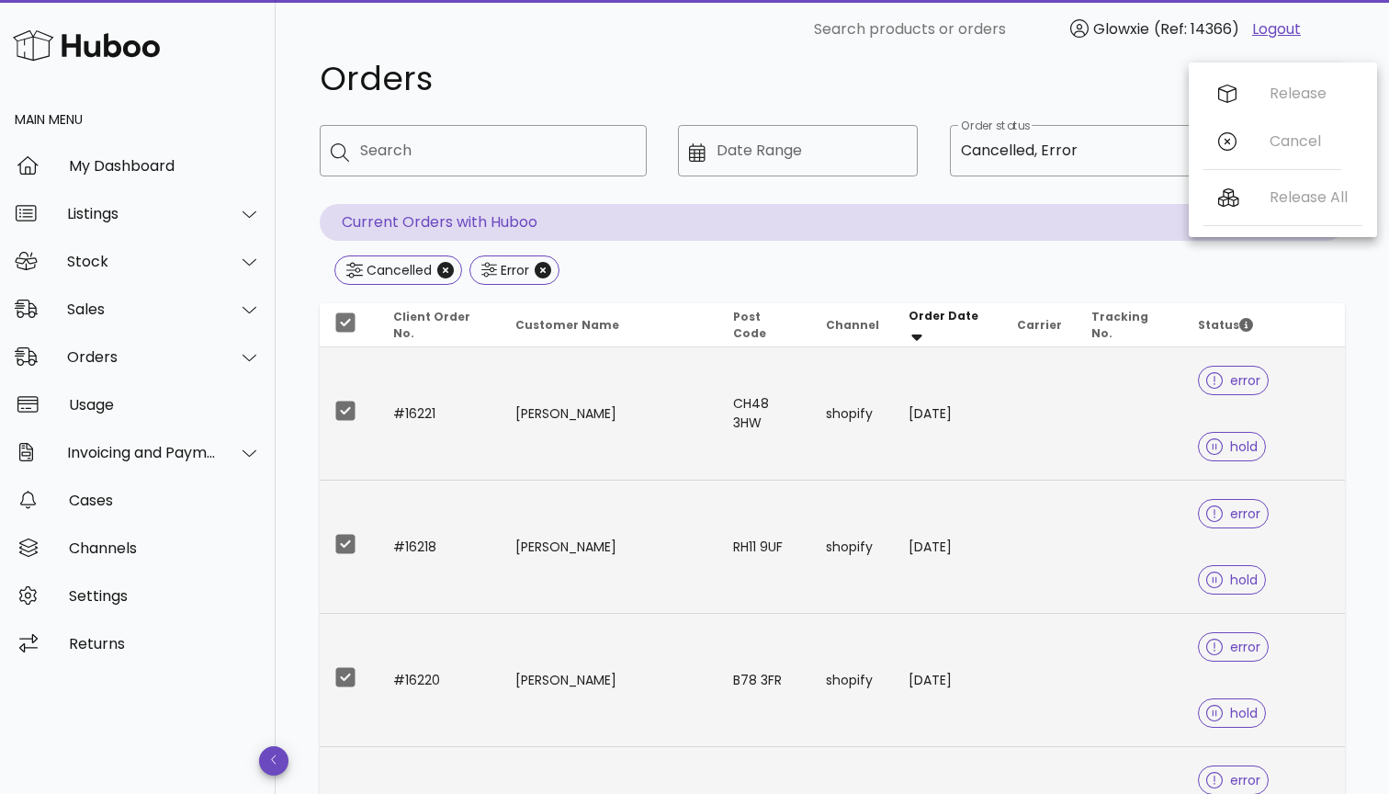
click at [1204, 321] on span "Status" at bounding box center [1225, 325] width 55 height 16
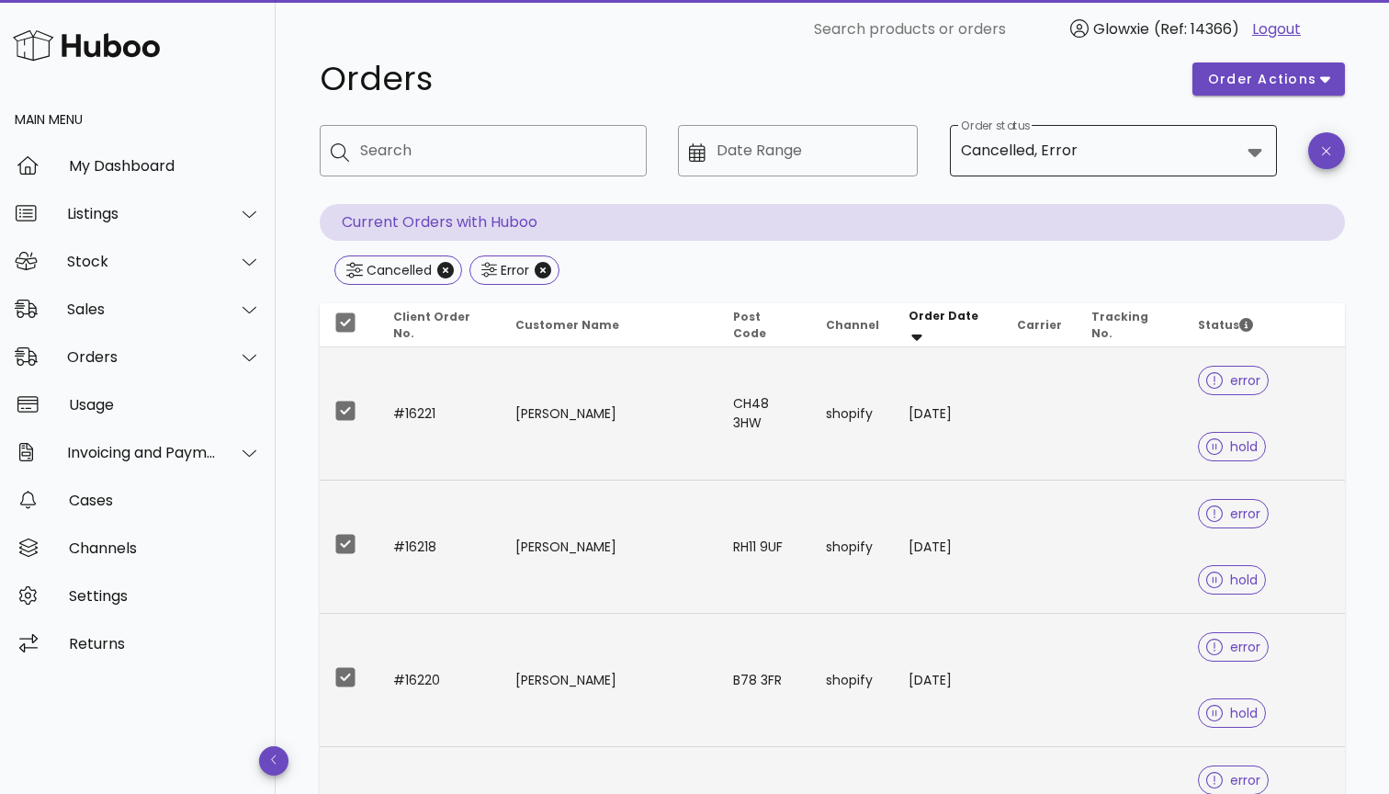
click at [1084, 145] on input "Order status" at bounding box center [1160, 150] width 159 height 29
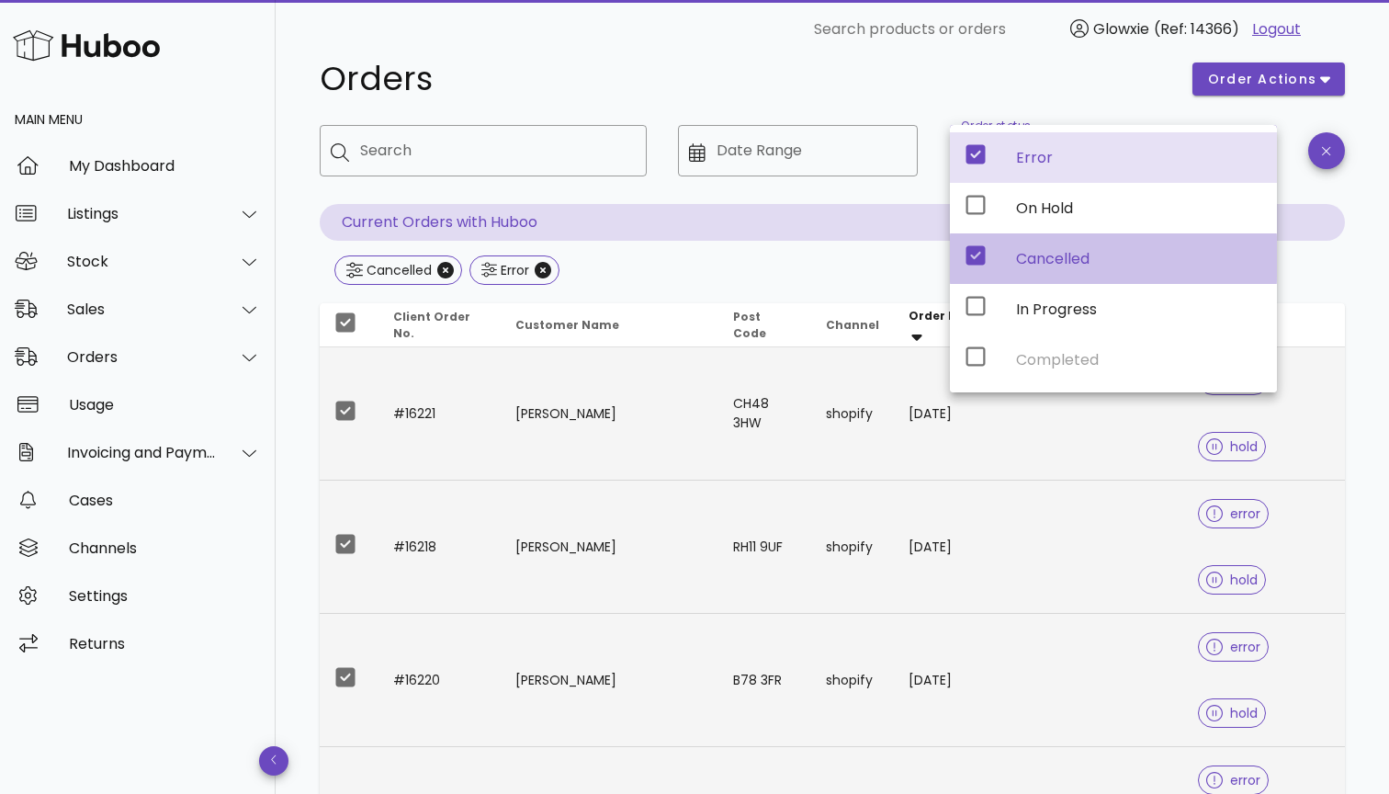
click at [980, 258] on icon at bounding box center [975, 255] width 19 height 19
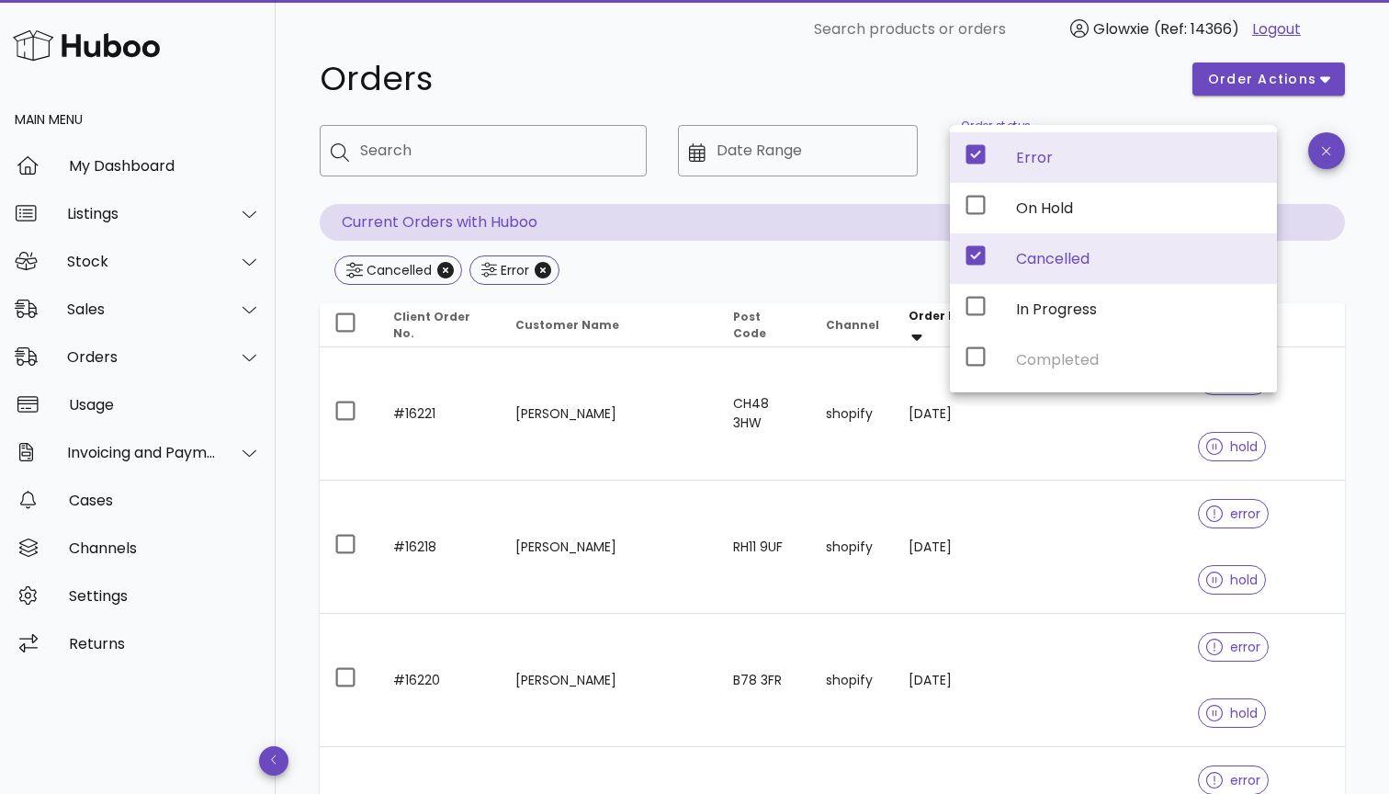
click at [1309, 233] on p "Current Orders with Huboo" at bounding box center [832, 222] width 1025 height 37
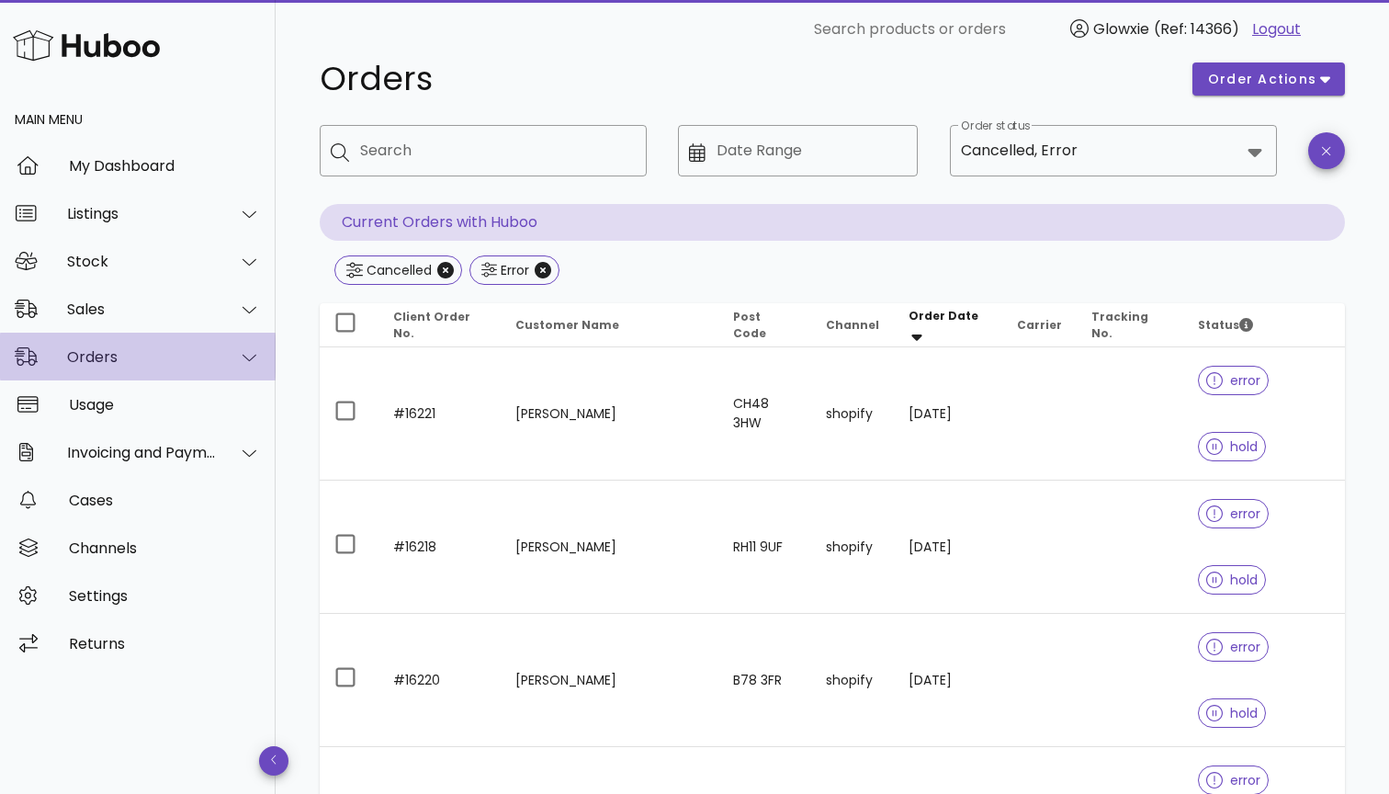
click at [106, 367] on div "Orders" at bounding box center [138, 357] width 276 height 48
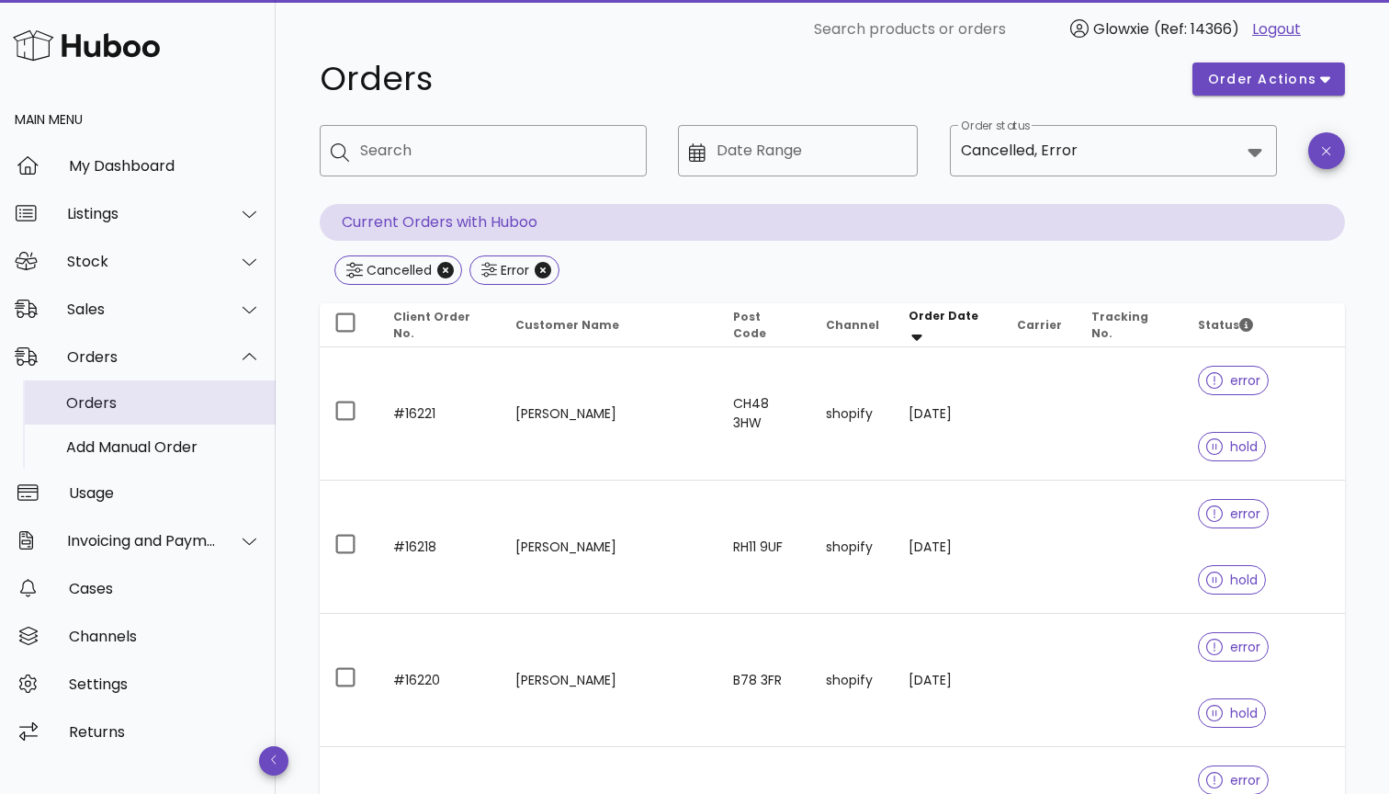
click at [96, 406] on div "Orders" at bounding box center [163, 402] width 195 height 17
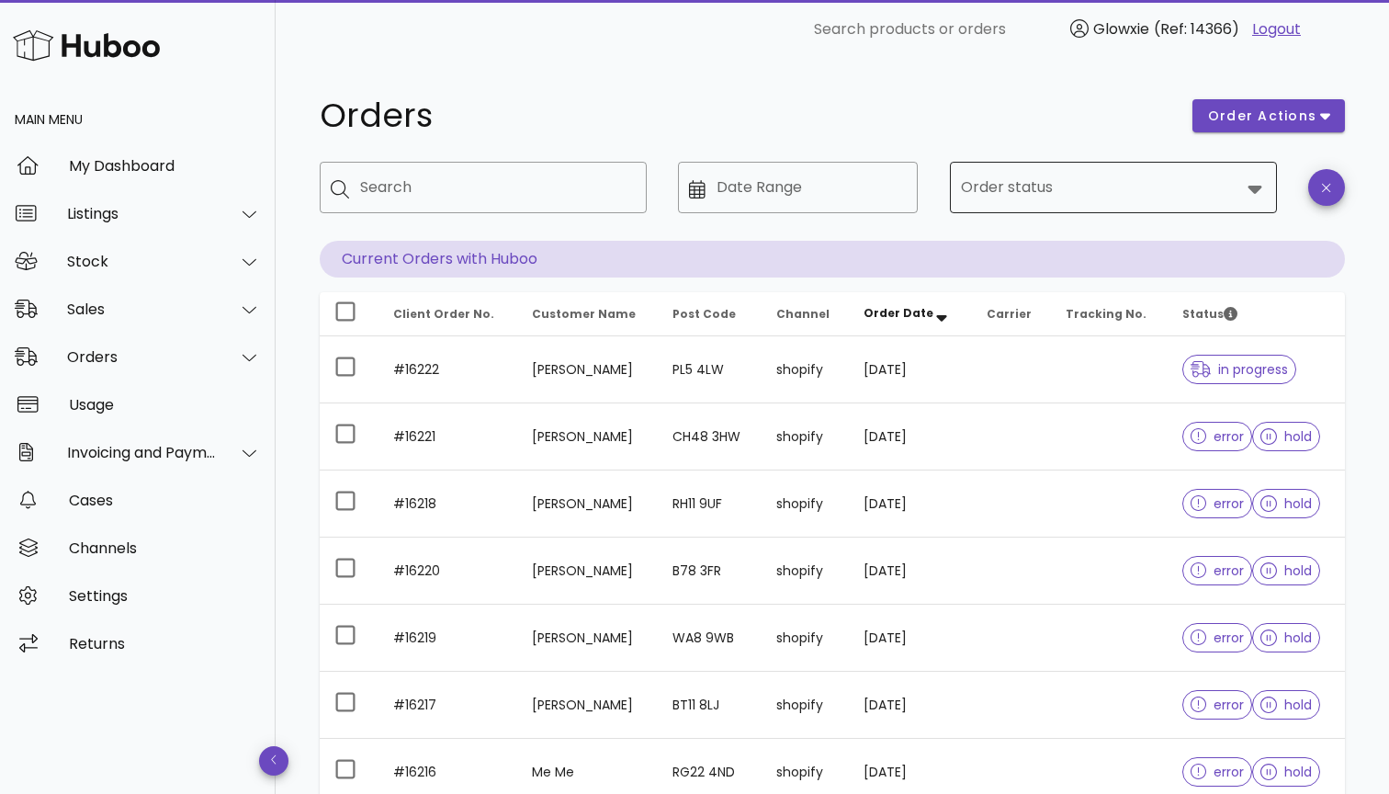
click at [1012, 193] on input "Order status" at bounding box center [1100, 187] width 279 height 29
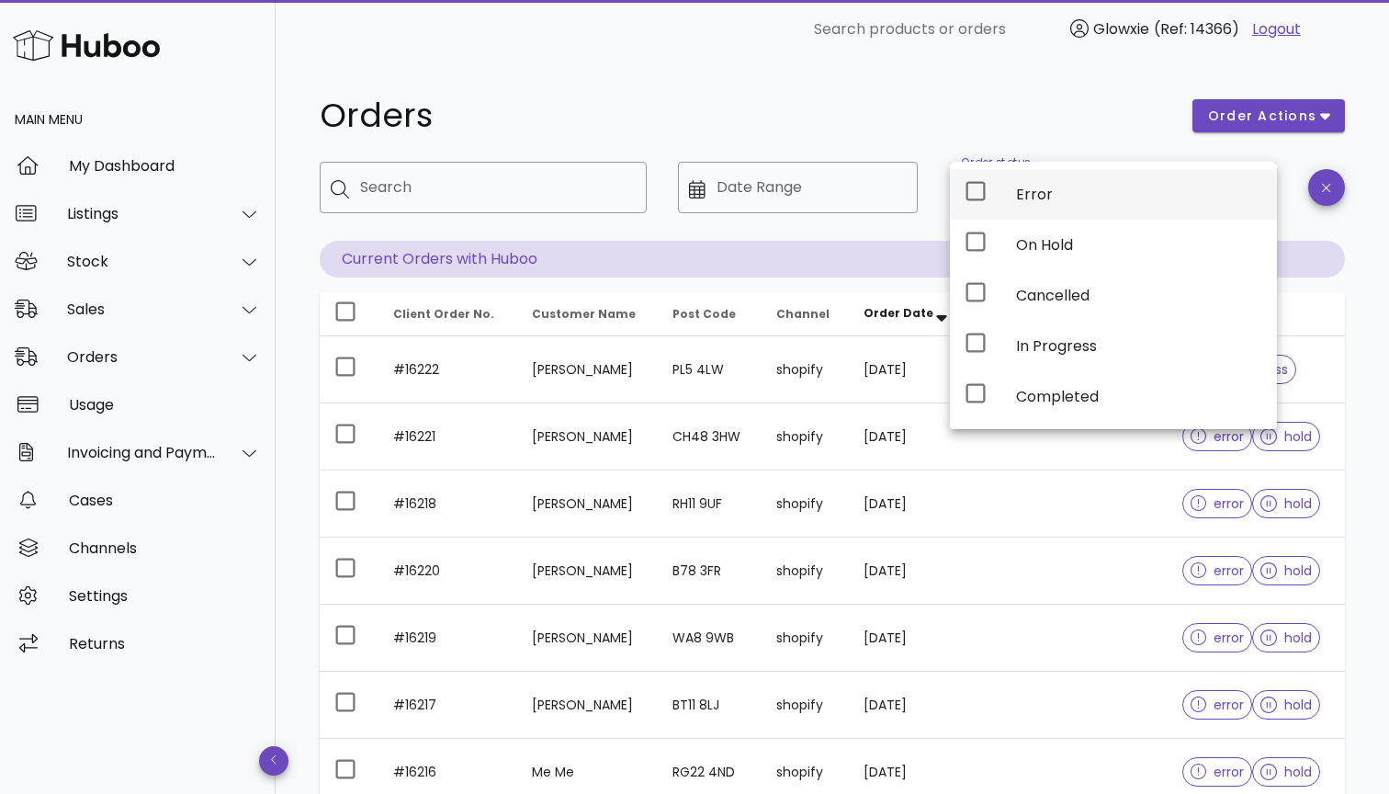
click at [979, 191] on icon at bounding box center [976, 191] width 22 height 22
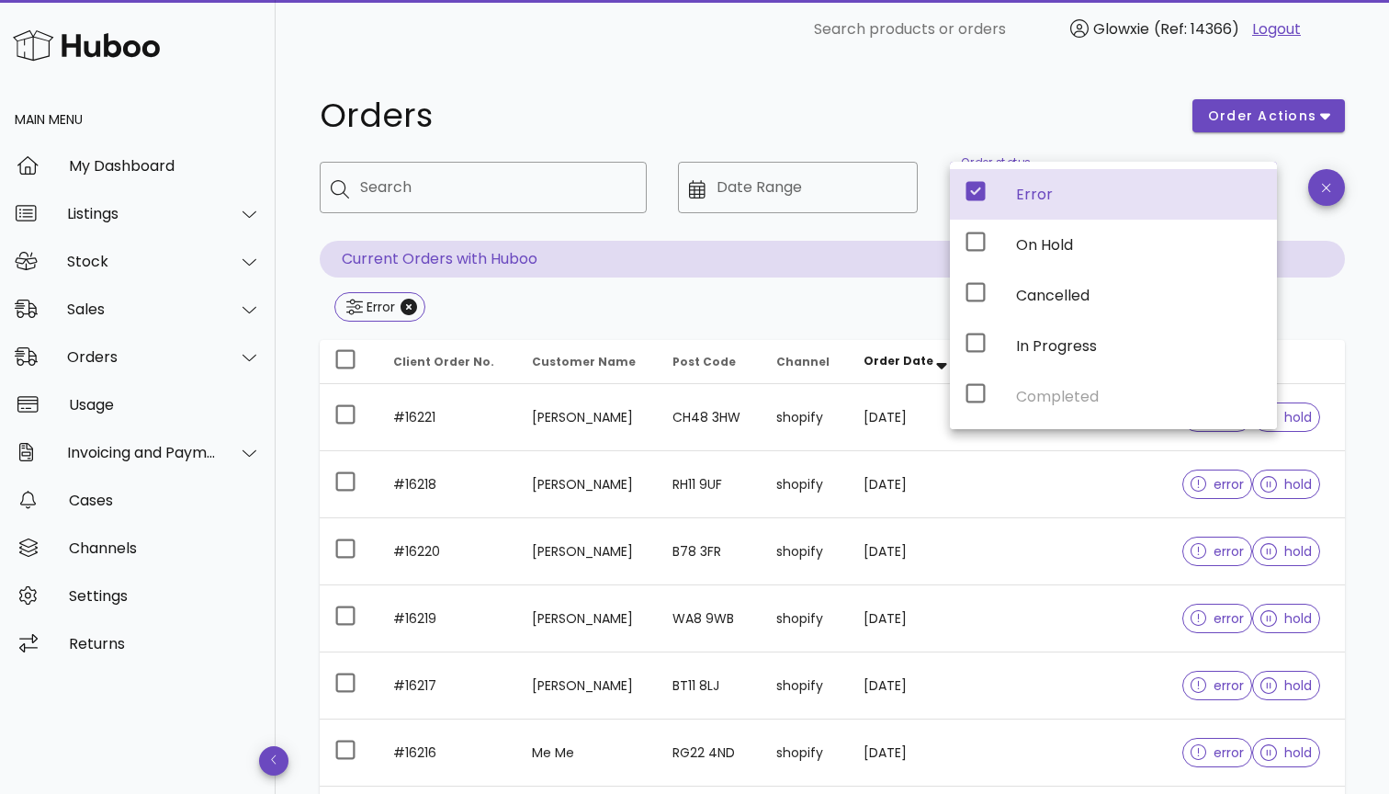
click at [683, 318] on div "Error" at bounding box center [832, 308] width 1025 height 33
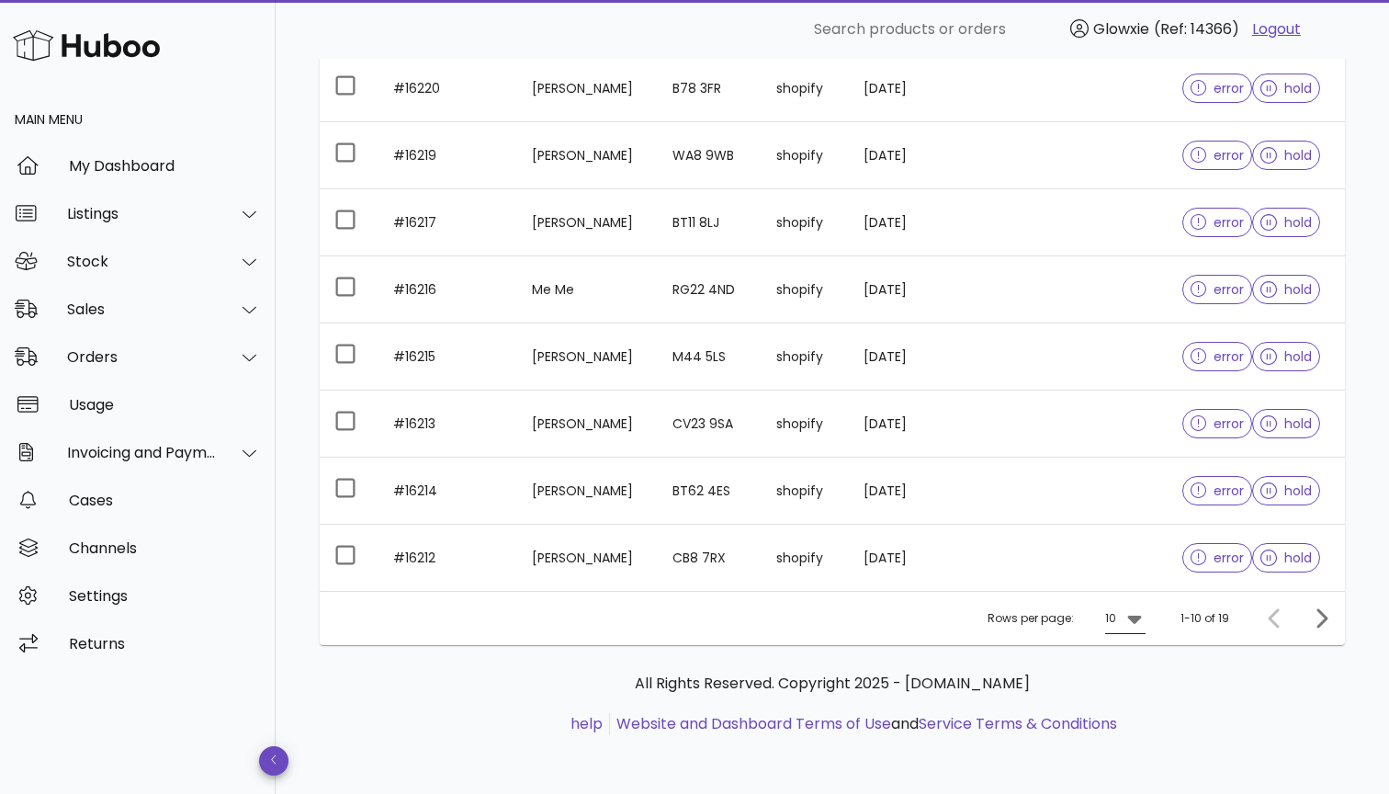
scroll to position [463, 0]
click at [1122, 618] on div at bounding box center [1133, 618] width 26 height 22
click at [1124, 713] on div "50" at bounding box center [1131, 720] width 18 height 17
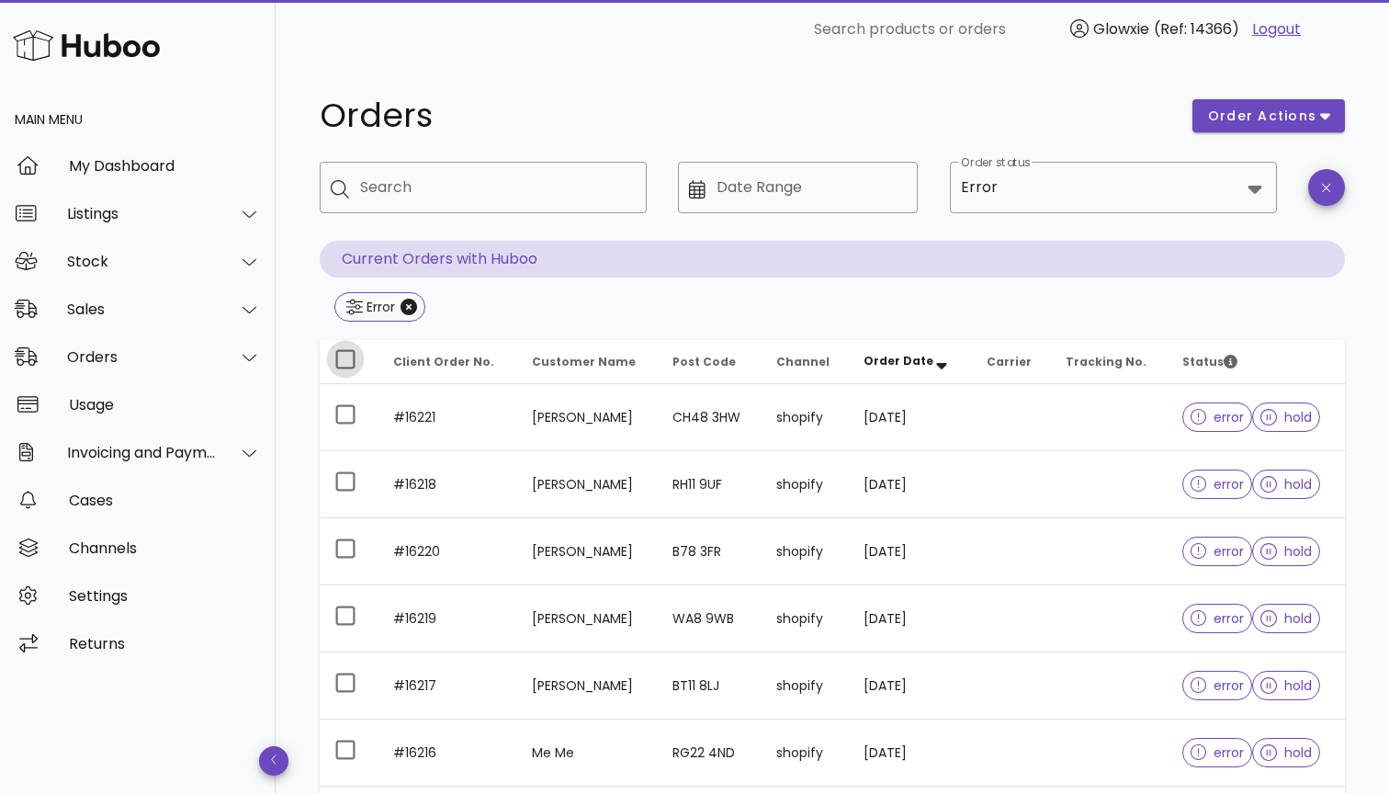
click at [349, 351] on div at bounding box center [345, 359] width 31 height 31
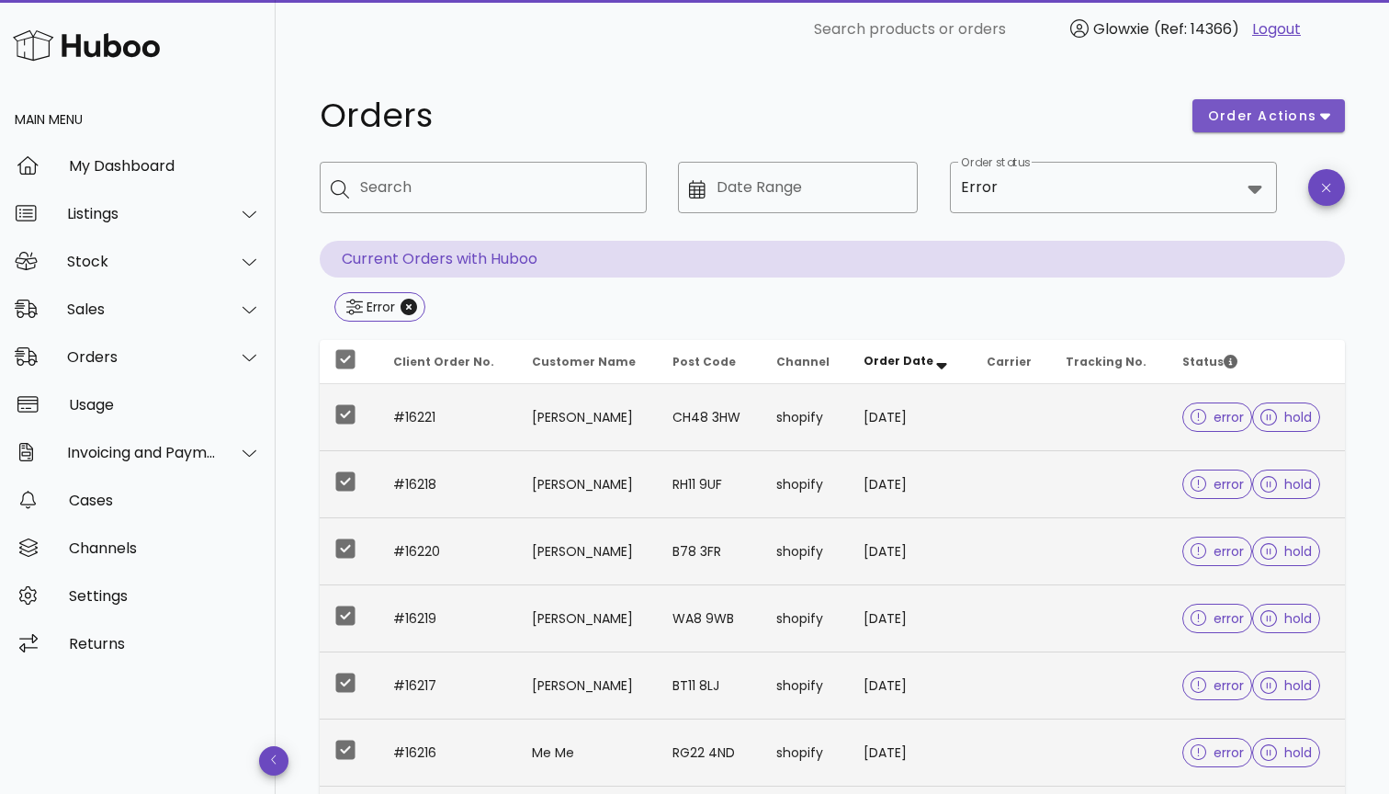
click at [1275, 118] on span "order actions" at bounding box center [1262, 116] width 110 height 19
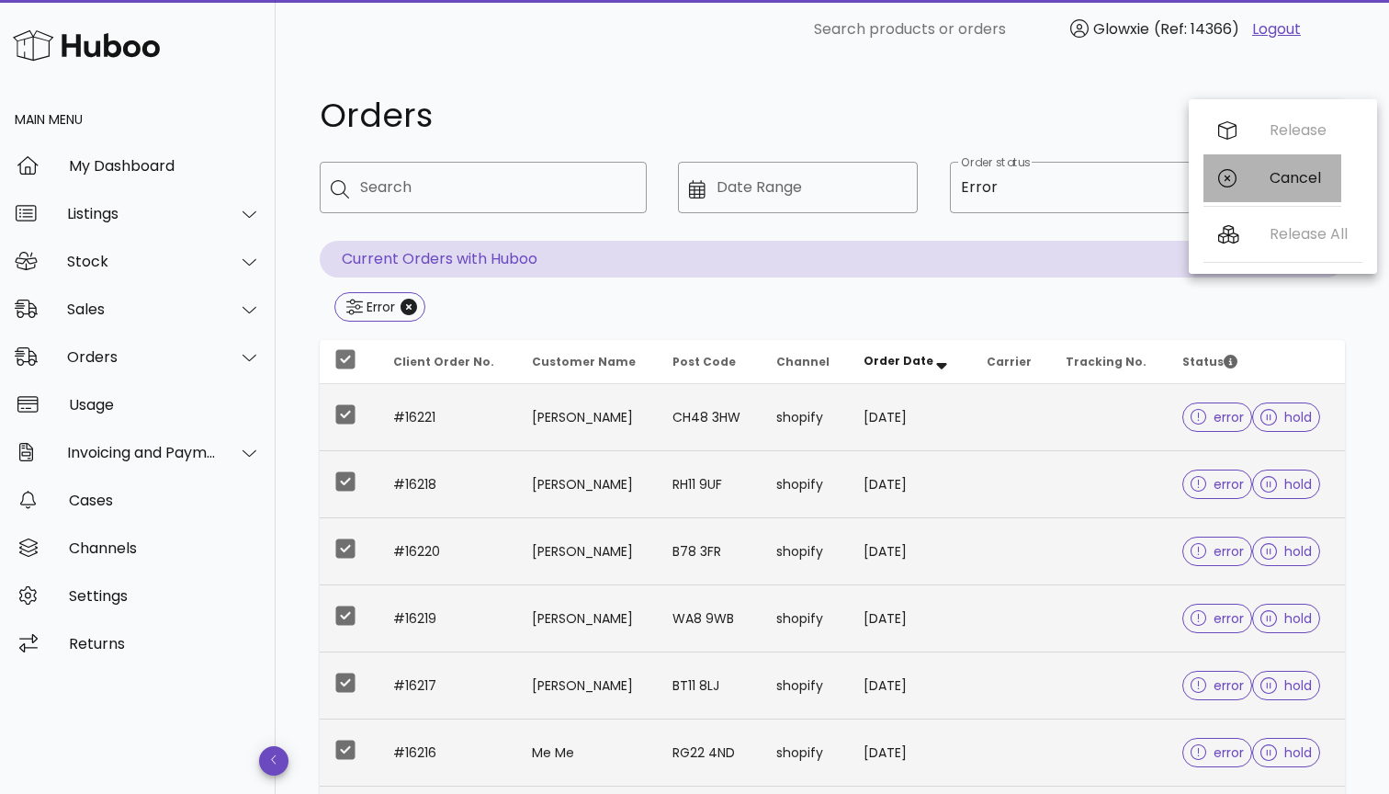
click at [1243, 186] on div "Cancel" at bounding box center [1272, 178] width 138 height 48
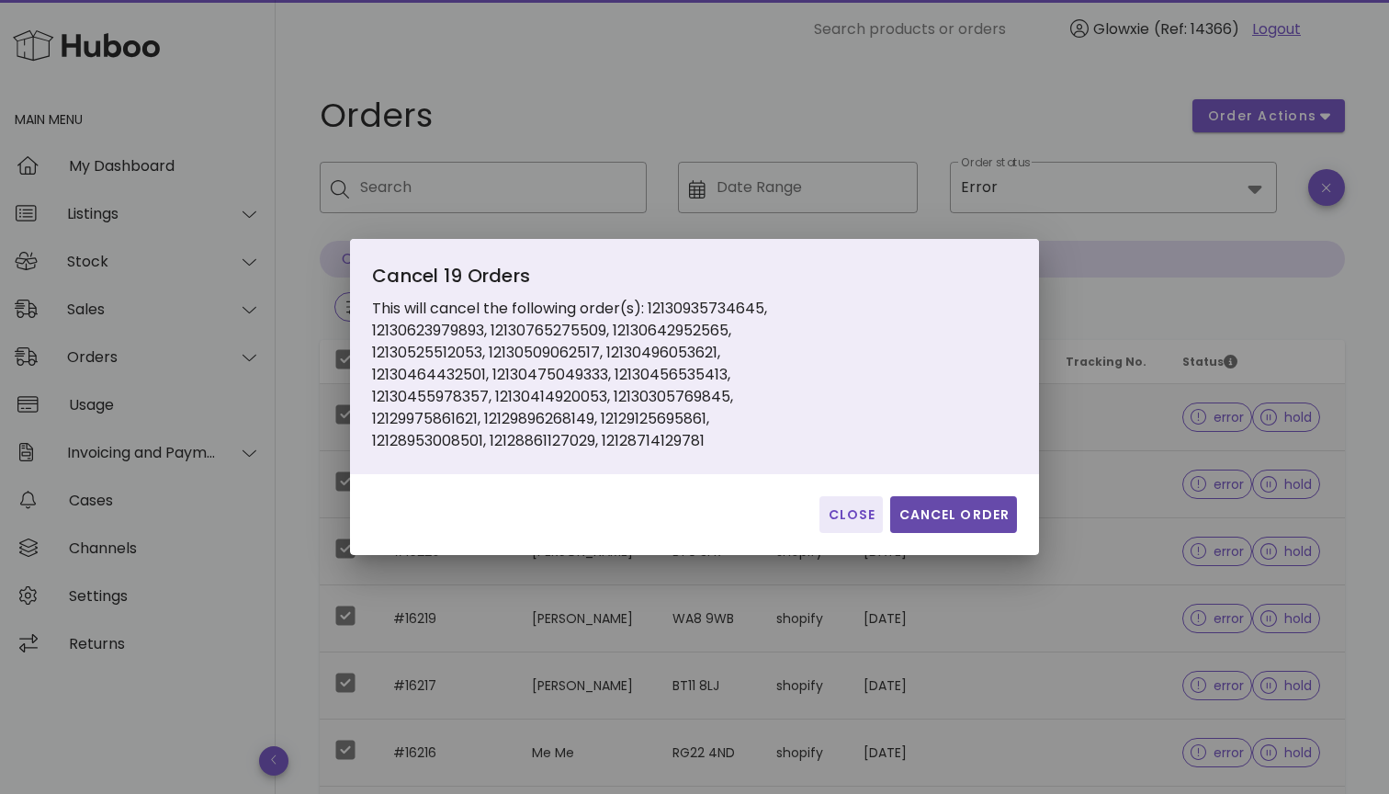
click at [909, 521] on span "Cancel Order" at bounding box center [953, 514] width 112 height 19
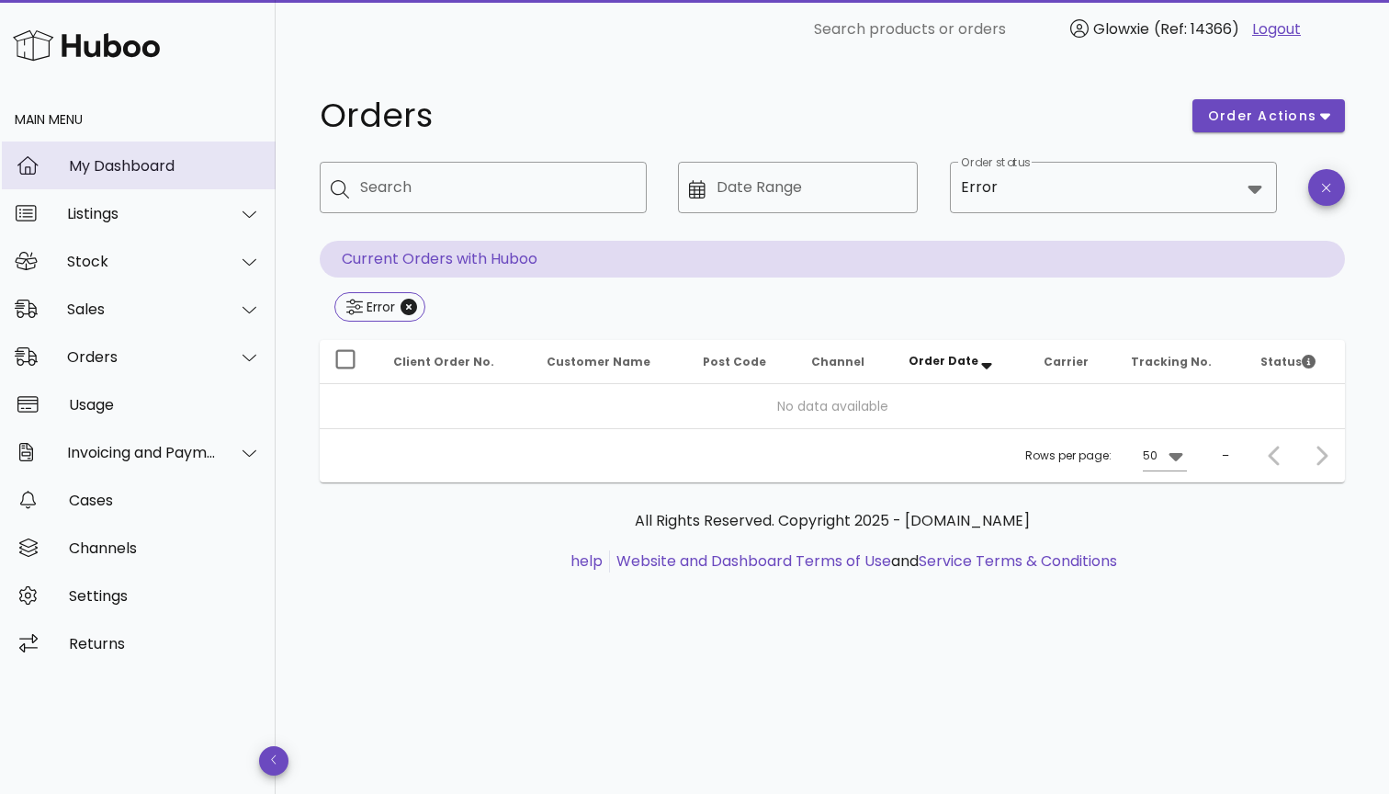
click at [78, 165] on div "My Dashboard" at bounding box center [165, 165] width 192 height 17
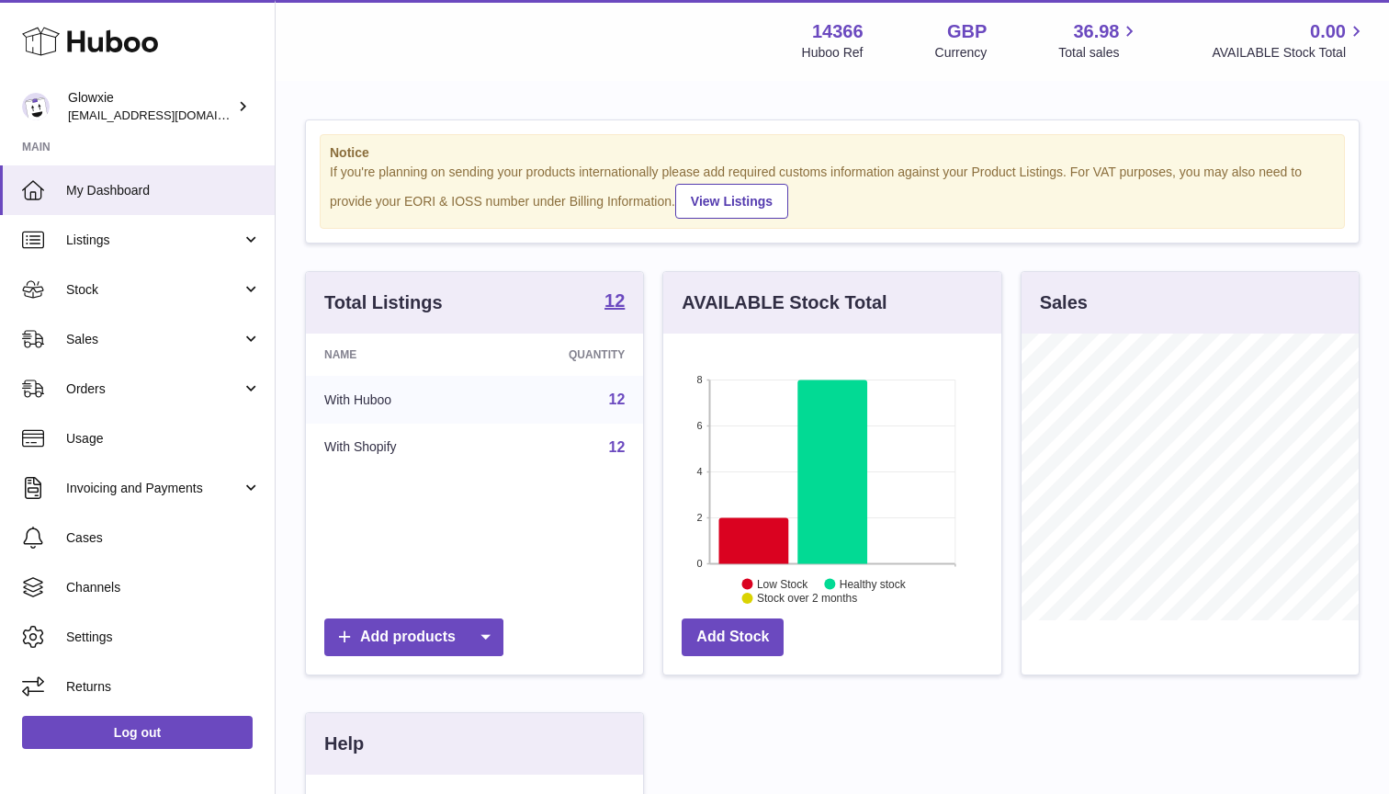
scroll to position [287, 338]
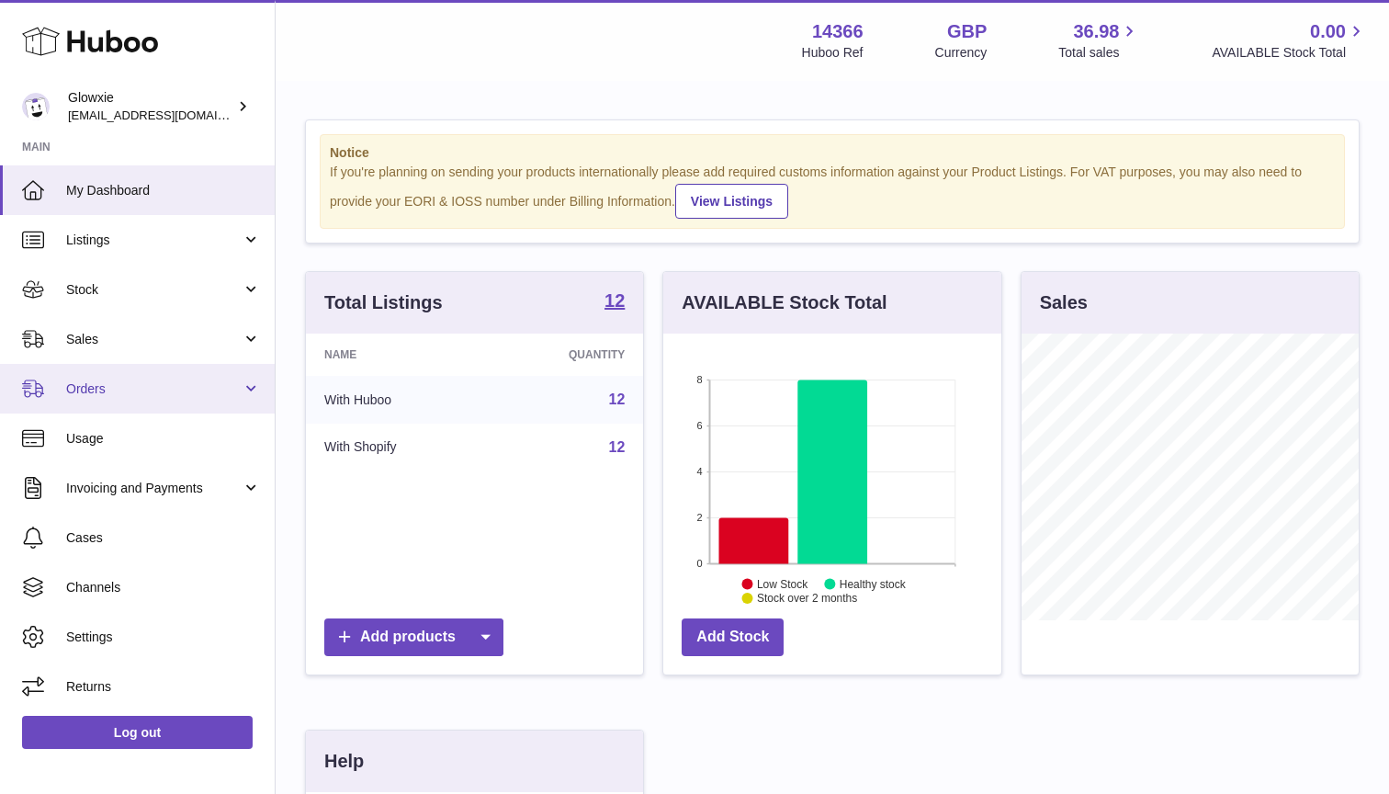
click at [118, 369] on link "Orders" at bounding box center [137, 389] width 275 height 50
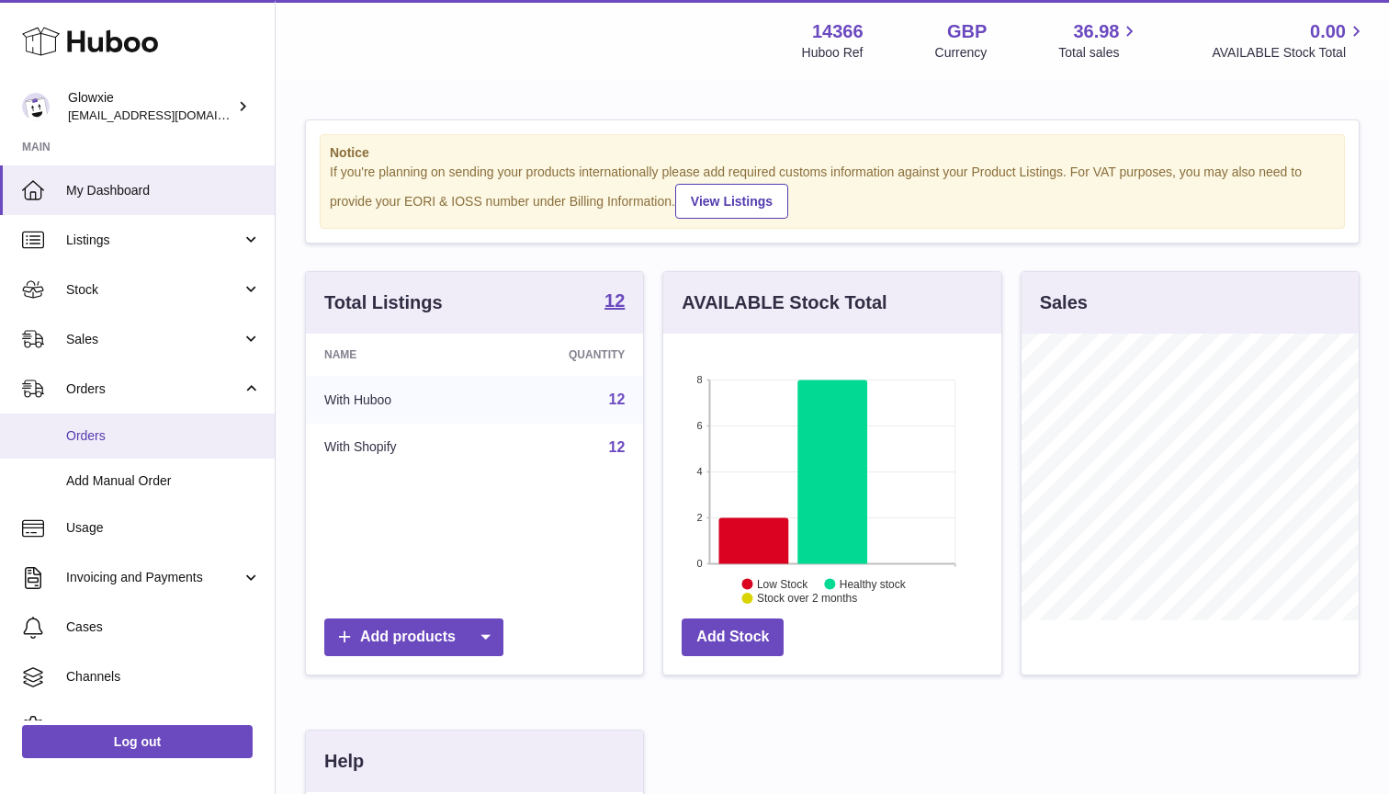
click at [125, 427] on span "Orders" at bounding box center [163, 435] width 195 height 17
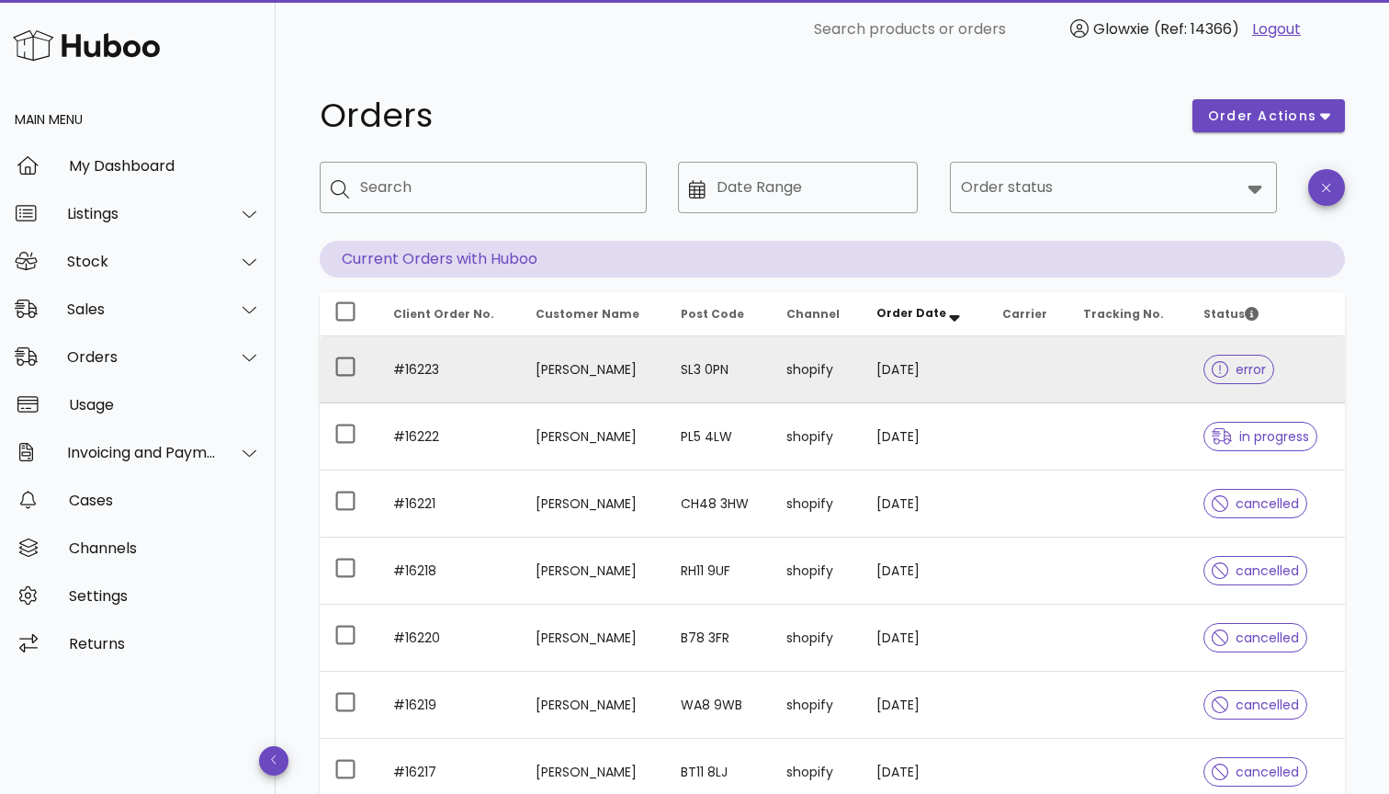
click at [1123, 374] on td at bounding box center [1128, 369] width 120 height 67
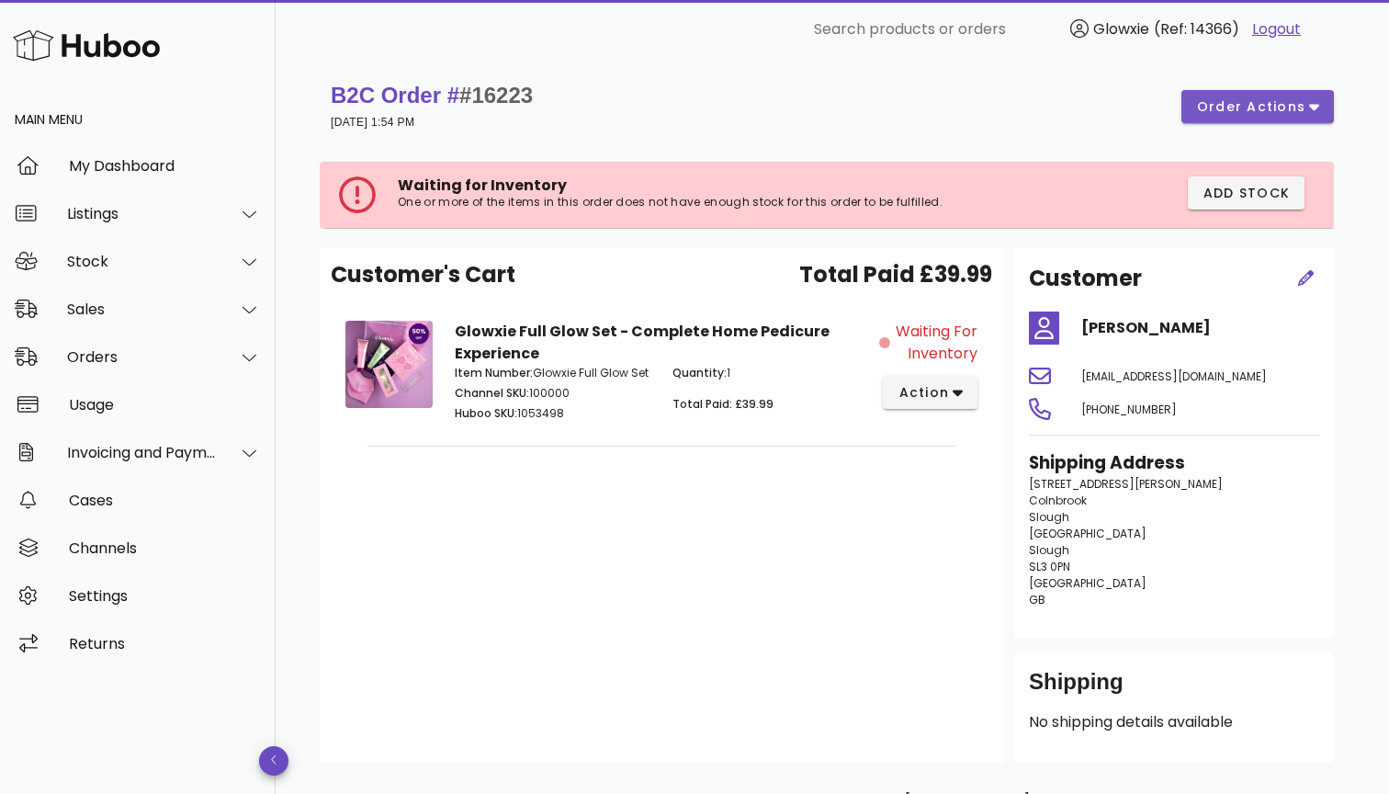
click at [1254, 99] on span "order actions" at bounding box center [1251, 106] width 110 height 19
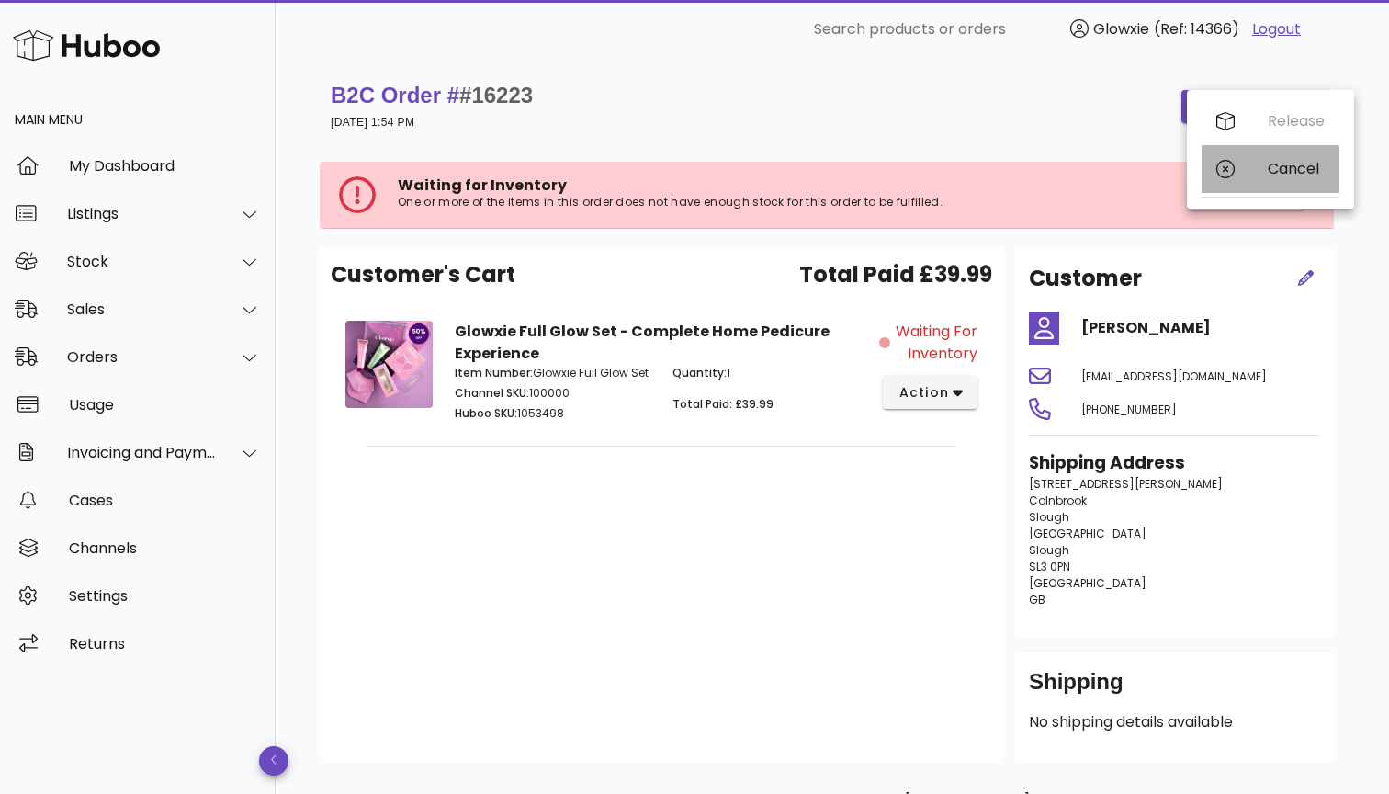
click at [1261, 170] on div "Cancel" at bounding box center [1271, 169] width 138 height 48
